Goal: Transaction & Acquisition: Purchase product/service

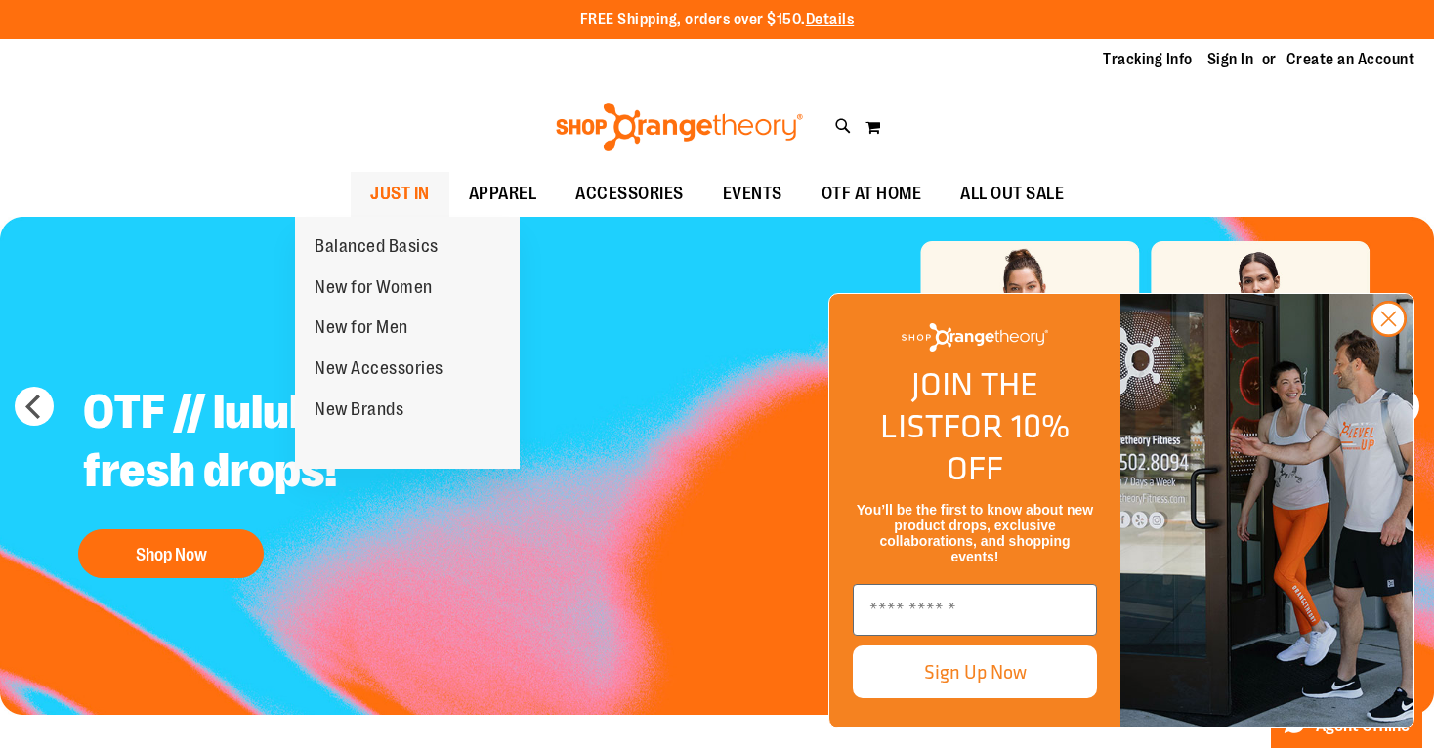
click at [370, 185] on span "JUST IN" at bounding box center [400, 194] width 60 height 44
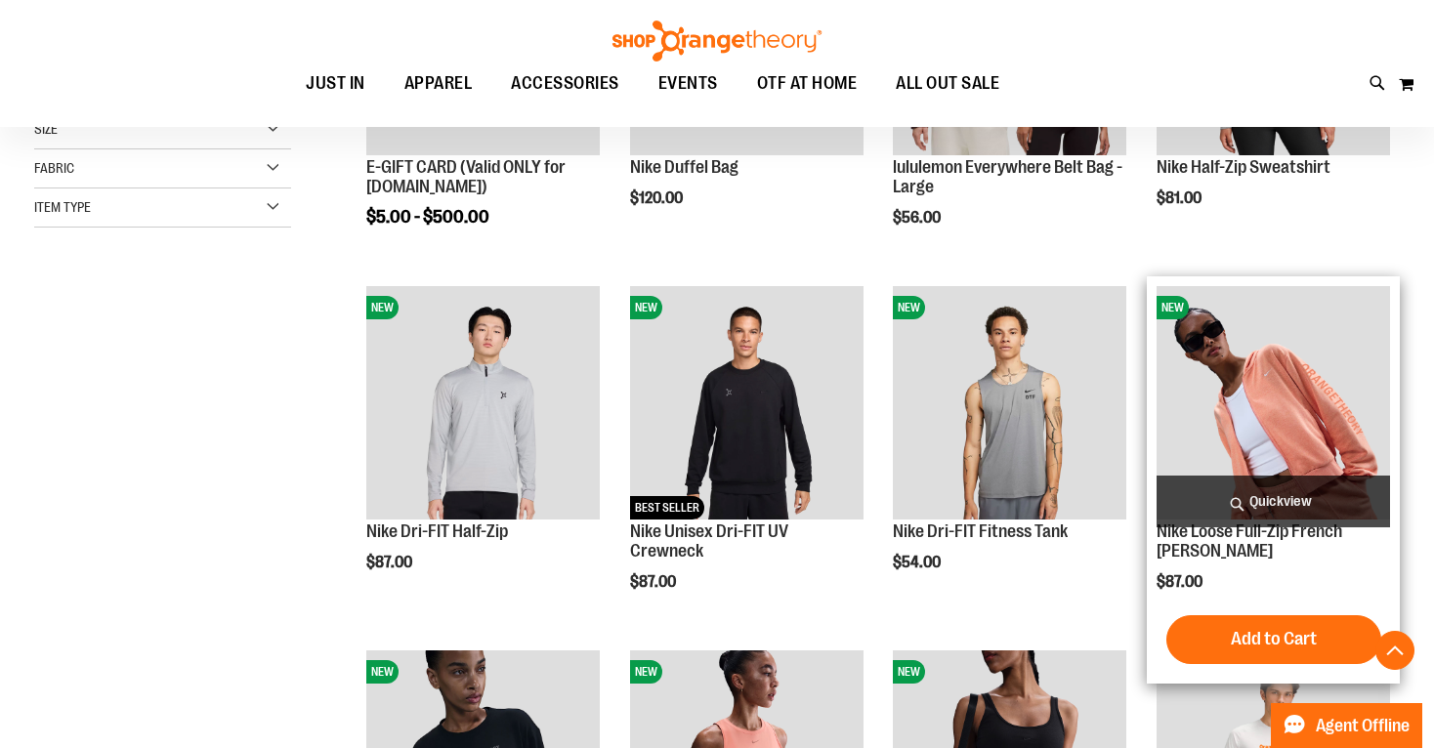
scroll to position [494, 0]
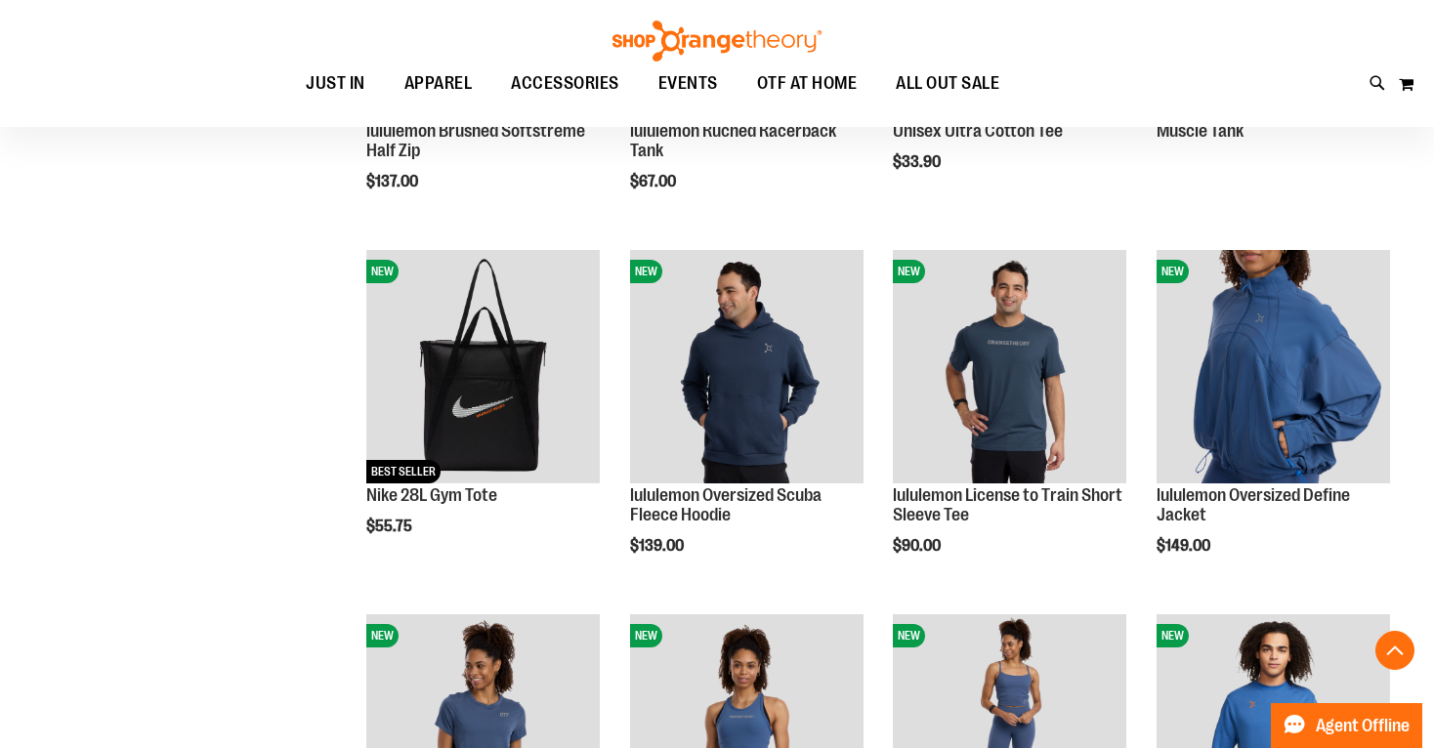
scroll to position [1608, 0]
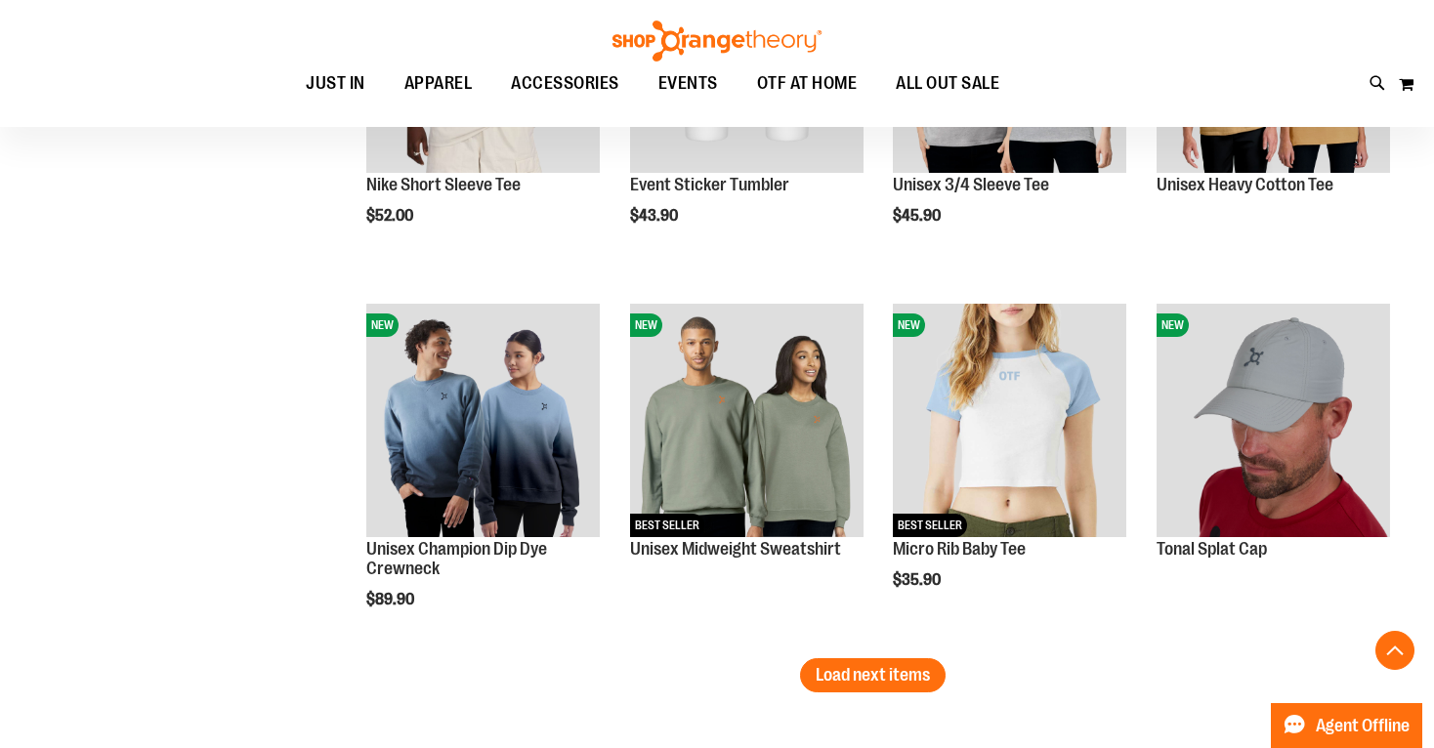
scroll to position [3025, 0]
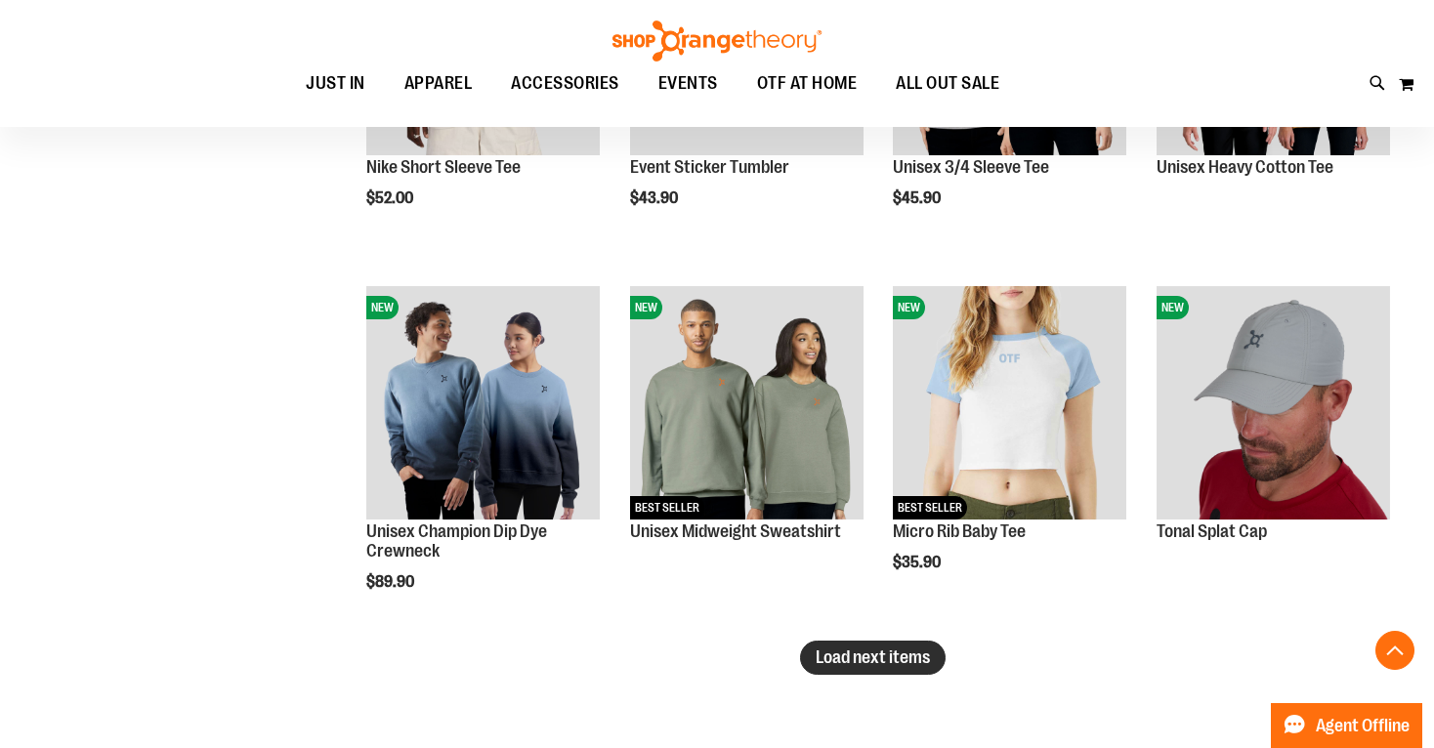
click at [896, 661] on span "Load next items" at bounding box center [872, 657] width 114 height 20
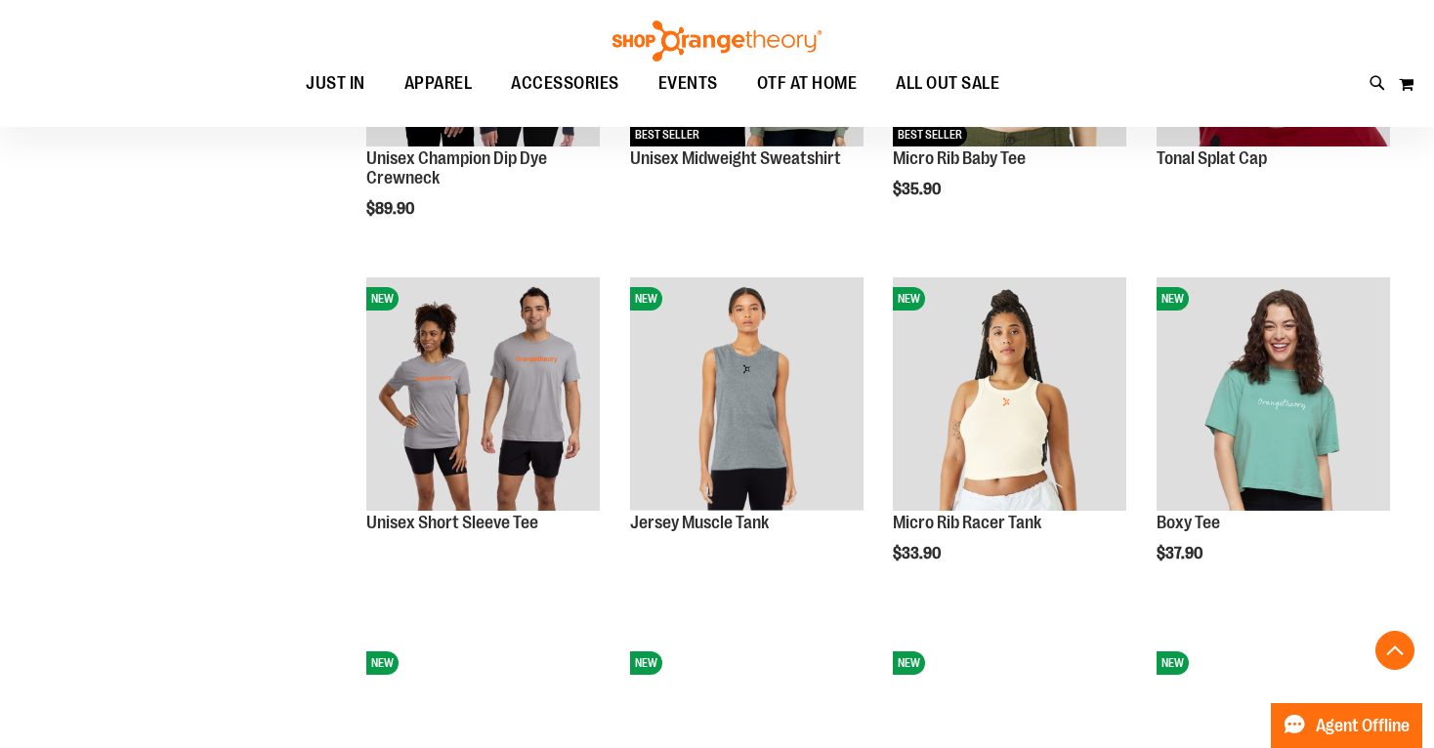
scroll to position [3412, 0]
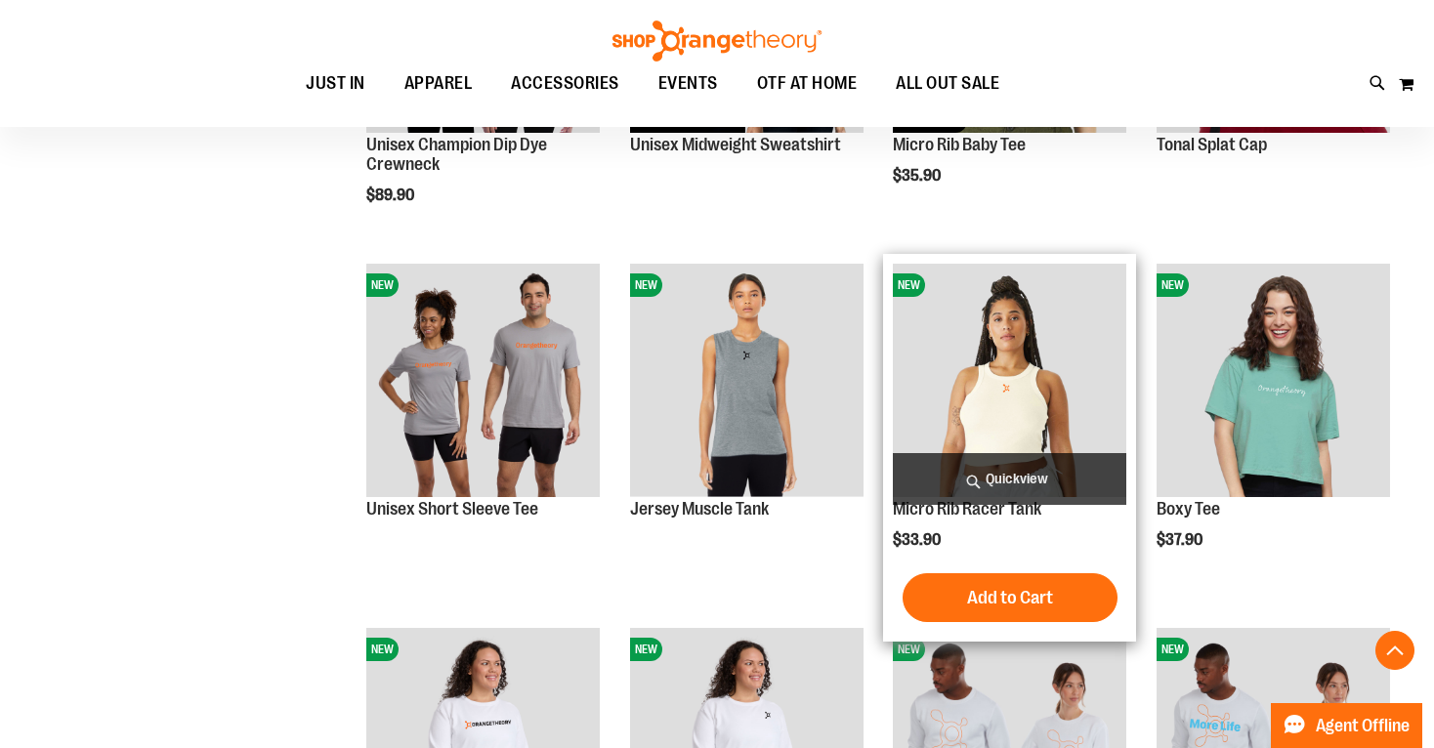
click at [998, 374] on img "product" at bounding box center [1009, 380] width 233 height 233
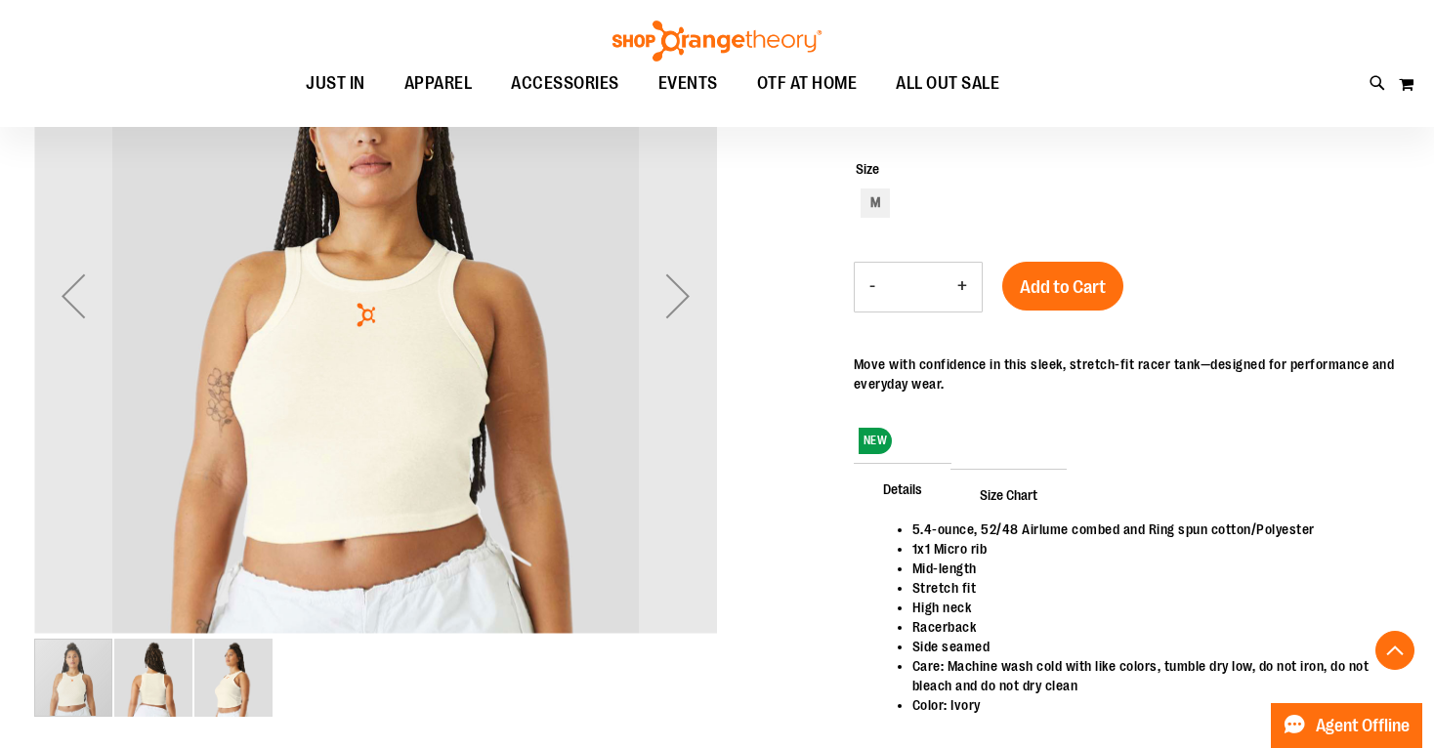
scroll to position [342, 0]
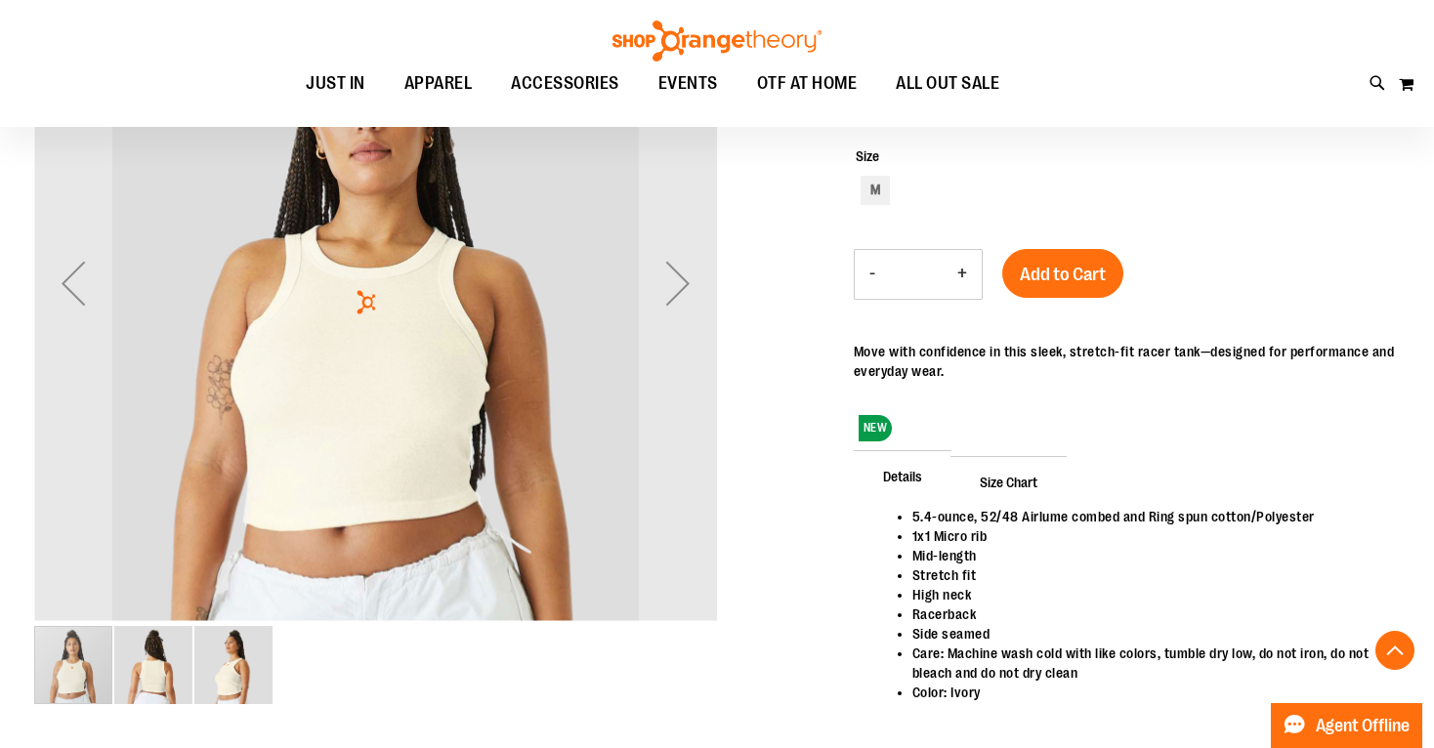
click at [149, 674] on img "image 2 of 3" at bounding box center [153, 665] width 78 height 78
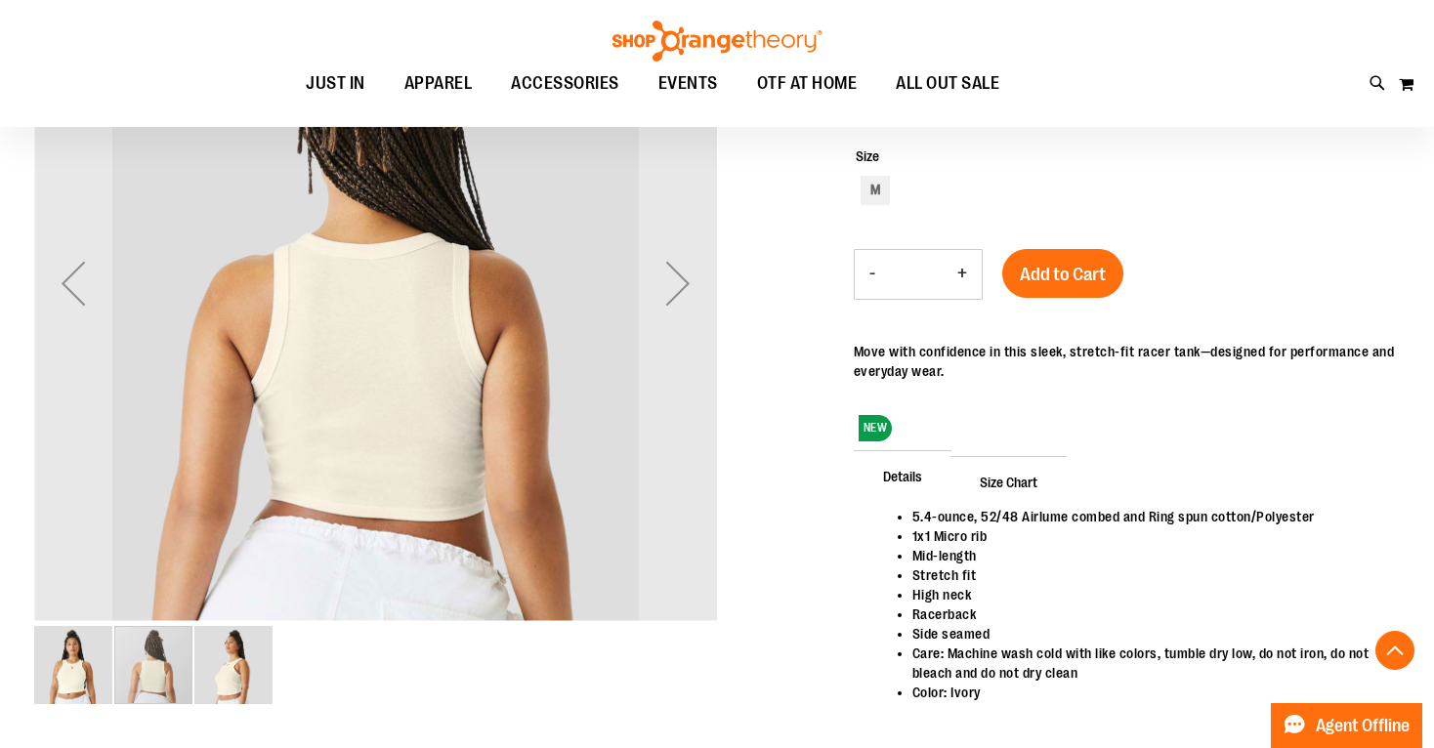
click at [192, 674] on div "image 2 of 3" at bounding box center [154, 665] width 80 height 82
click at [226, 669] on img "image 3 of 3" at bounding box center [233, 665] width 78 height 78
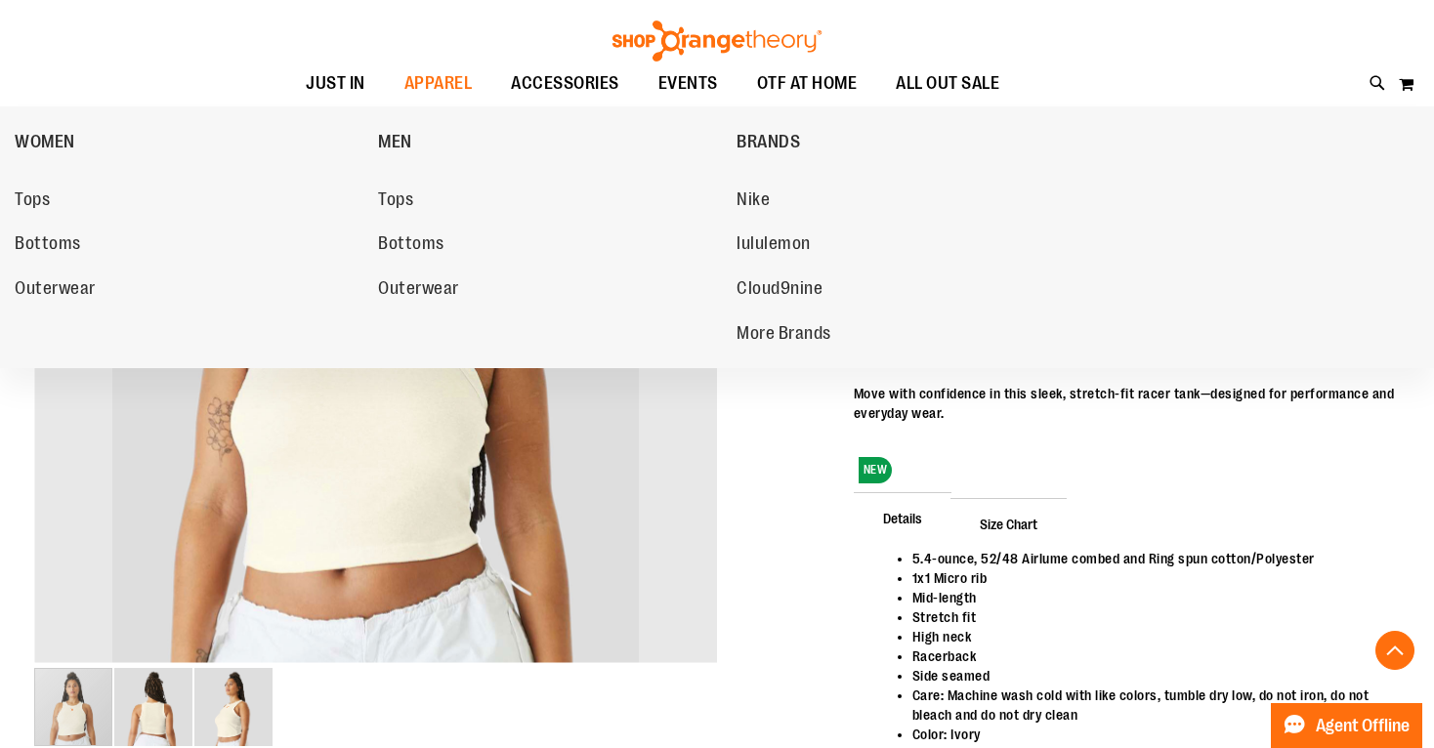
scroll to position [302, 0]
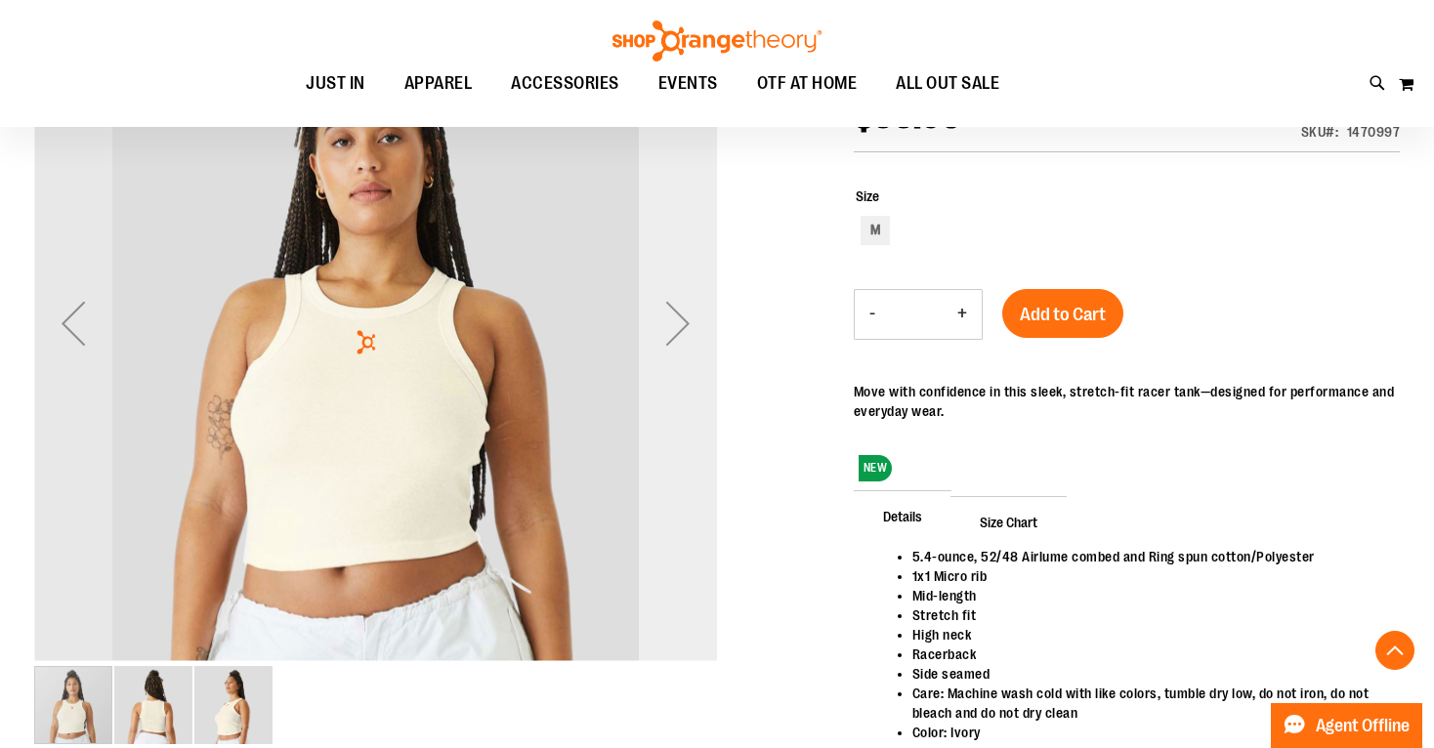
click at [666, 316] on div "Next" at bounding box center [678, 323] width 78 height 78
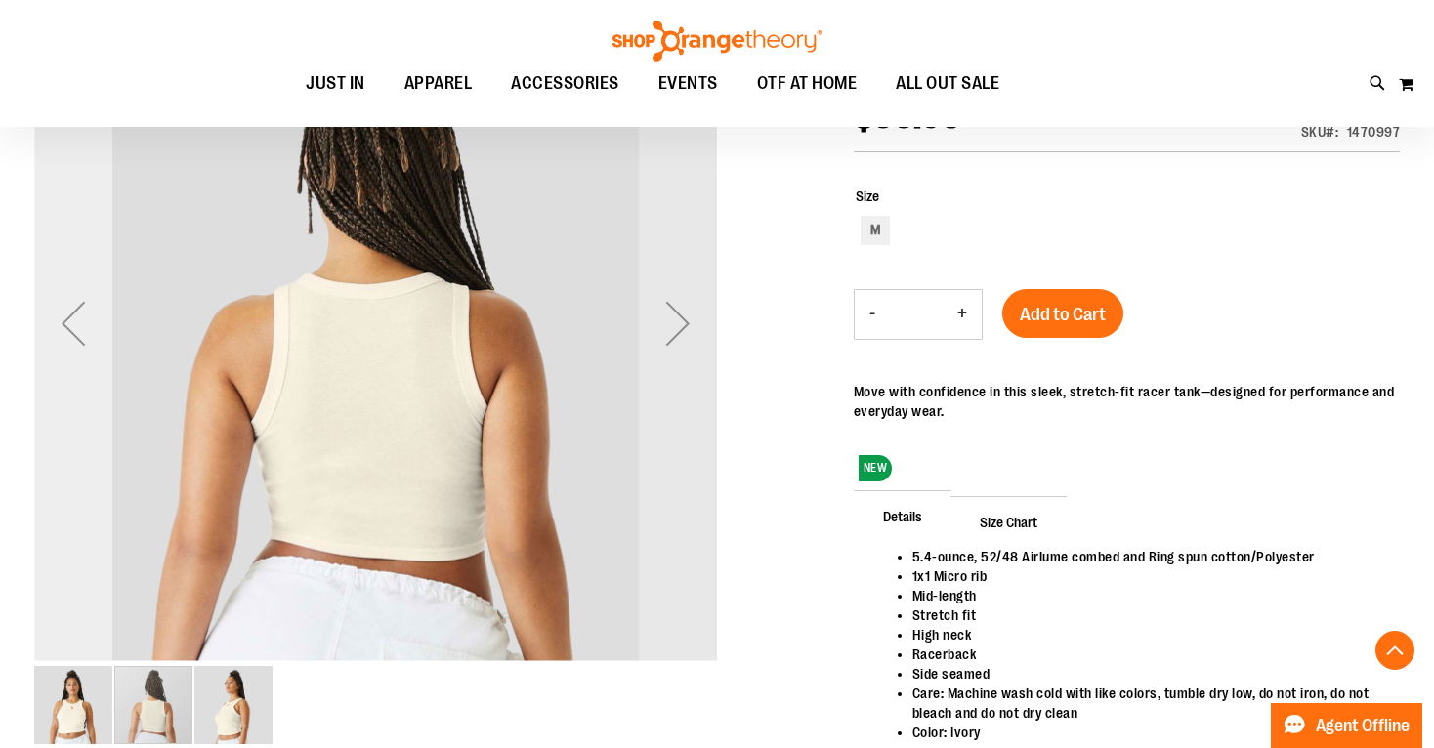
click at [79, 326] on div "Previous" at bounding box center [73, 323] width 78 height 78
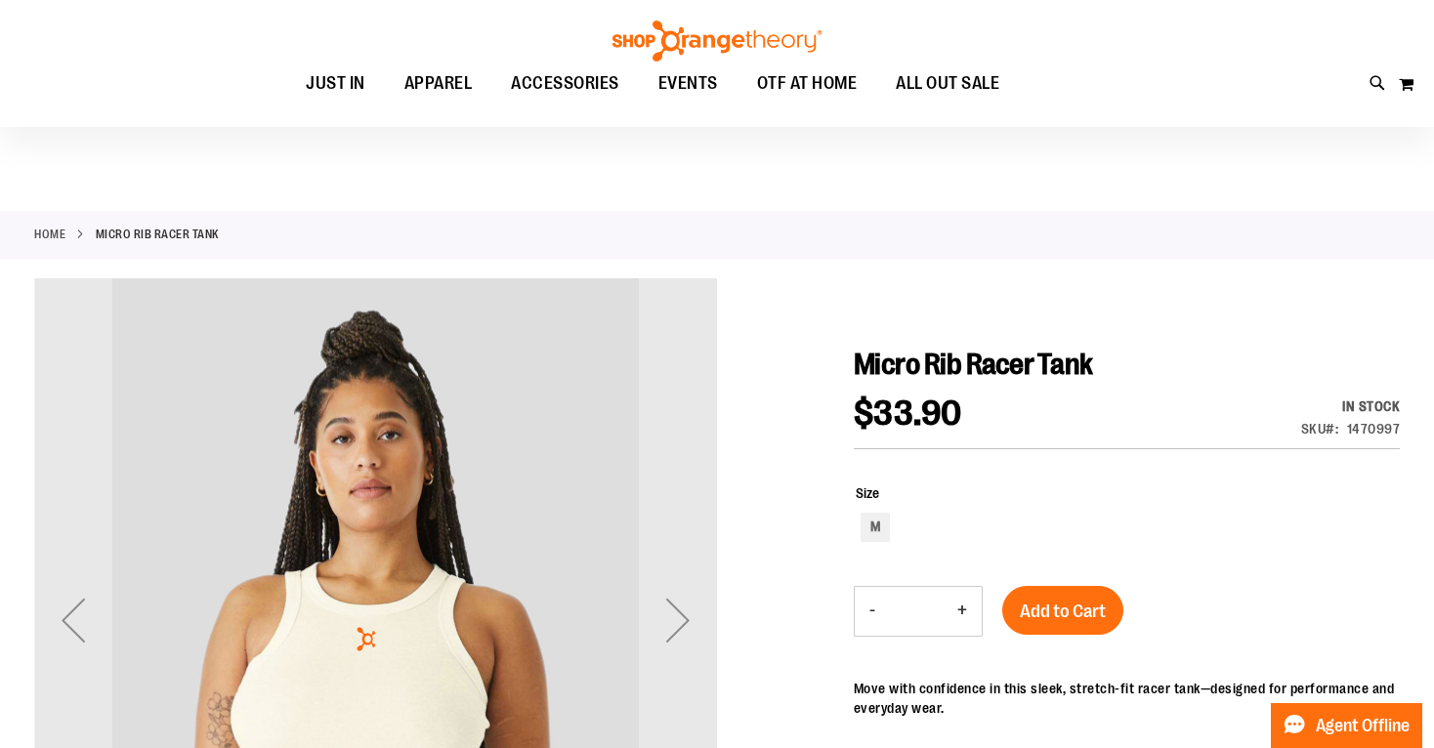
scroll to position [0, 0]
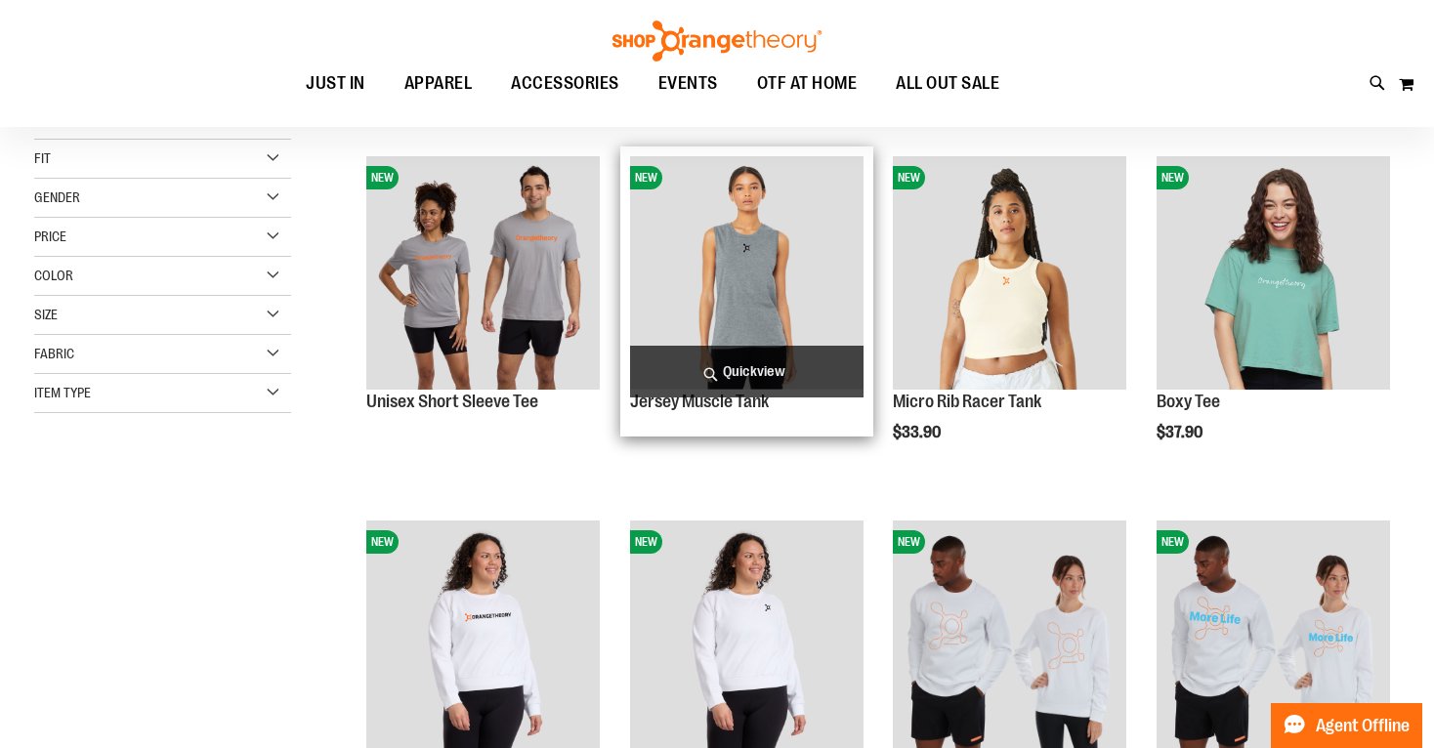
scroll to position [75, 0]
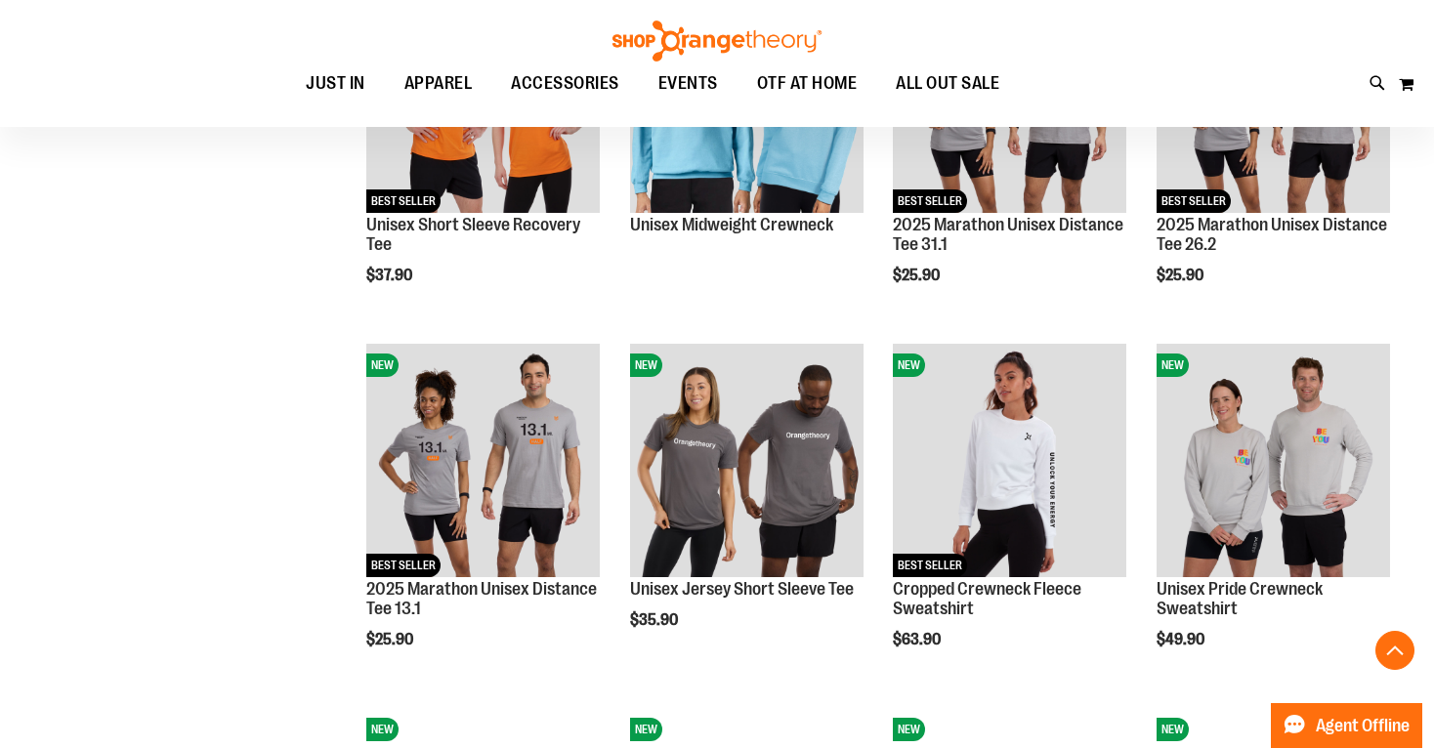
scroll to position [988, 0]
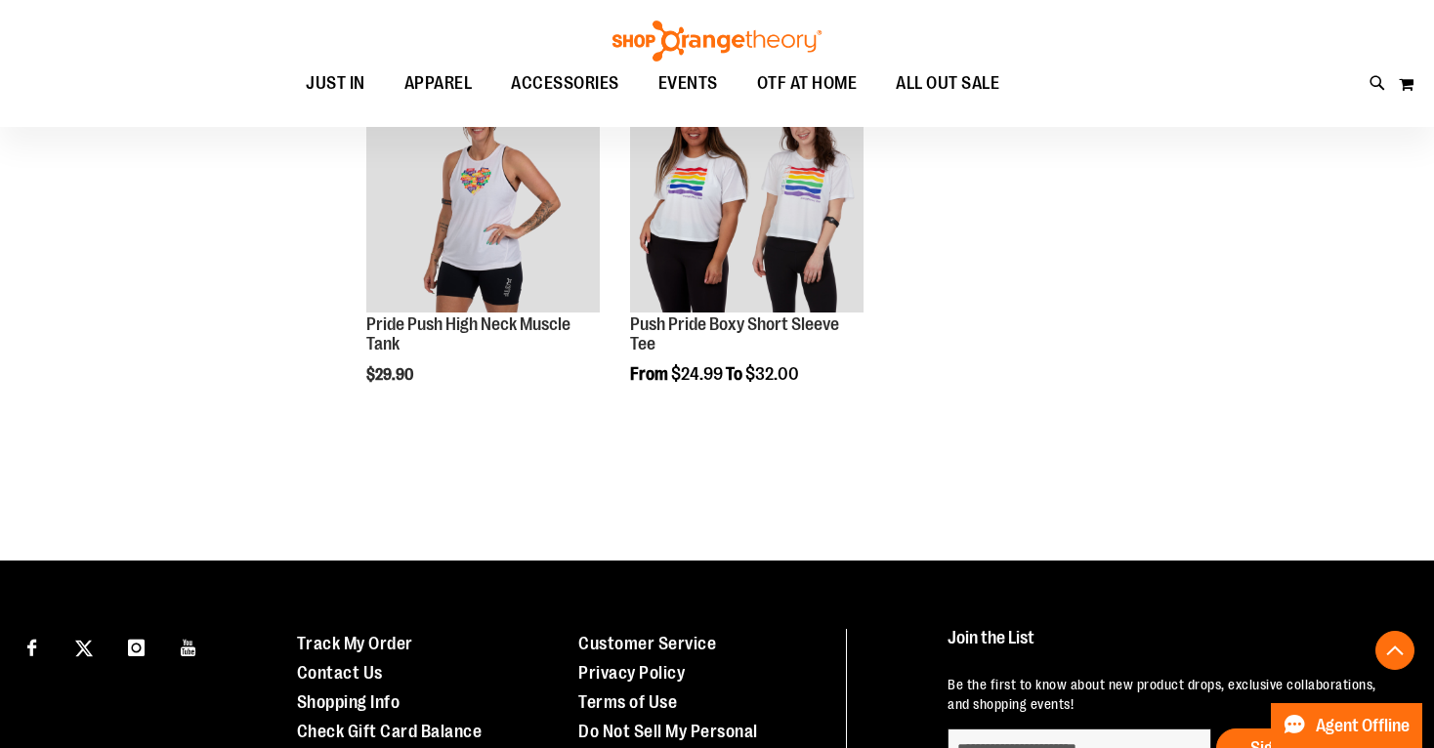
scroll to position [1976, 0]
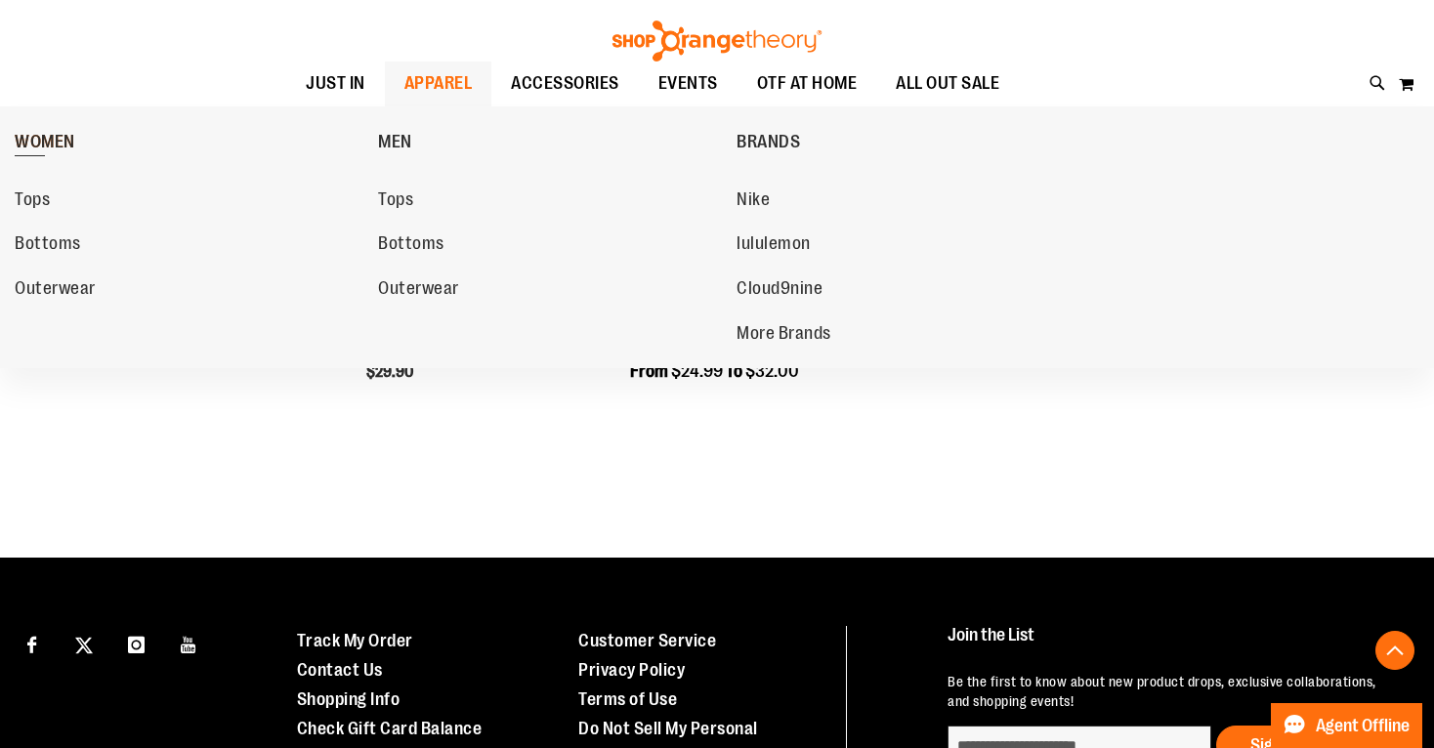
click at [96, 139] on link "WOMEN" at bounding box center [192, 141] width 354 height 51
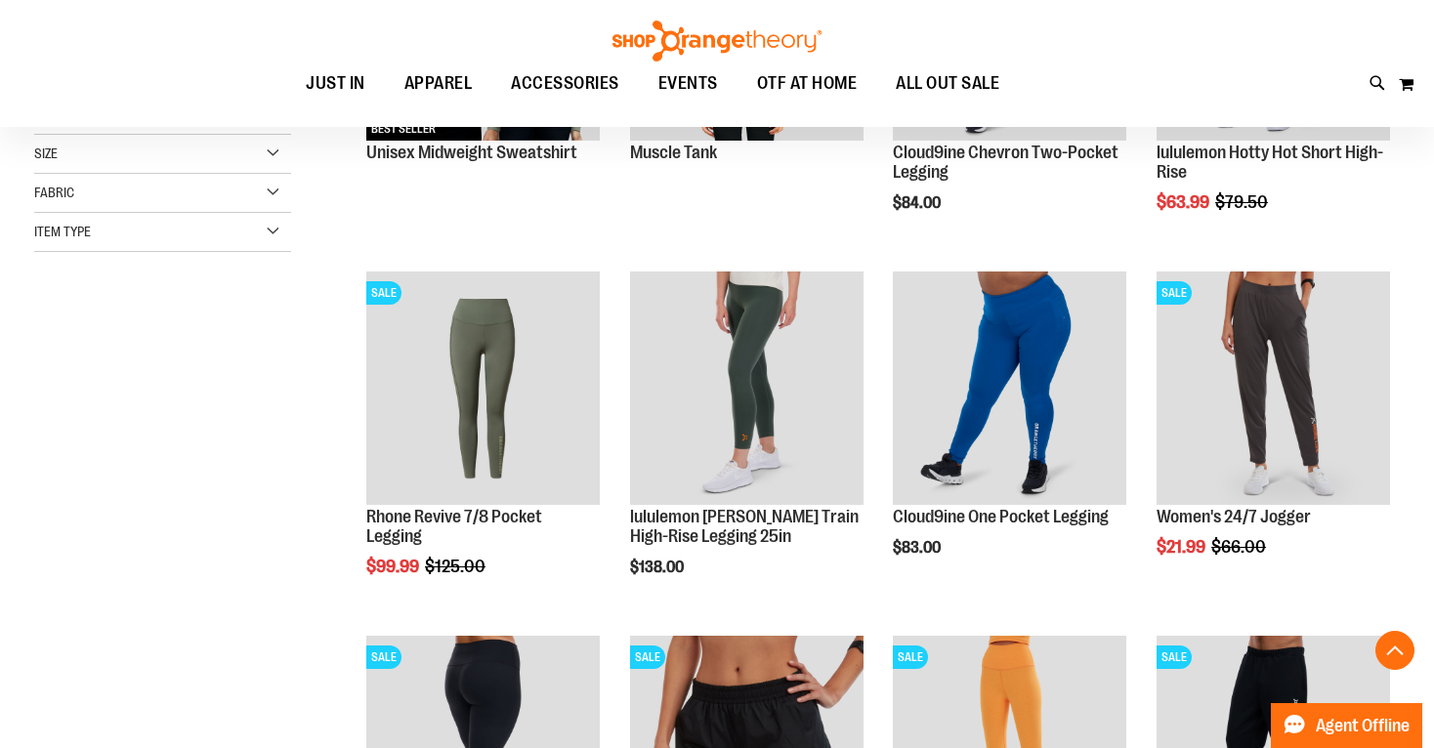
scroll to position [492, 0]
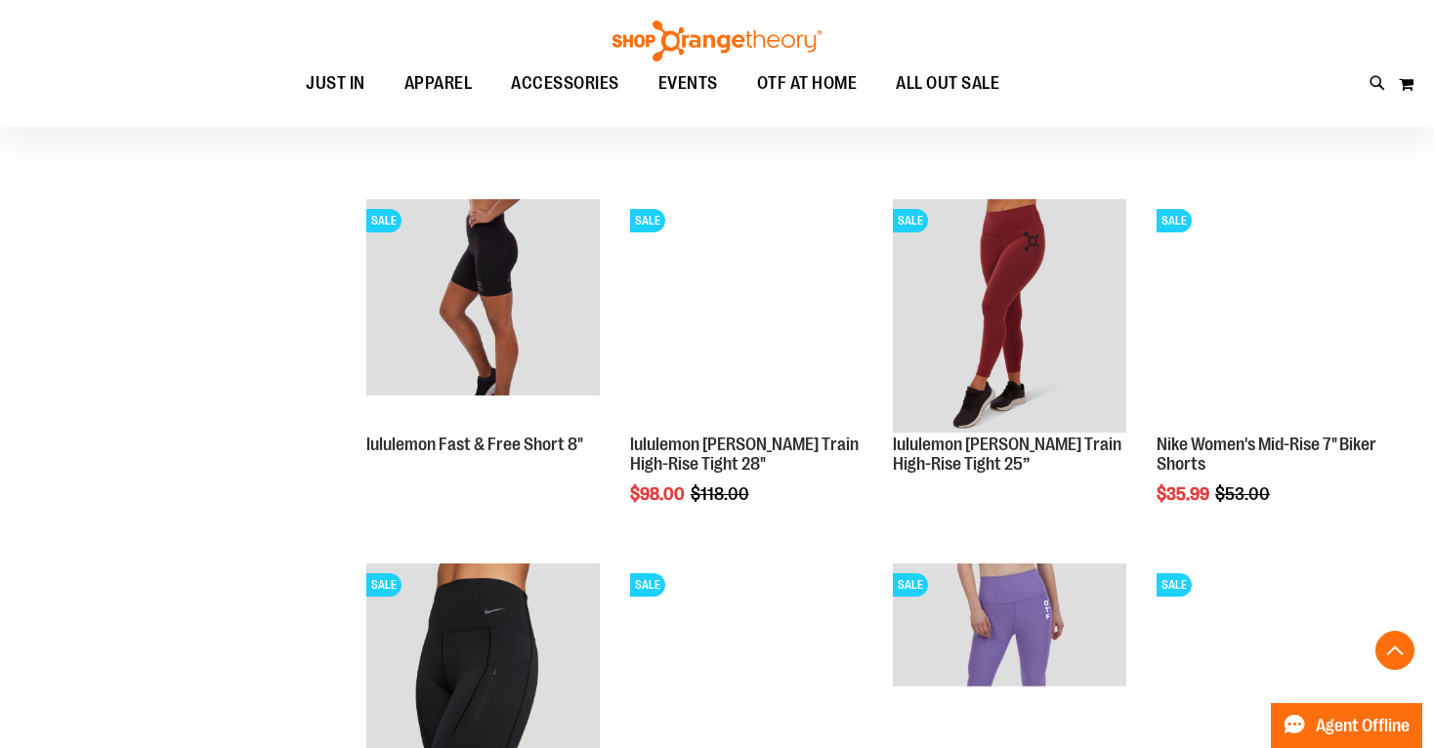
scroll to position [1656, 0]
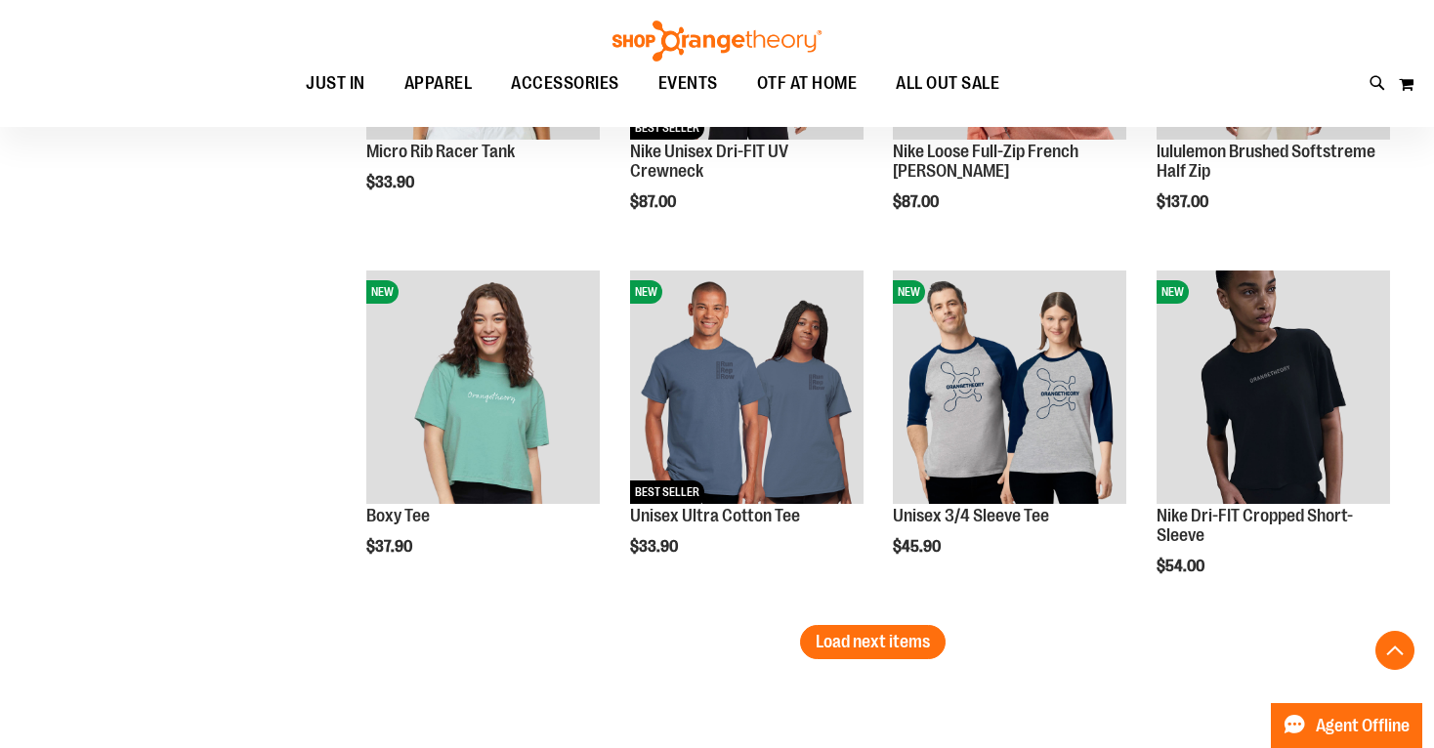
scroll to position [3046, 0]
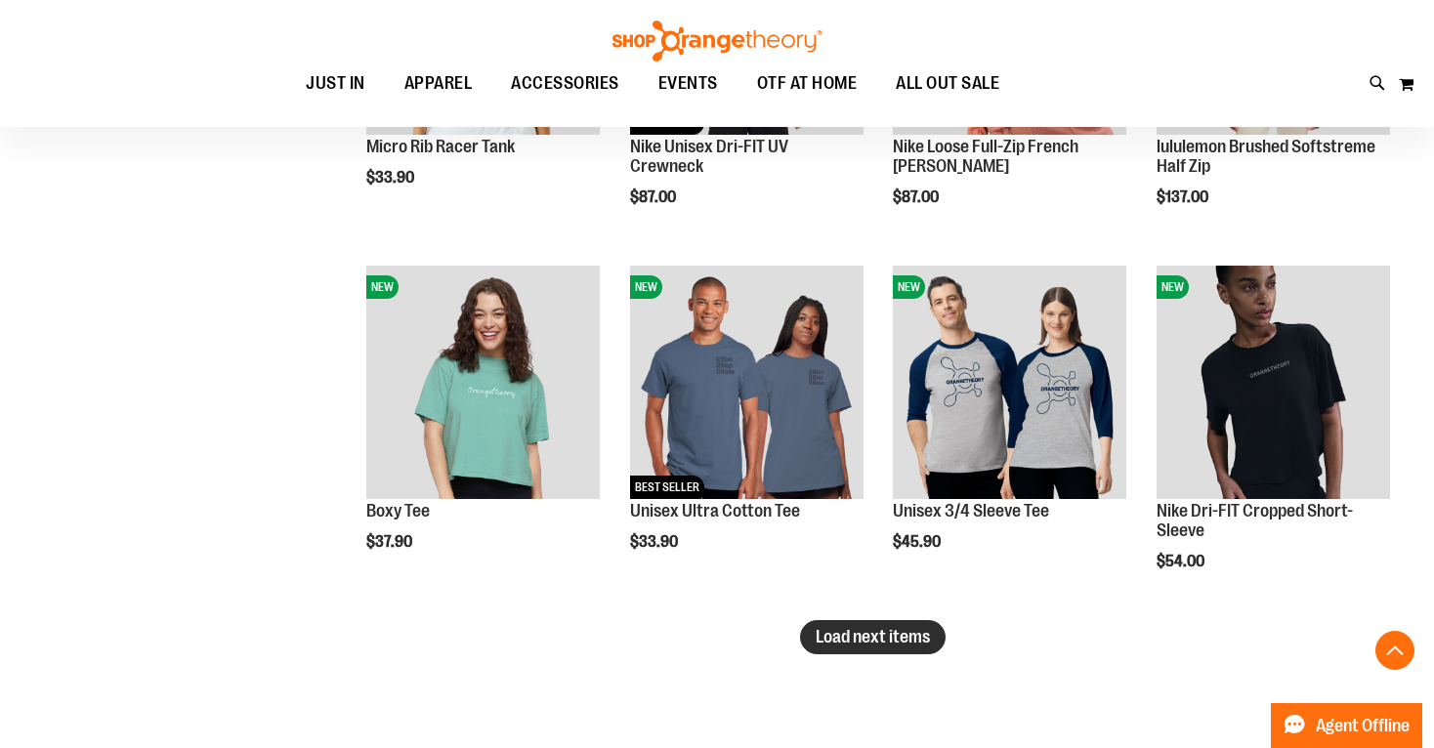
click at [905, 650] on button "Load next items" at bounding box center [873, 637] width 146 height 34
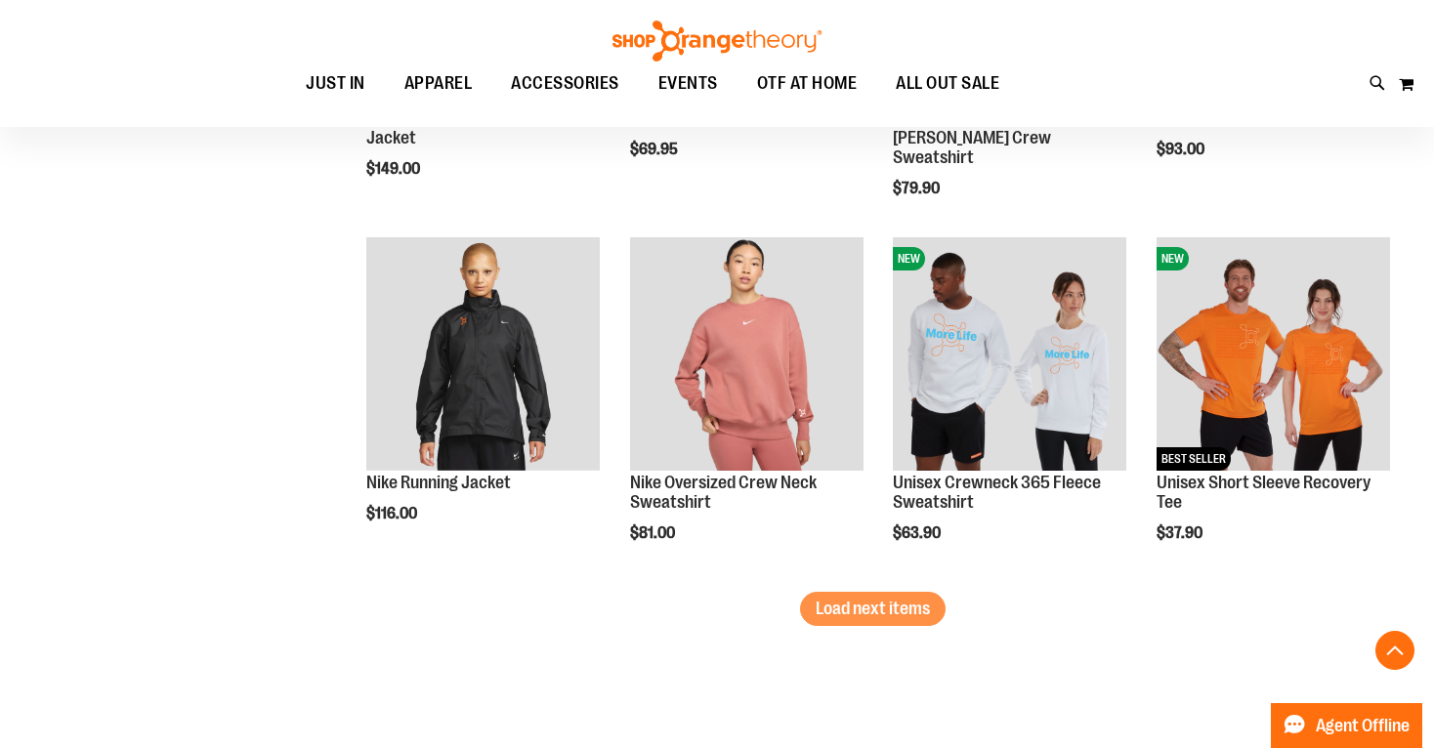
scroll to position [4169, 0]
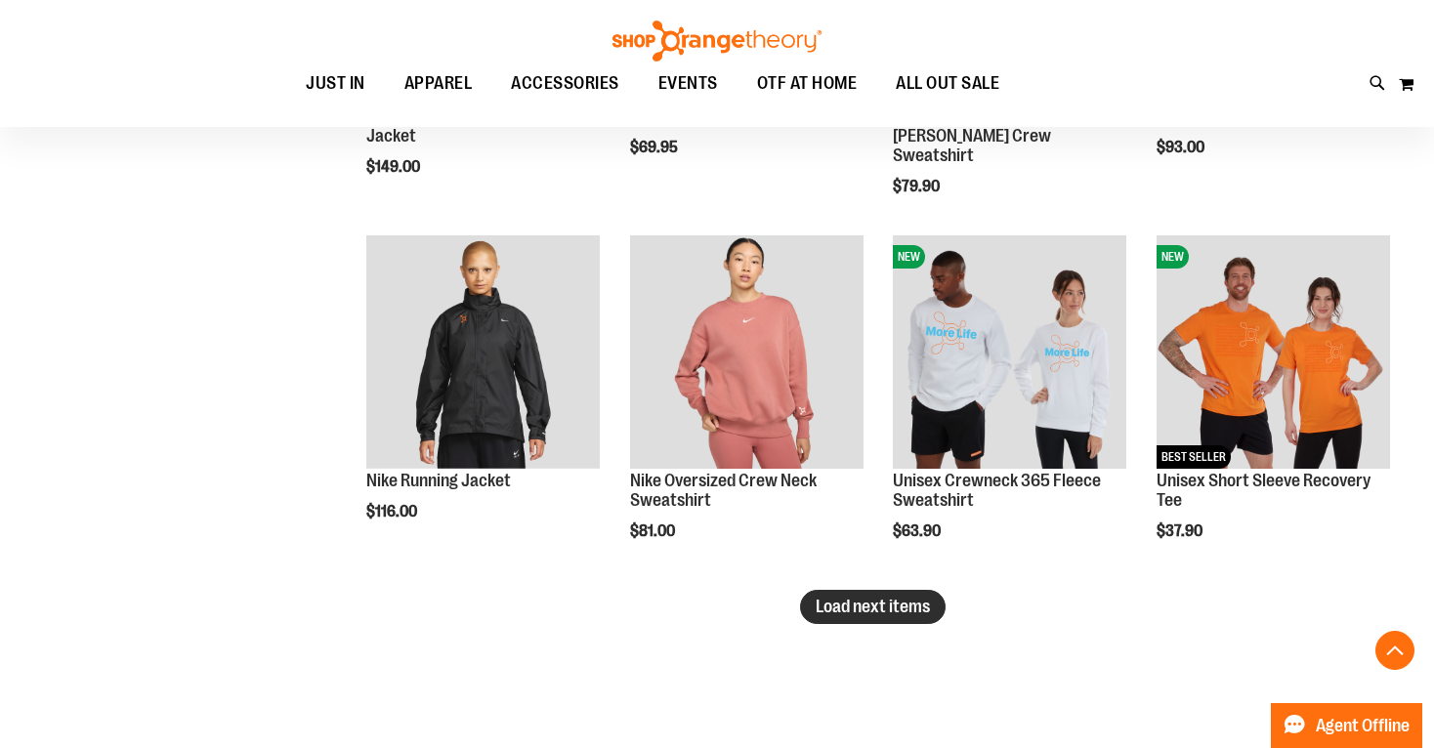
click at [834, 614] on span "Load next items" at bounding box center [872, 607] width 114 height 20
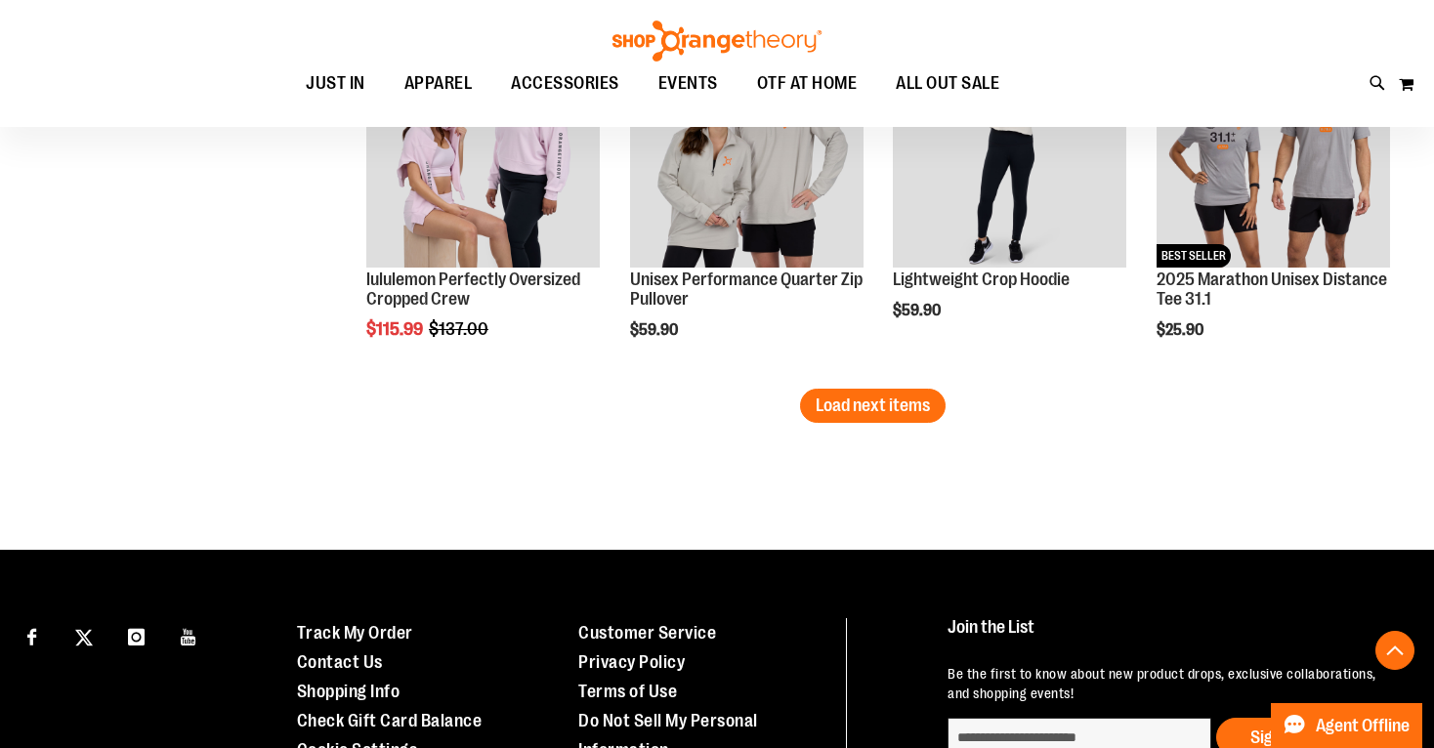
scroll to position [5507, 0]
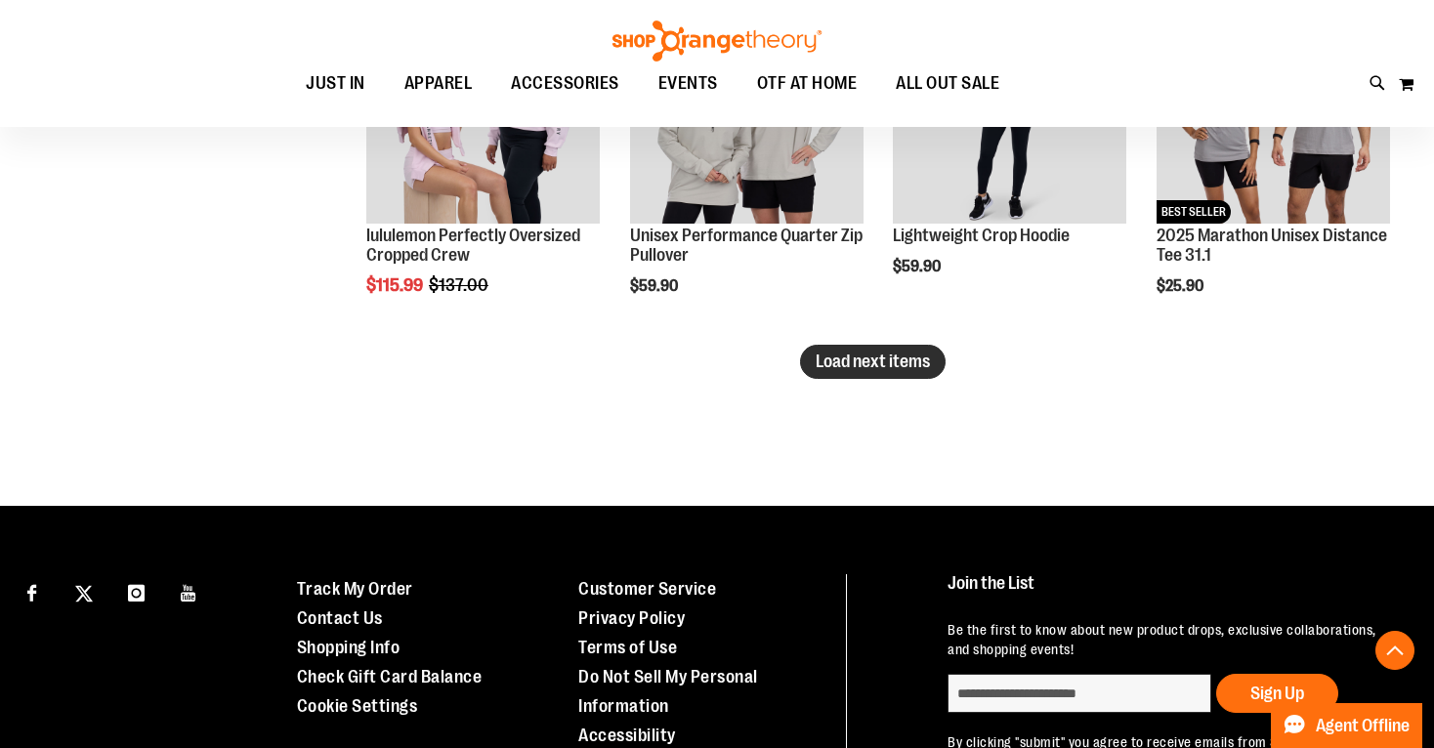
click at [865, 362] on span "Load next items" at bounding box center [872, 362] width 114 height 20
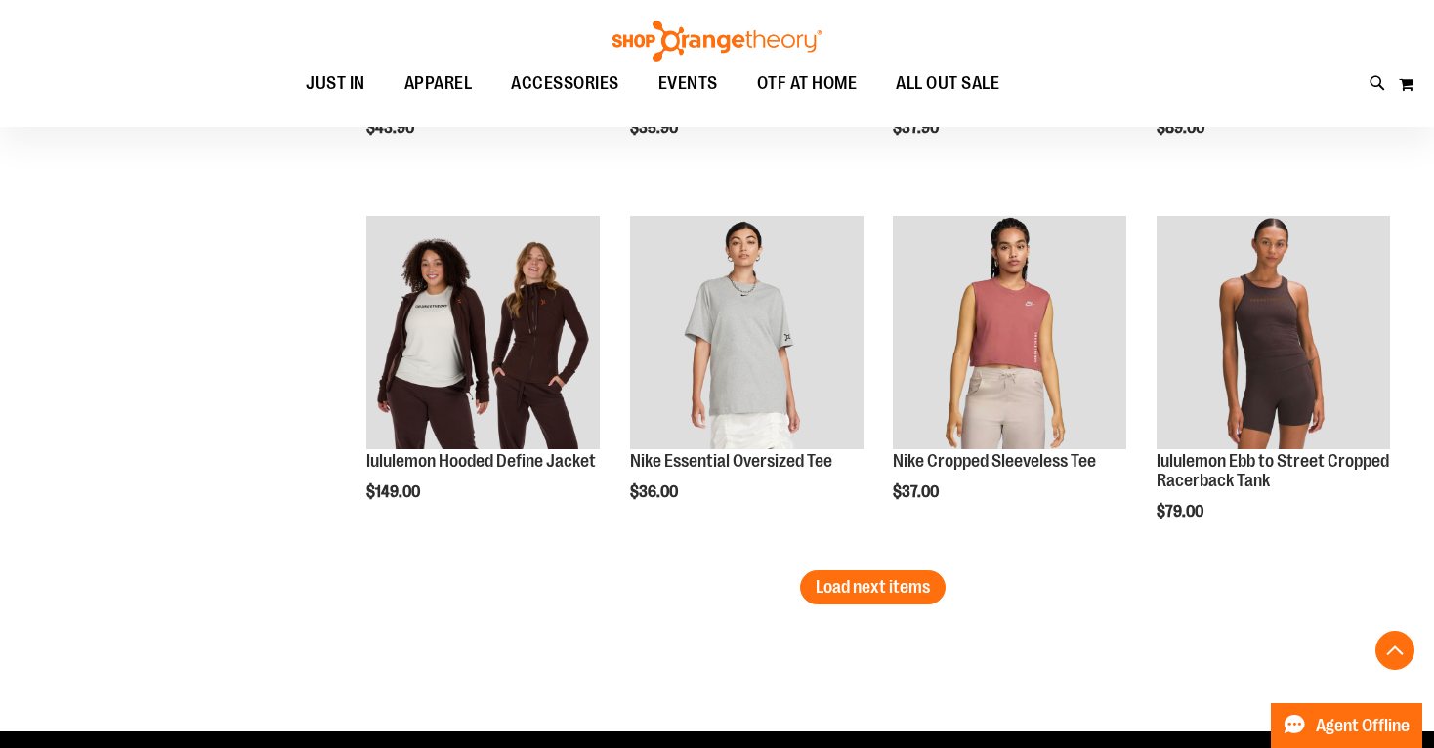
scroll to position [6379, 0]
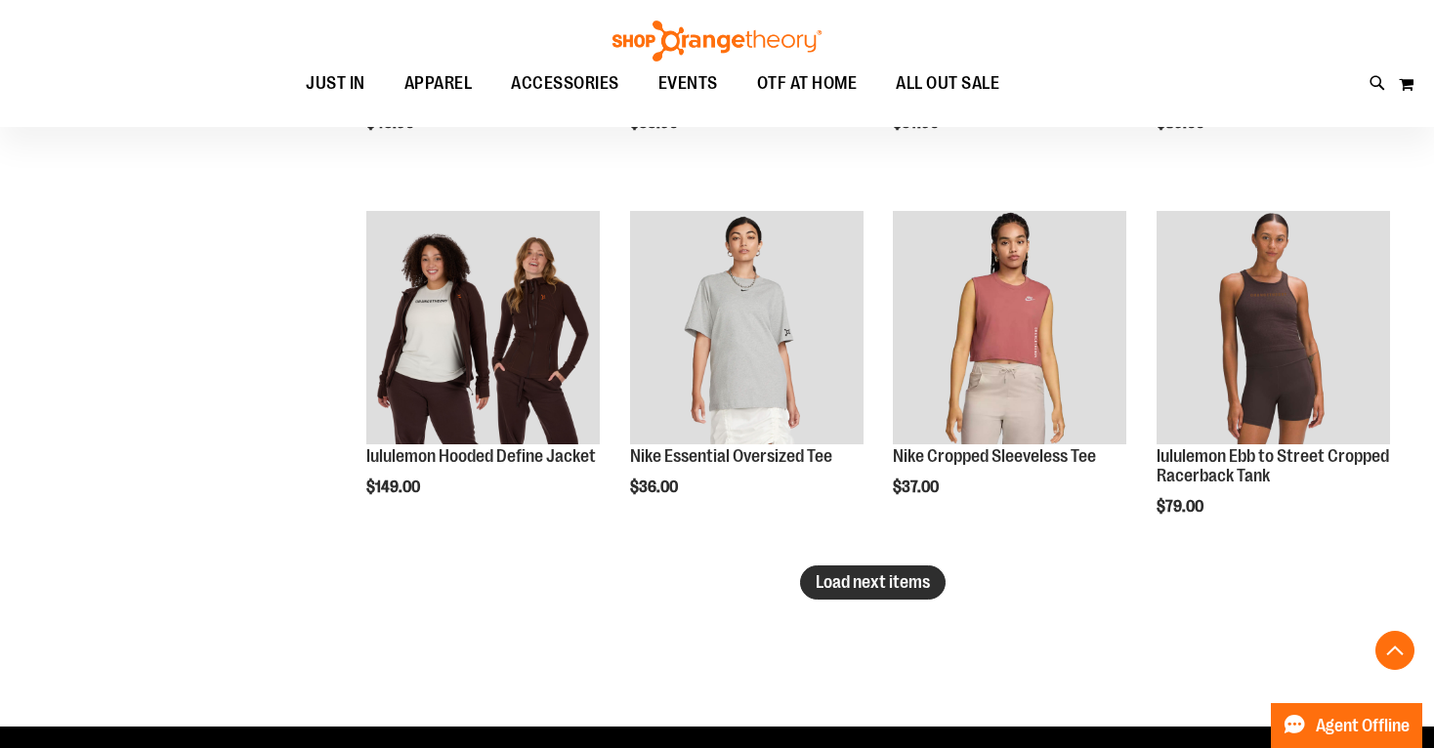
click at [854, 580] on span "Load next items" at bounding box center [872, 582] width 114 height 20
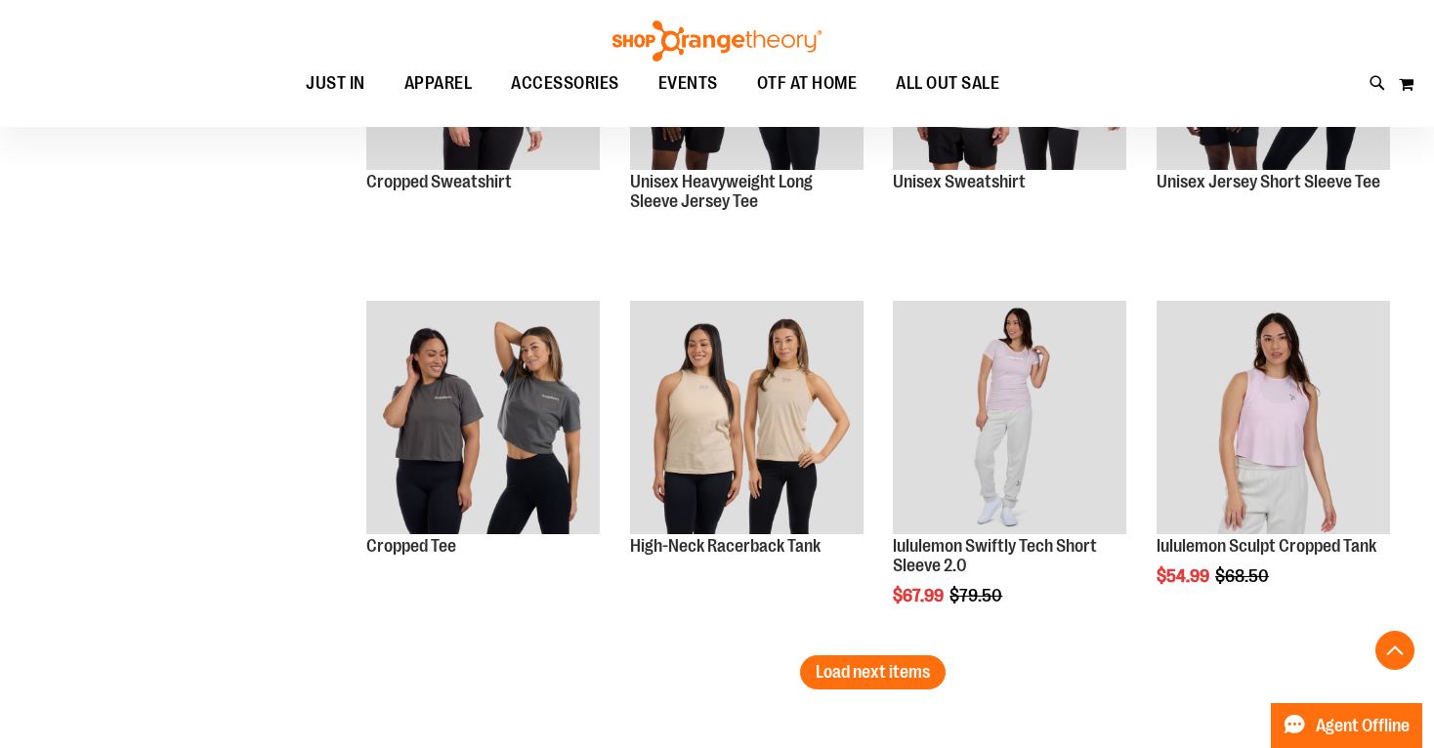
scroll to position [7484, 0]
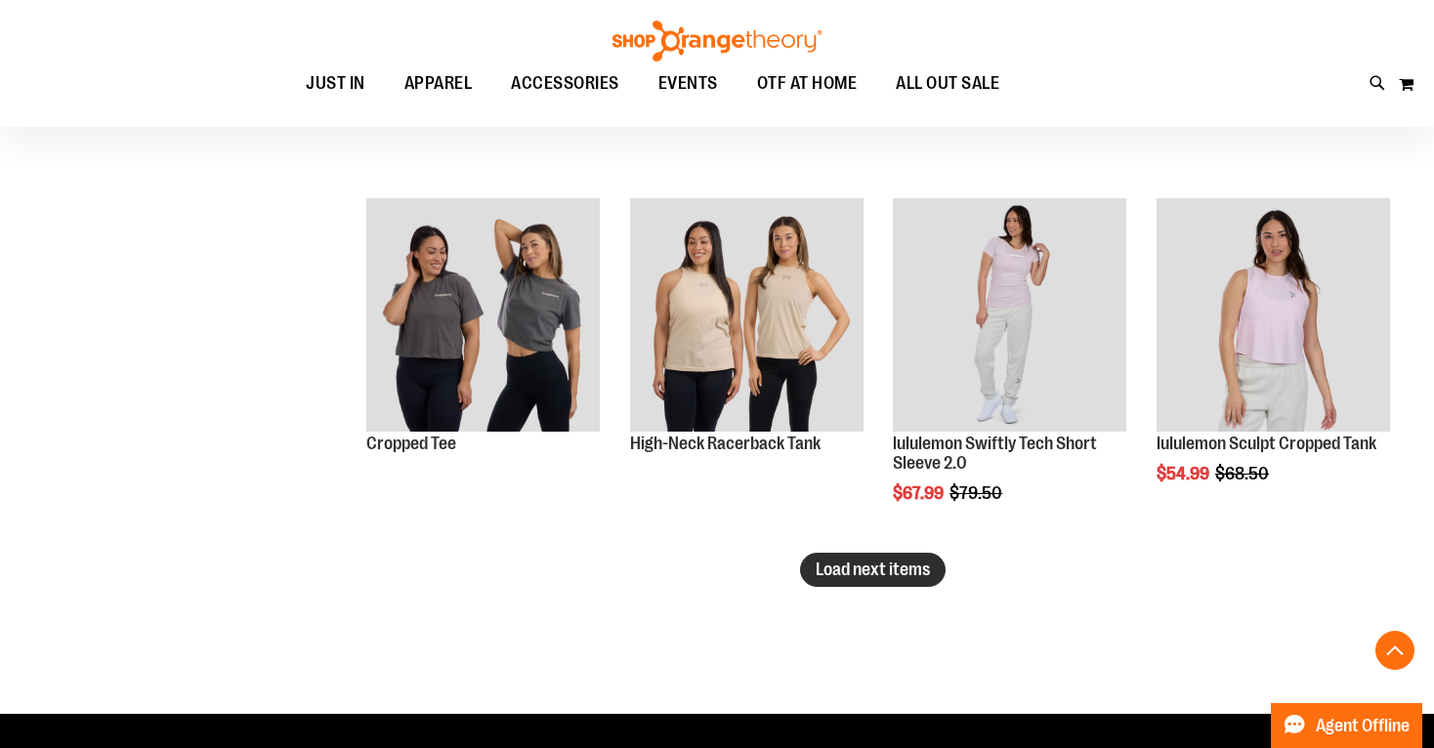
click at [874, 561] on span "Load next items" at bounding box center [872, 570] width 114 height 20
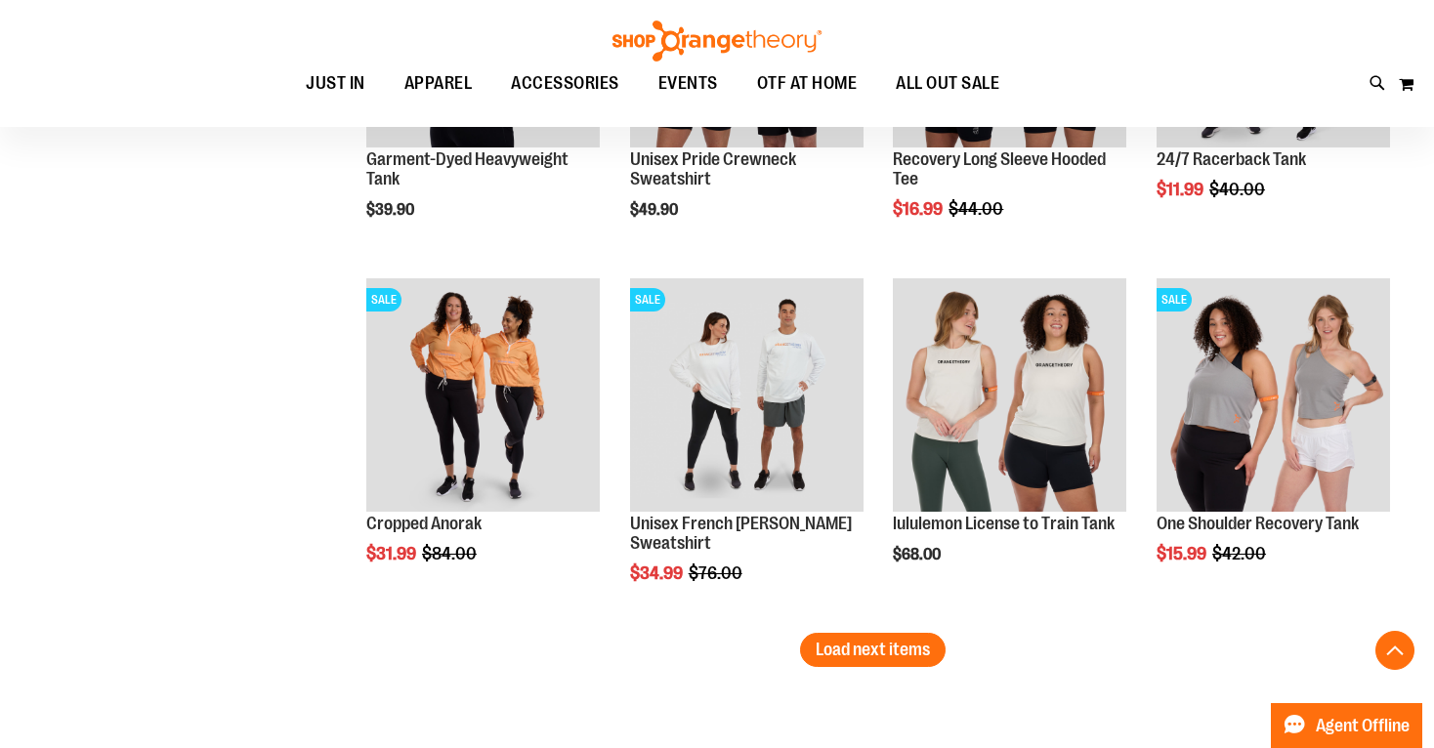
scroll to position [8499, 0]
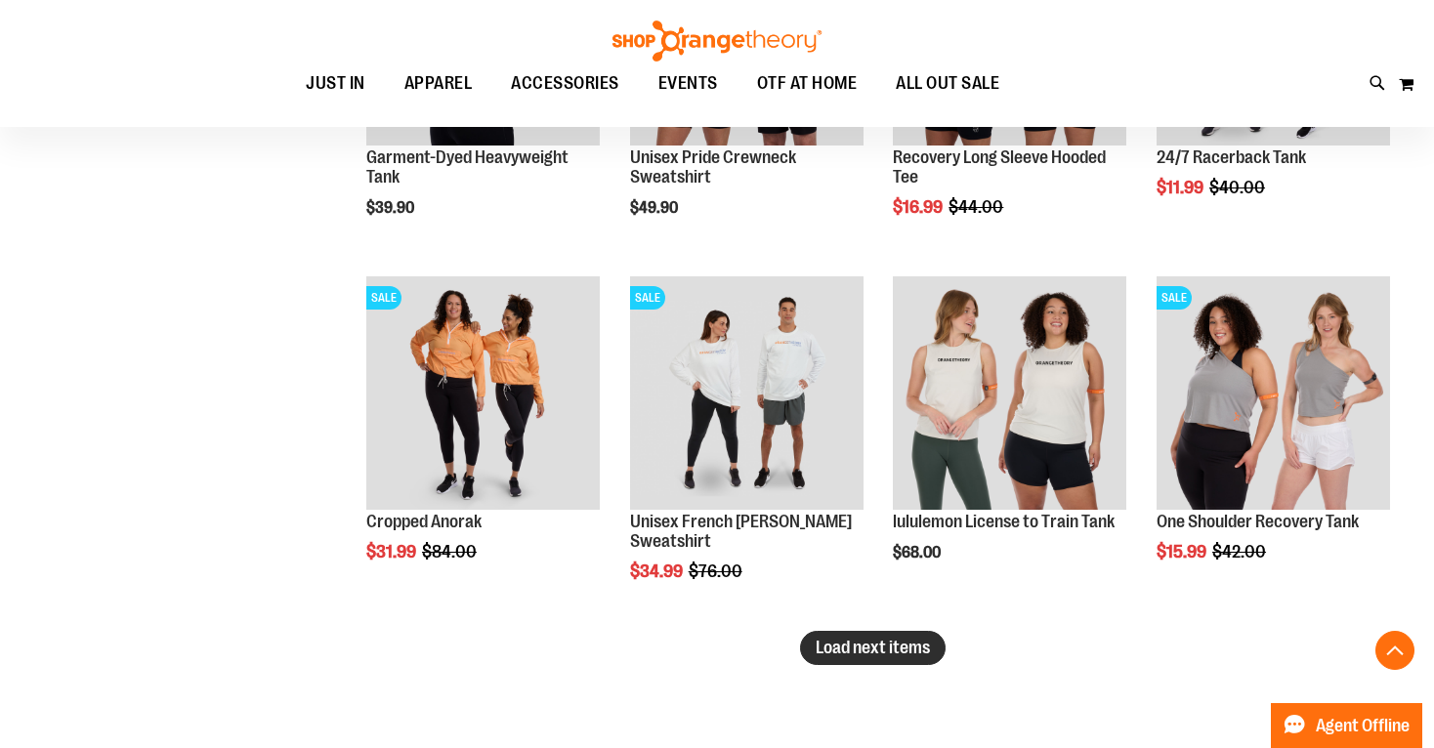
click at [871, 642] on span "Load next items" at bounding box center [872, 648] width 114 height 20
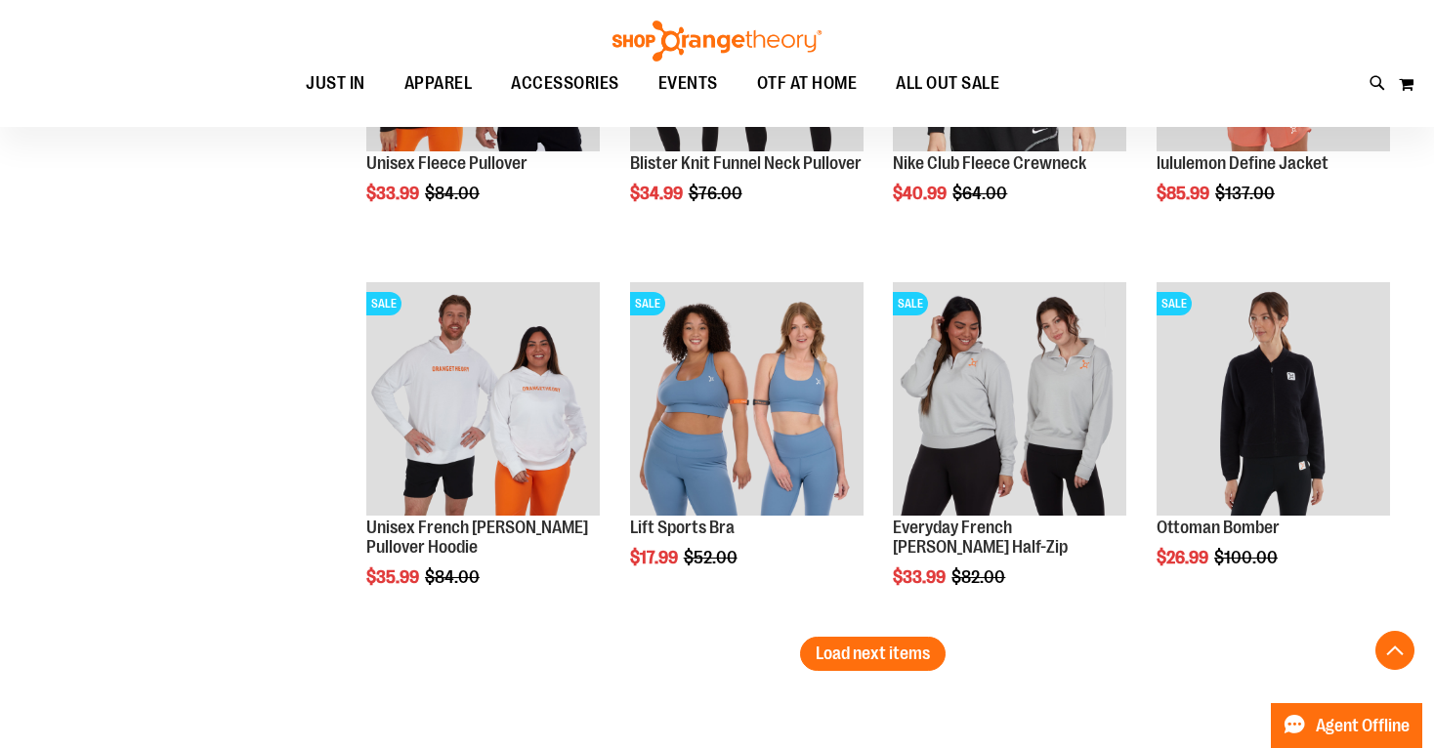
scroll to position [9598, 0]
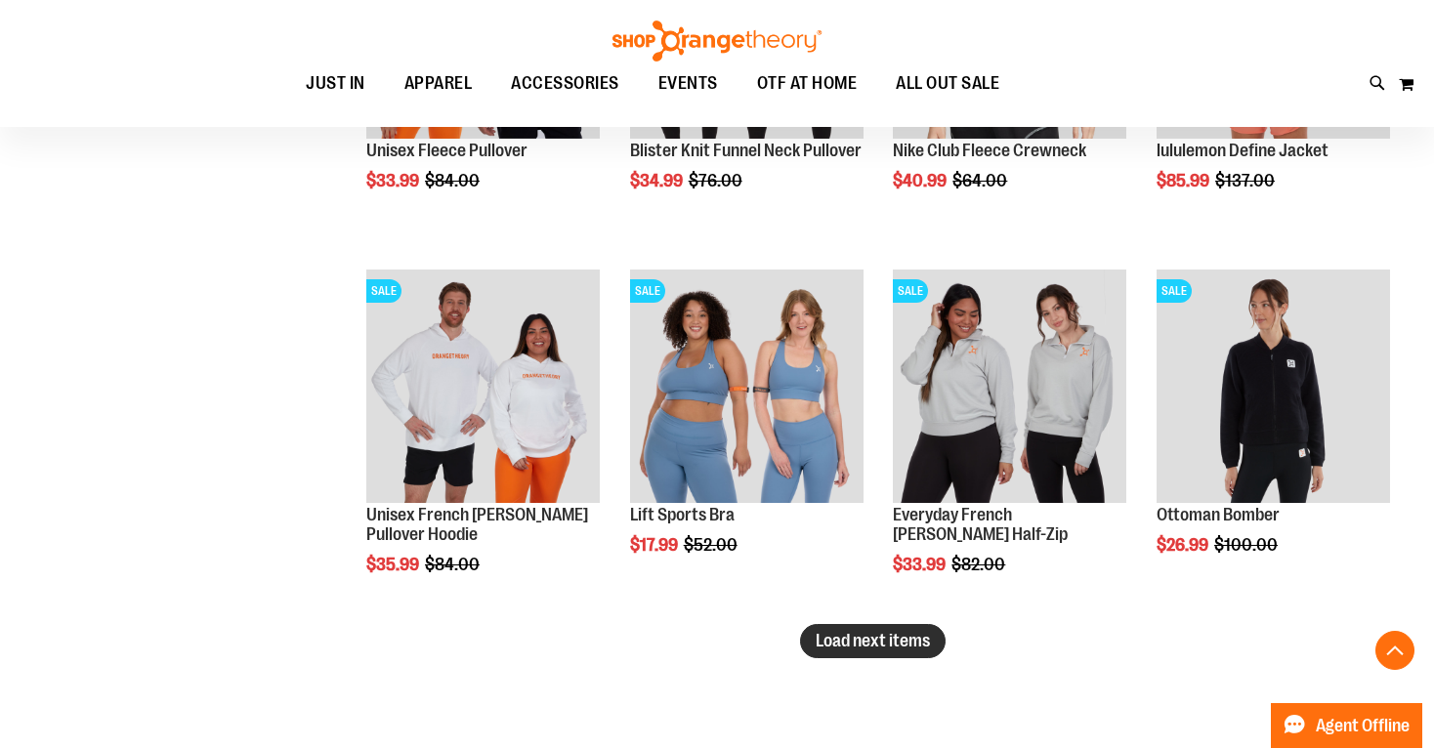
click at [874, 636] on span "Load next items" at bounding box center [872, 641] width 114 height 20
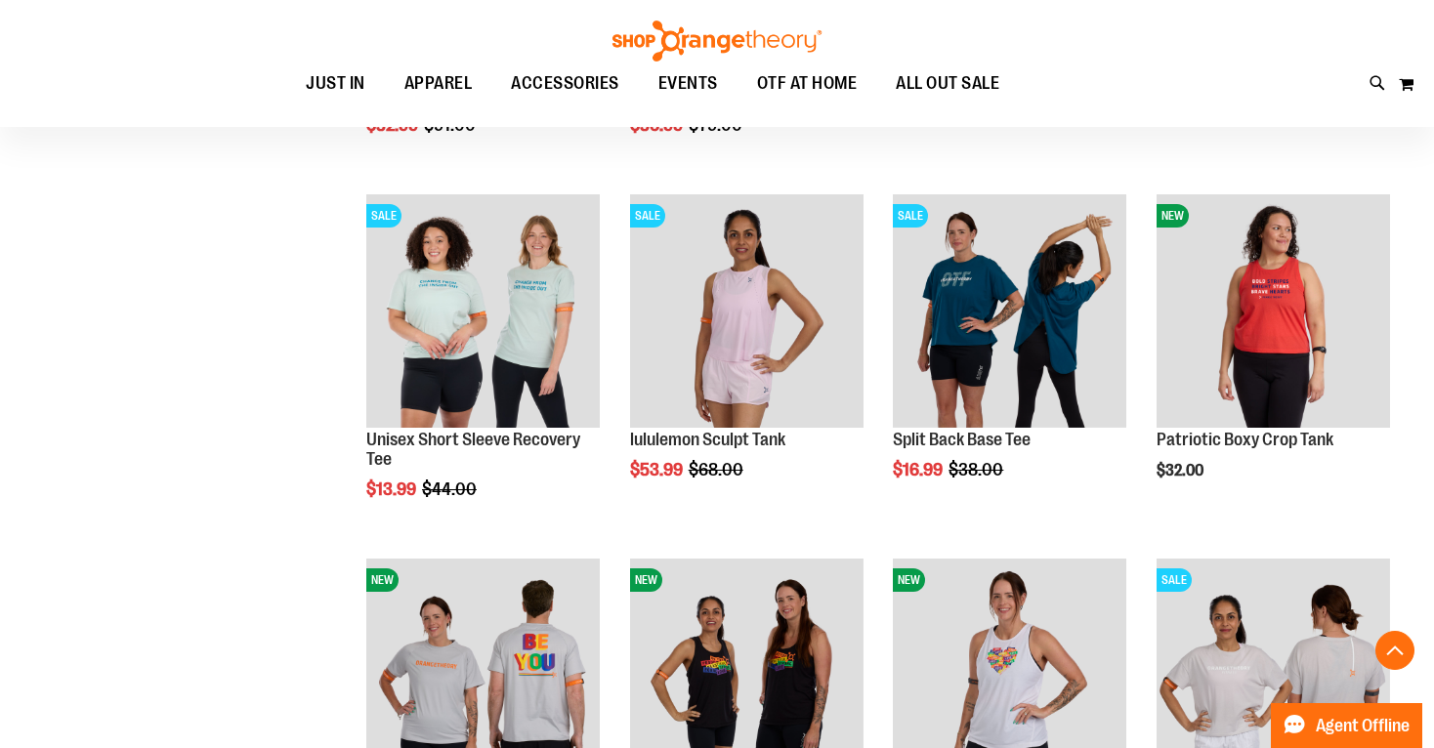
scroll to position [10391, 0]
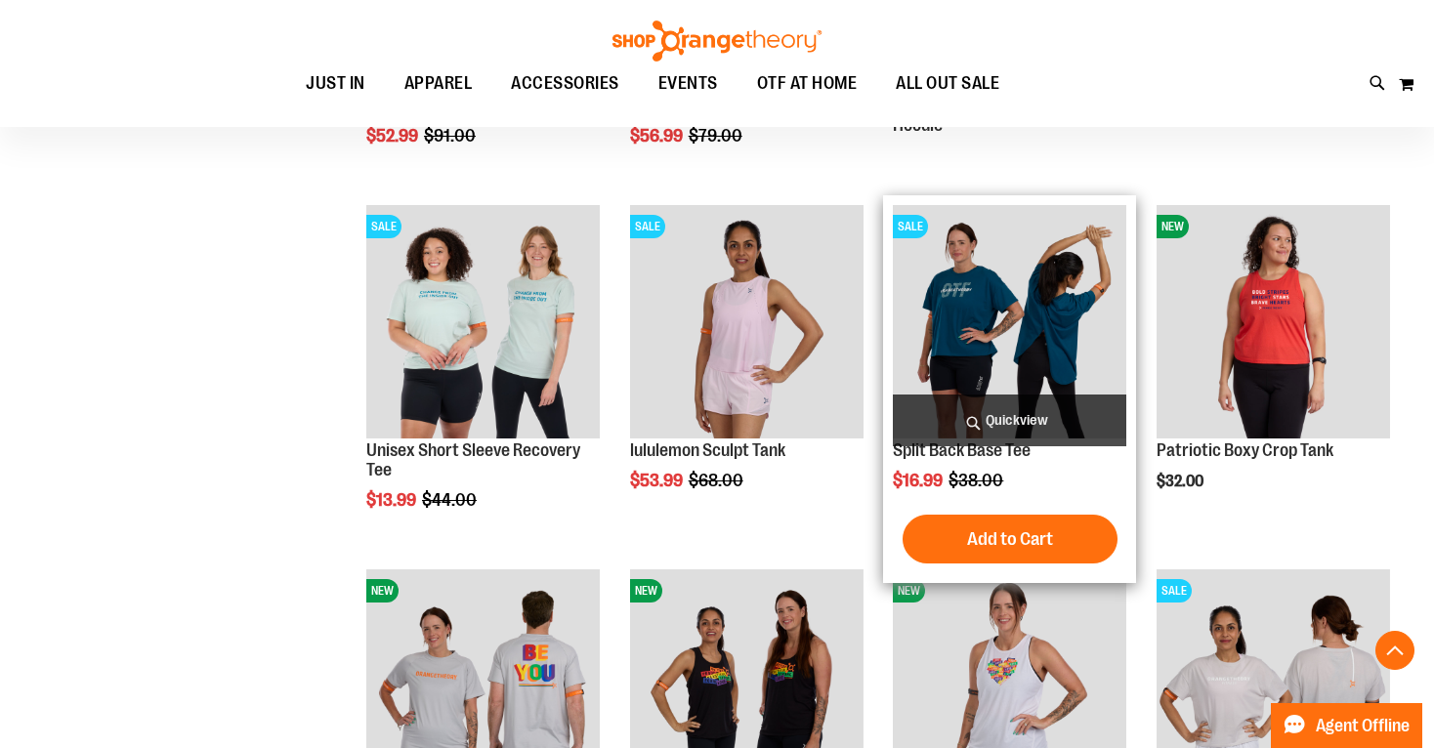
click at [1003, 415] on span "Quickview" at bounding box center [1009, 421] width 233 height 52
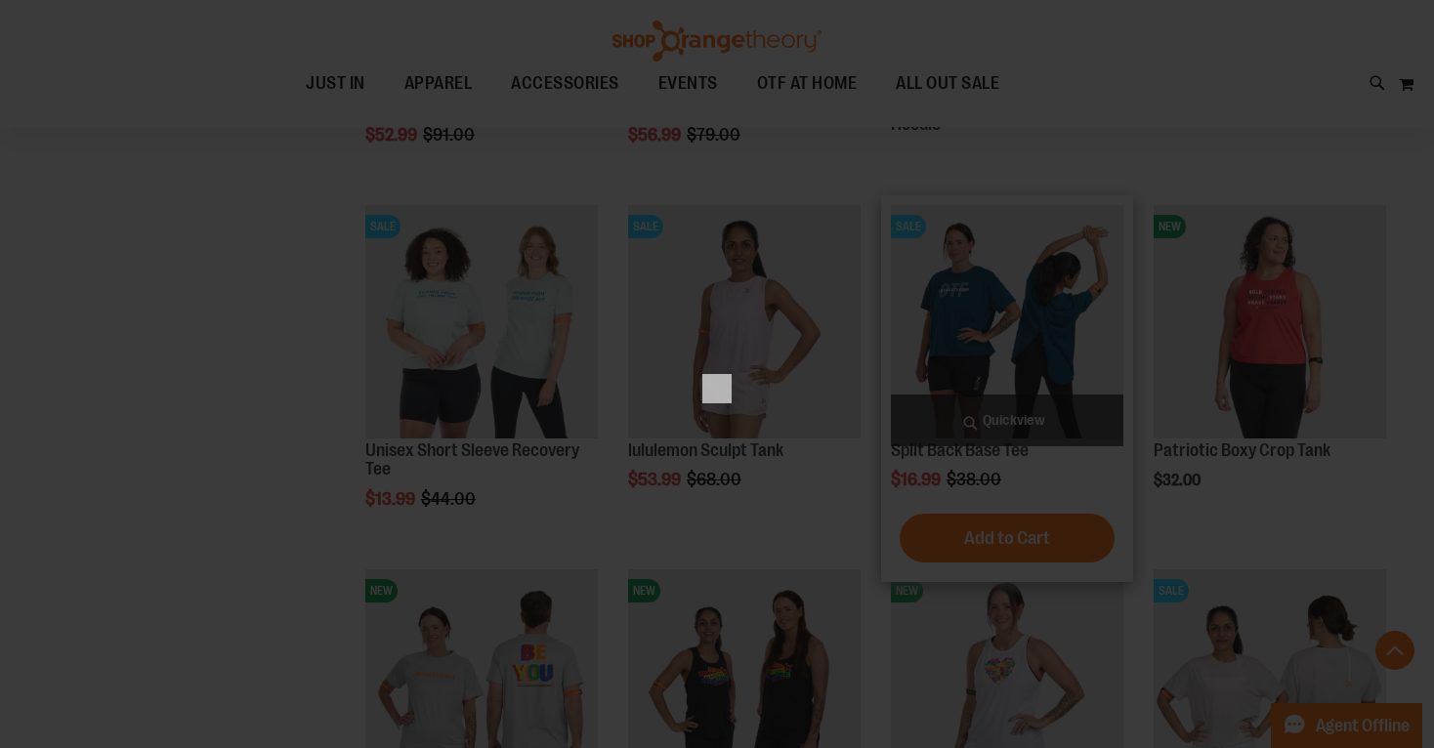
scroll to position [0, 0]
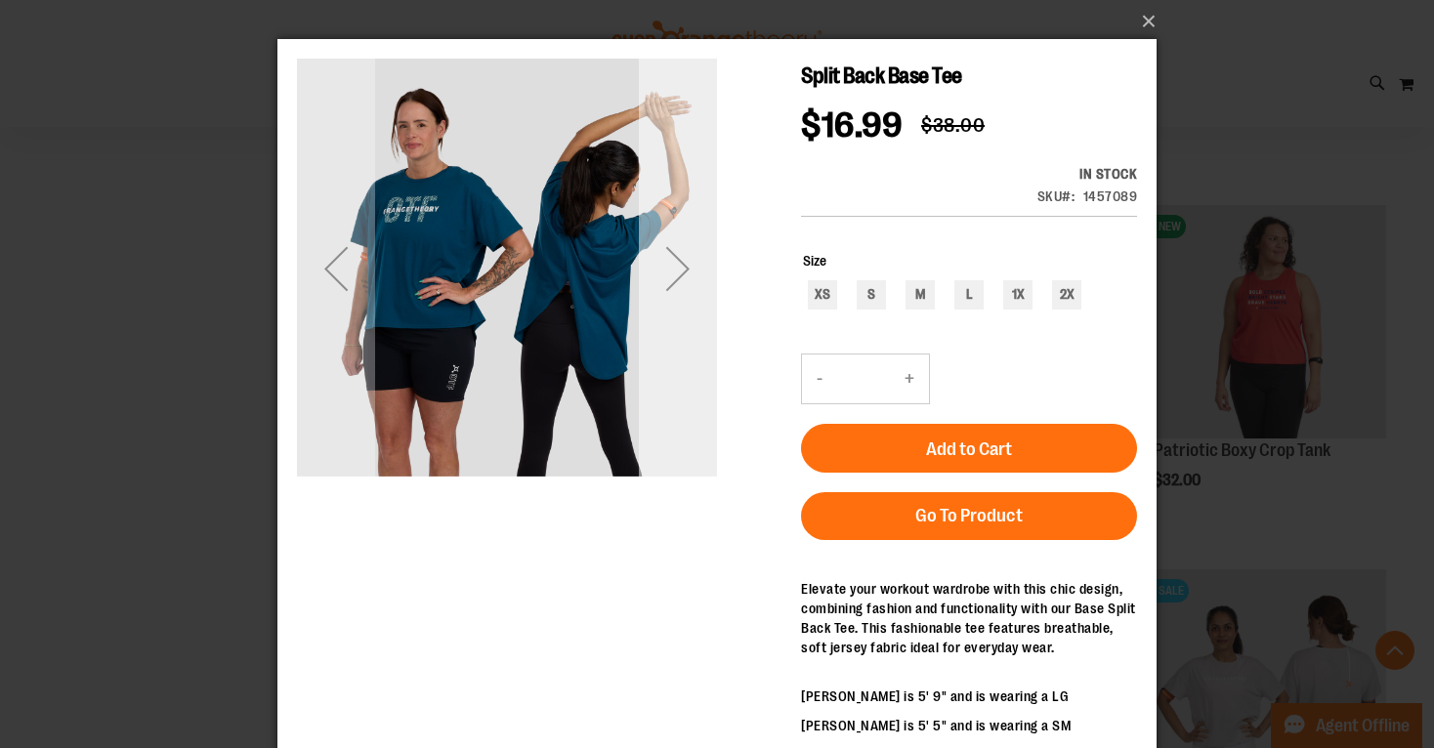
click at [683, 265] on div "Next" at bounding box center [678, 268] width 78 height 78
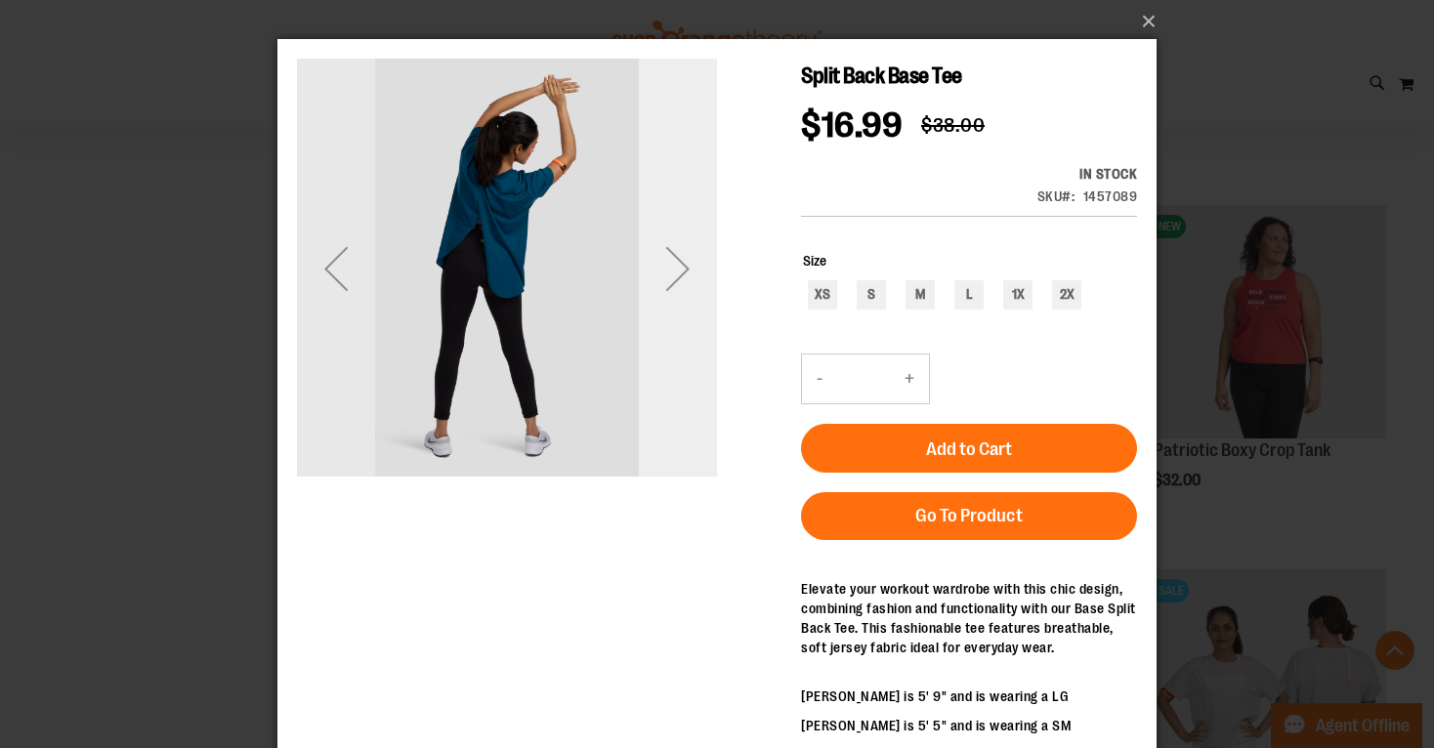
click at [683, 265] on div "Next" at bounding box center [678, 268] width 78 height 78
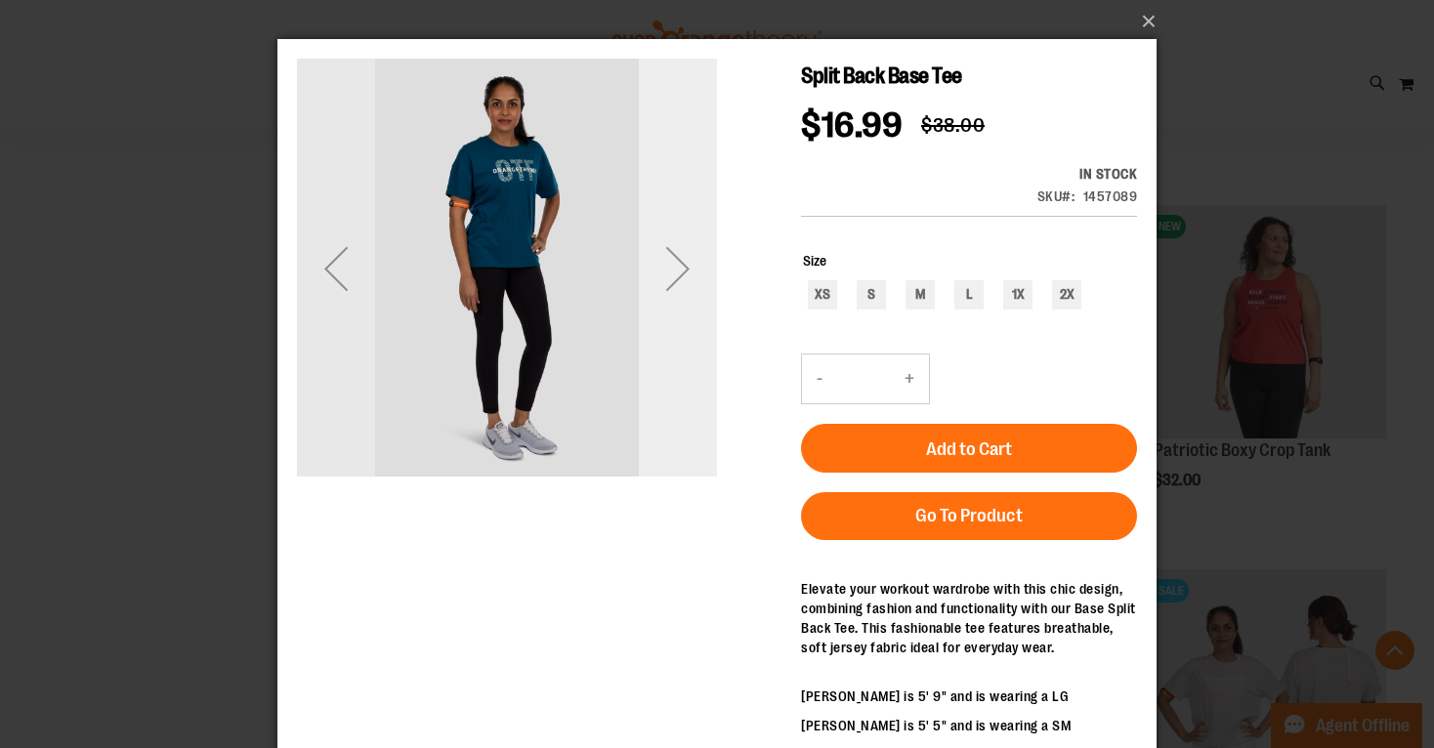
click at [682, 264] on div "Next" at bounding box center [678, 268] width 78 height 78
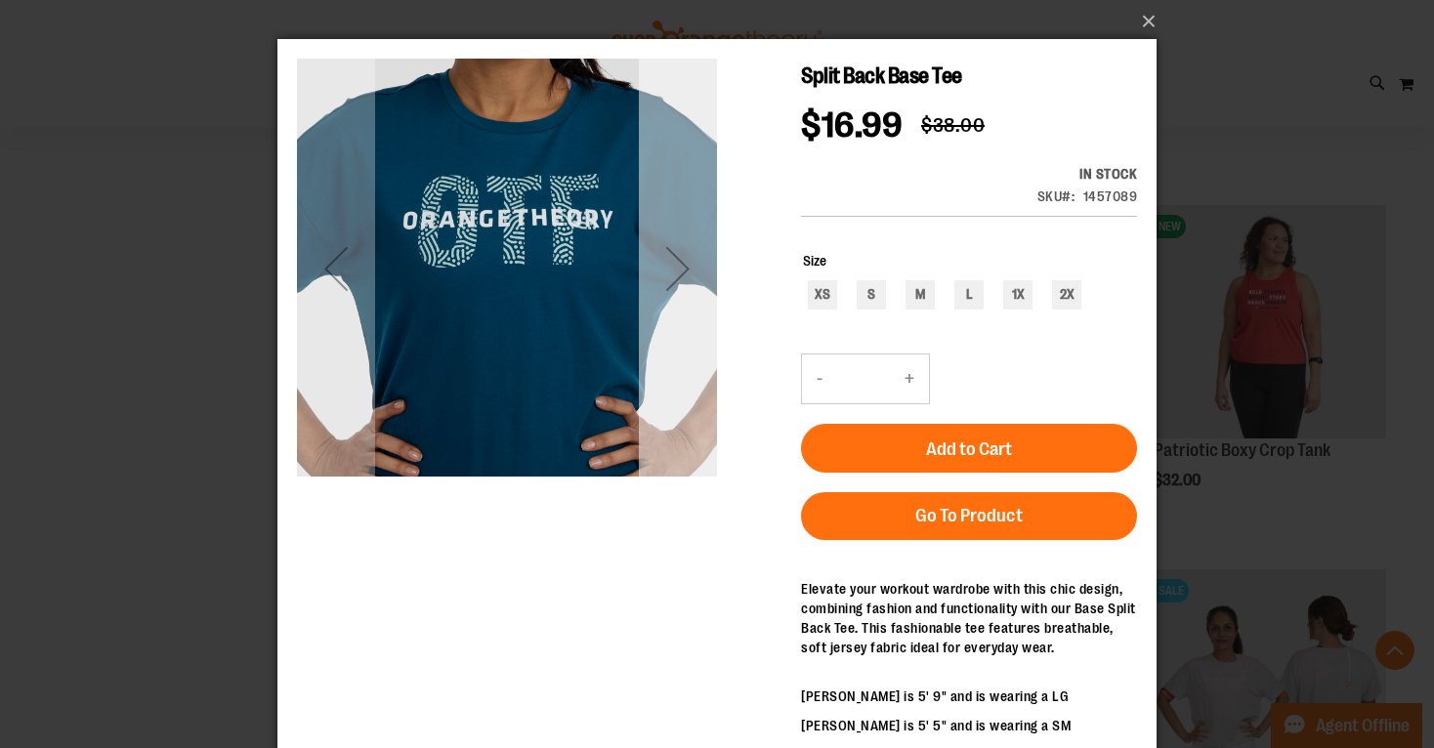
click at [682, 264] on div "Next" at bounding box center [678, 268] width 78 height 78
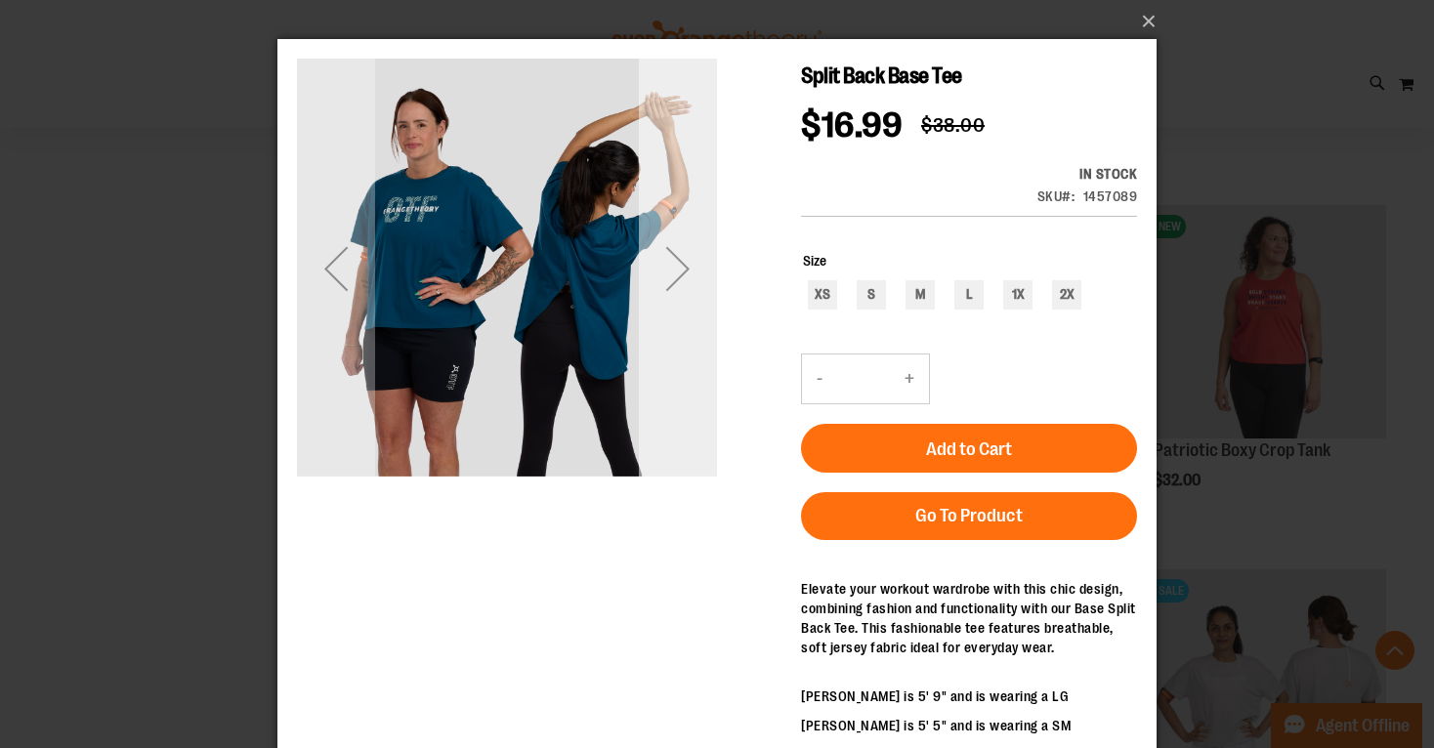
click at [682, 264] on div "Next" at bounding box center [678, 268] width 78 height 78
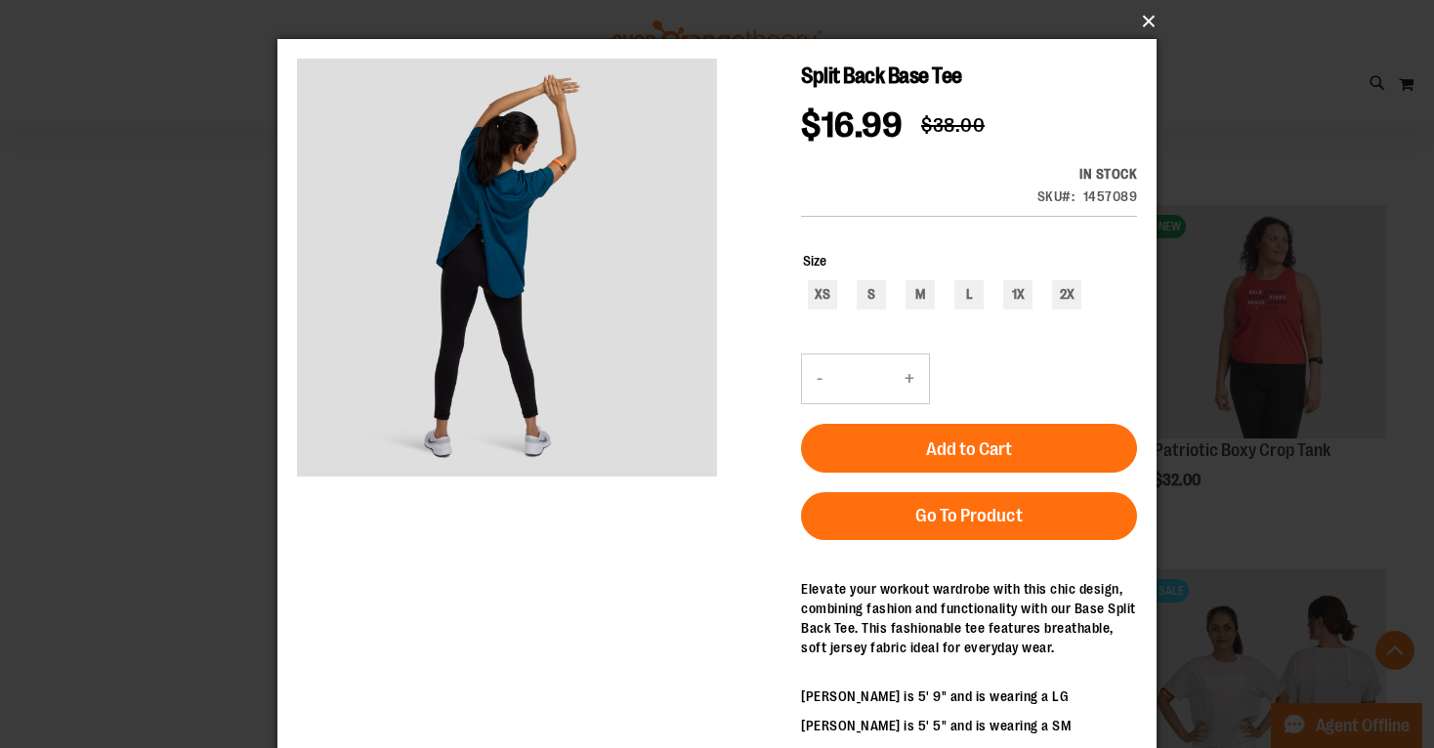
click at [1153, 27] on button "×" at bounding box center [722, 21] width 879 height 43
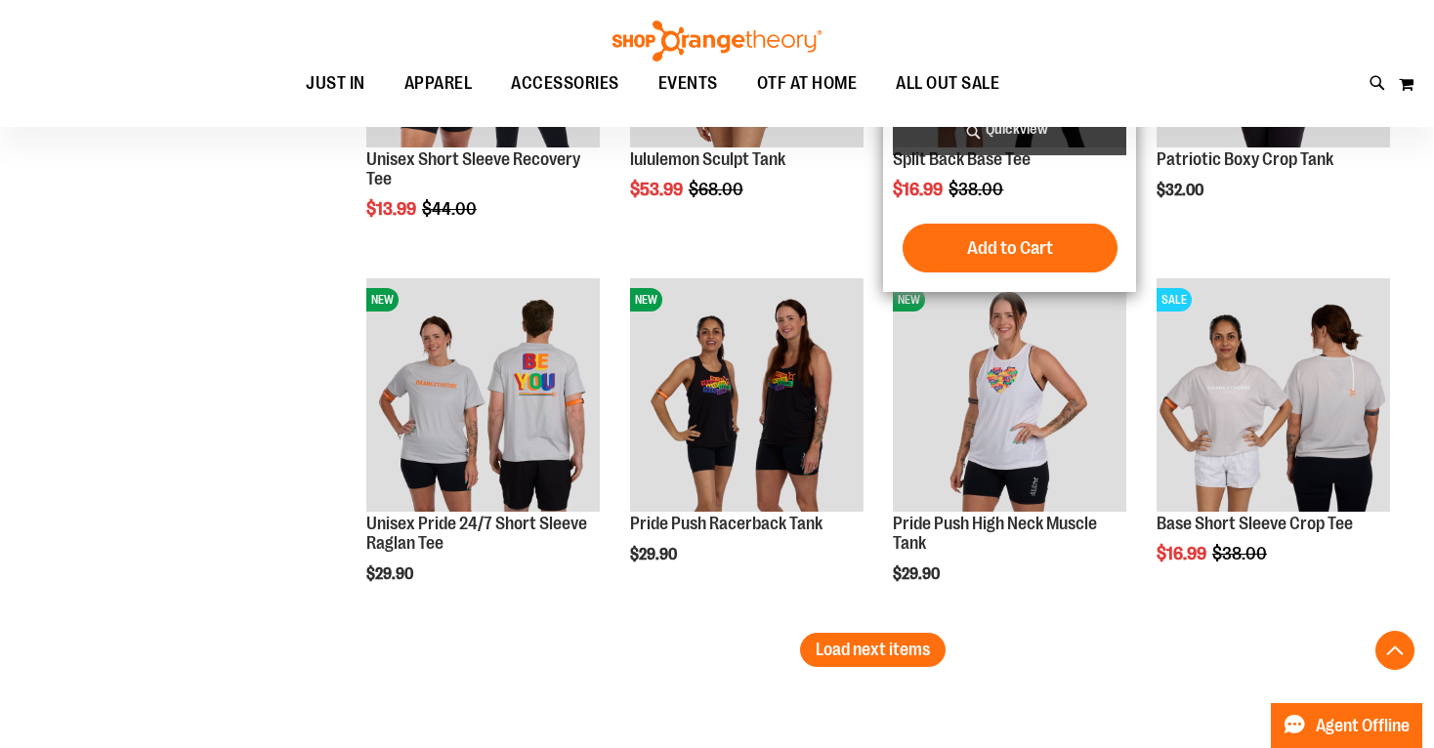
scroll to position [10741, 0]
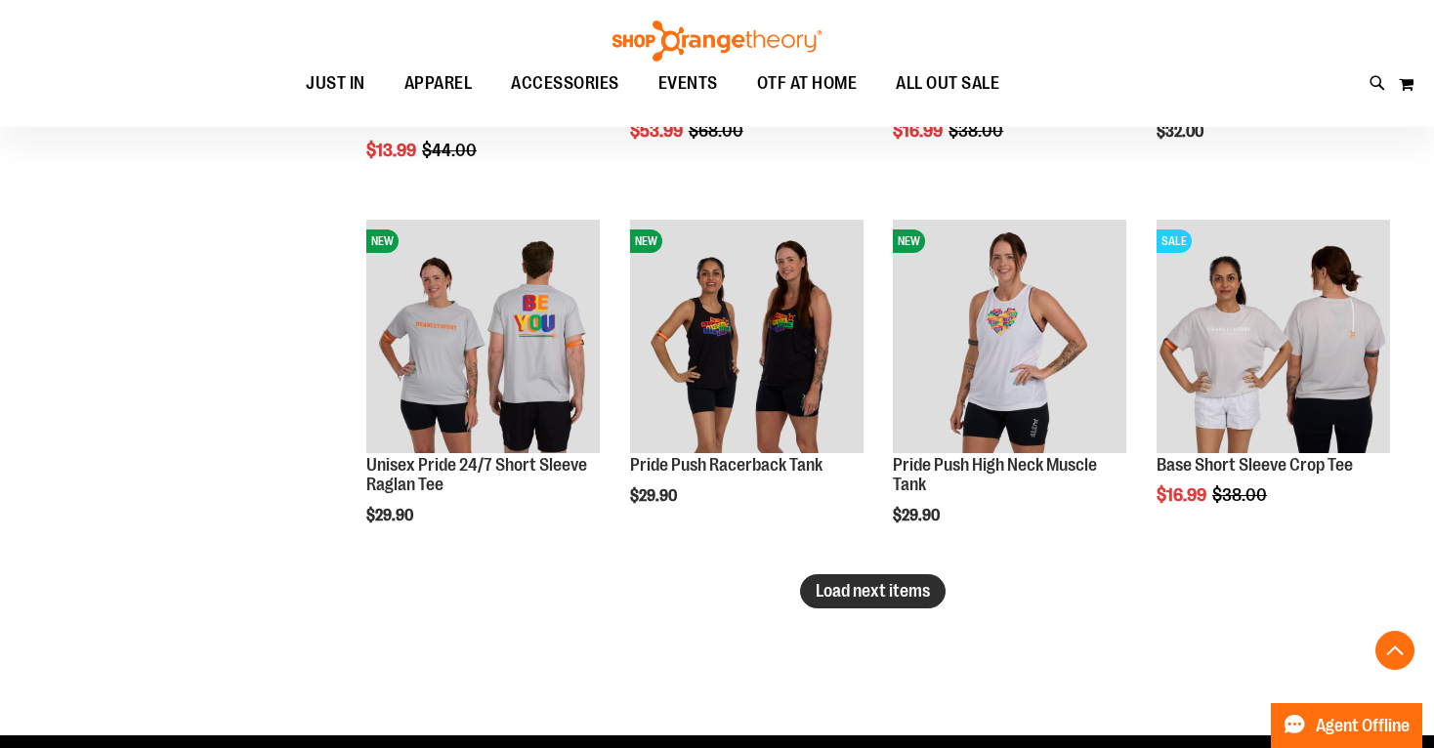
click at [849, 595] on span "Load next items" at bounding box center [872, 591] width 114 height 20
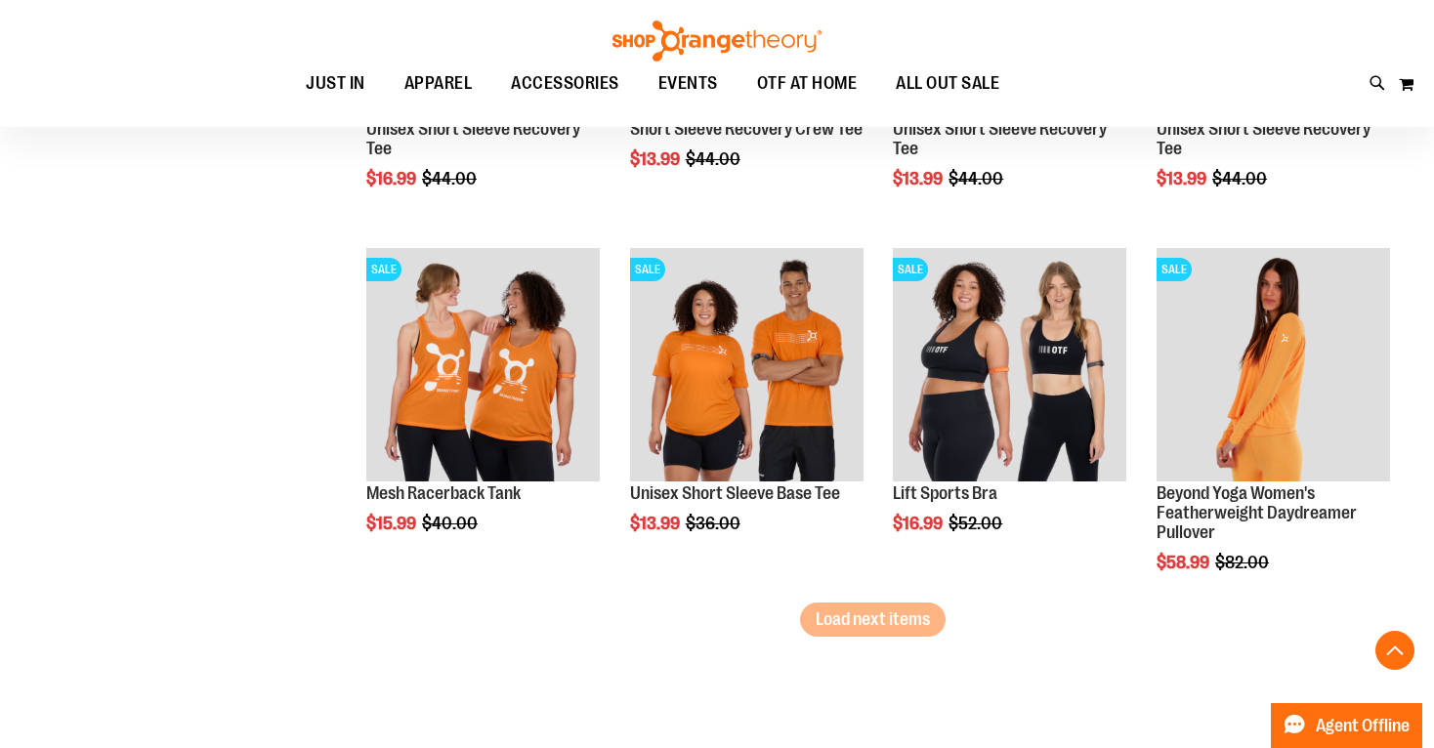
scroll to position [11813, 0]
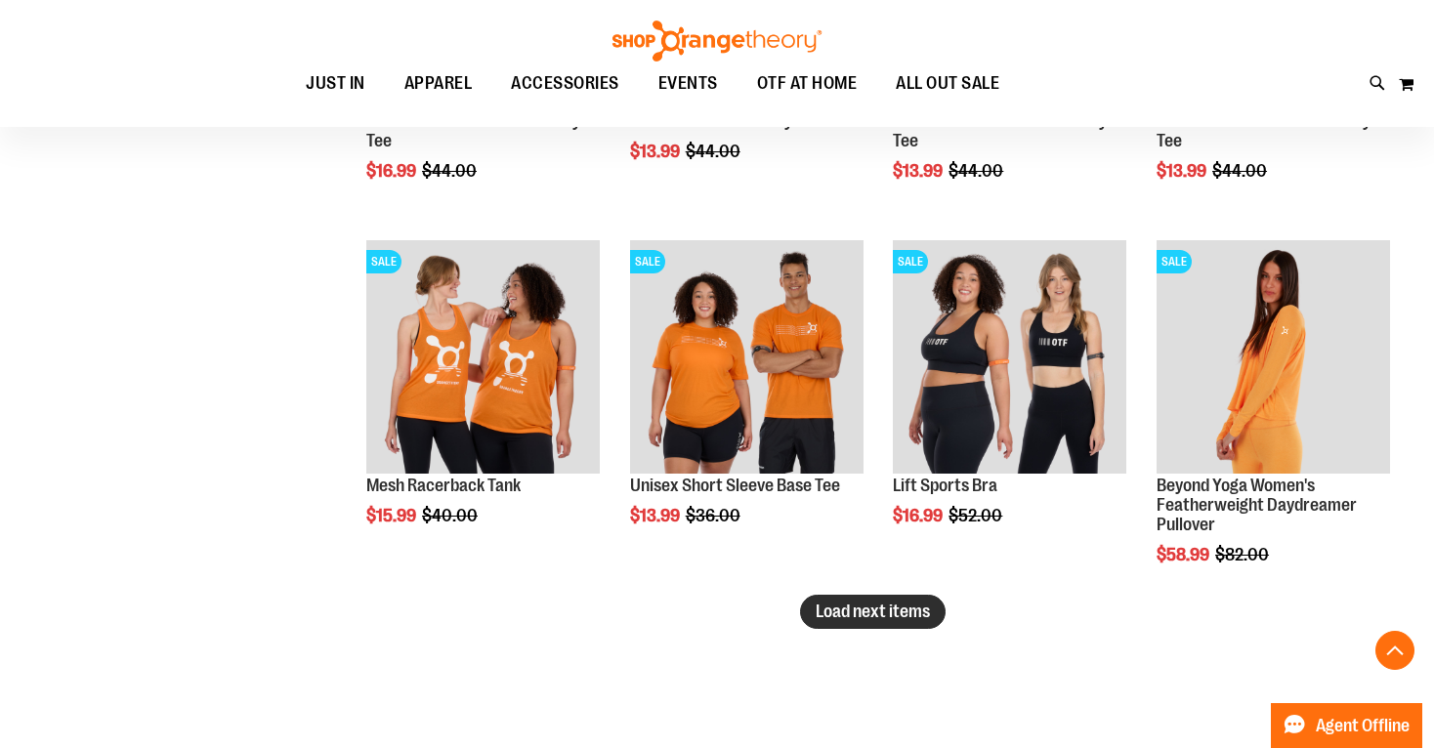
click at [899, 617] on span "Load next items" at bounding box center [872, 612] width 114 height 20
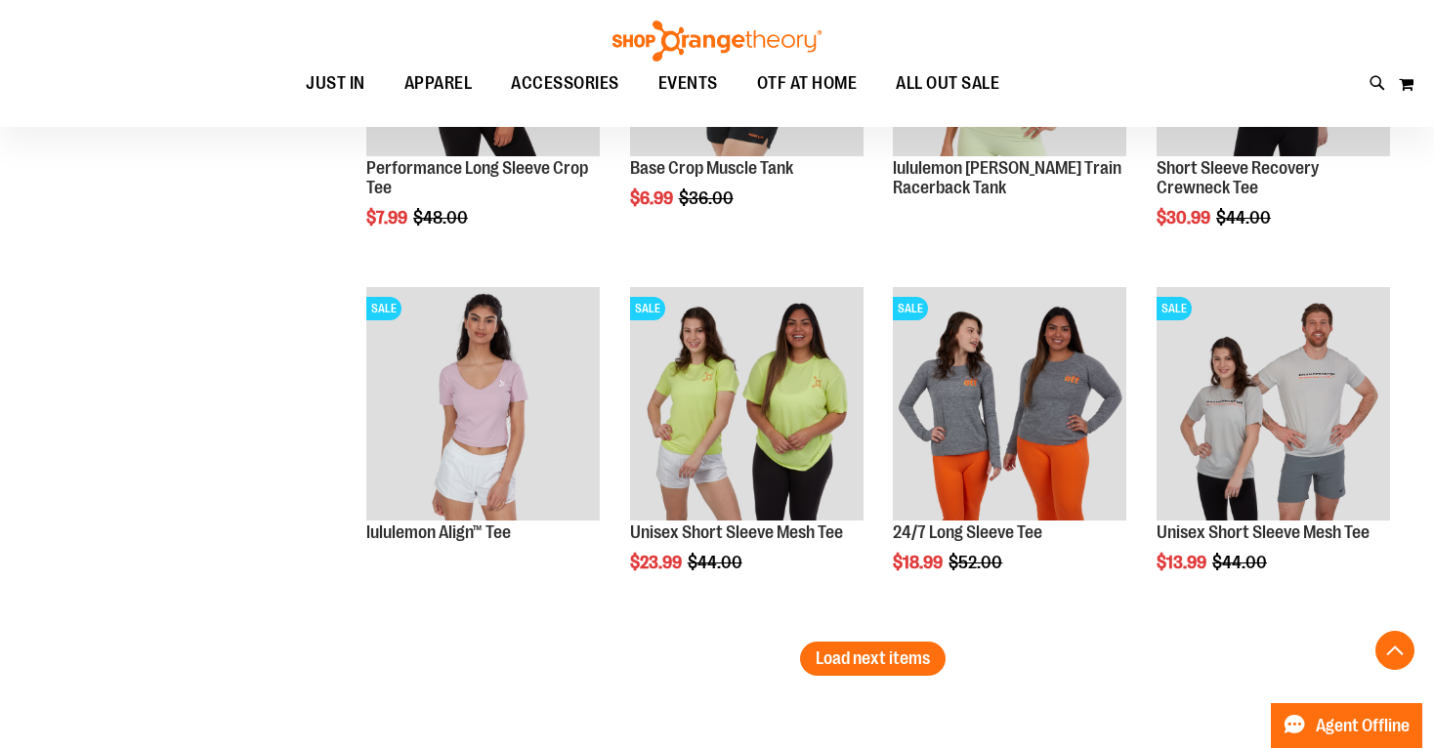
scroll to position [12863, 0]
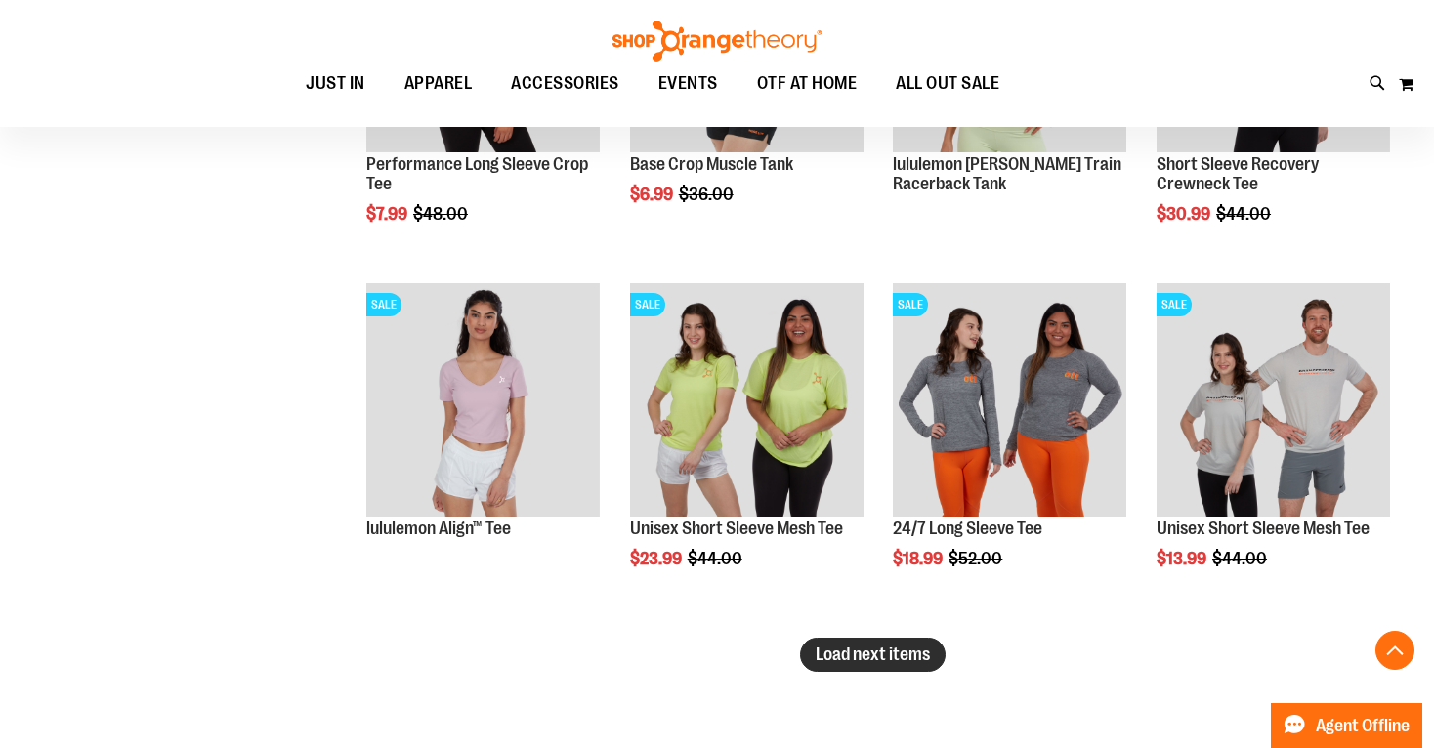
click at [905, 646] on span "Load next items" at bounding box center [872, 655] width 114 height 20
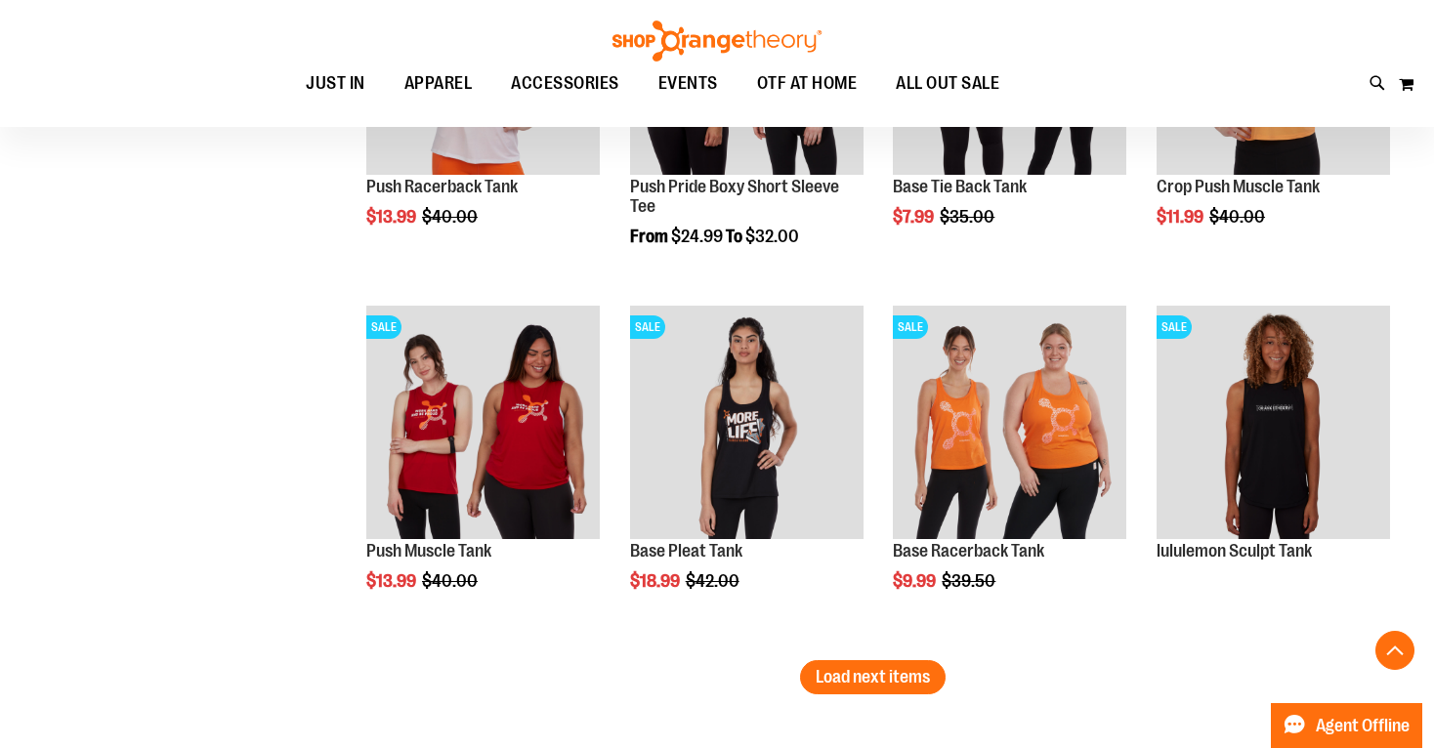
scroll to position [13935, 0]
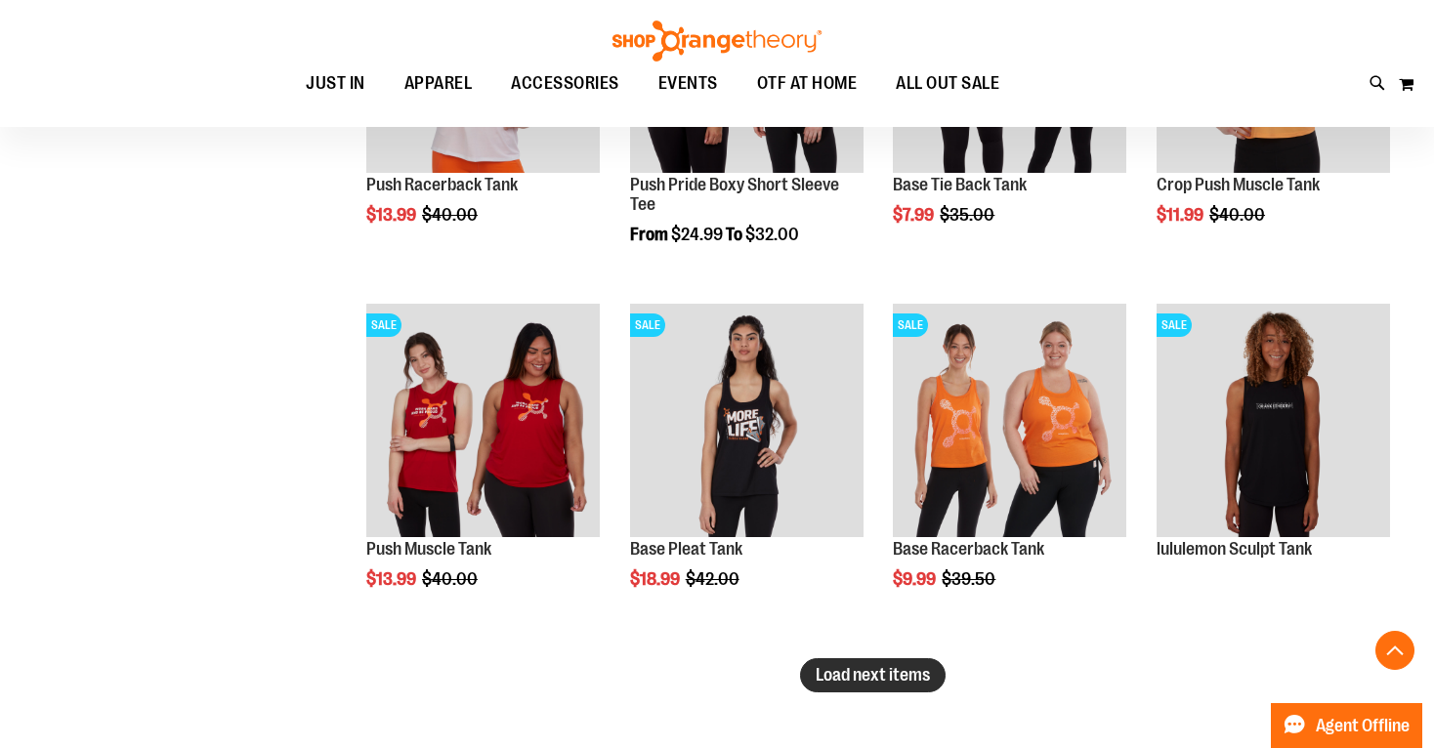
click at [883, 674] on span "Load next items" at bounding box center [872, 675] width 114 height 20
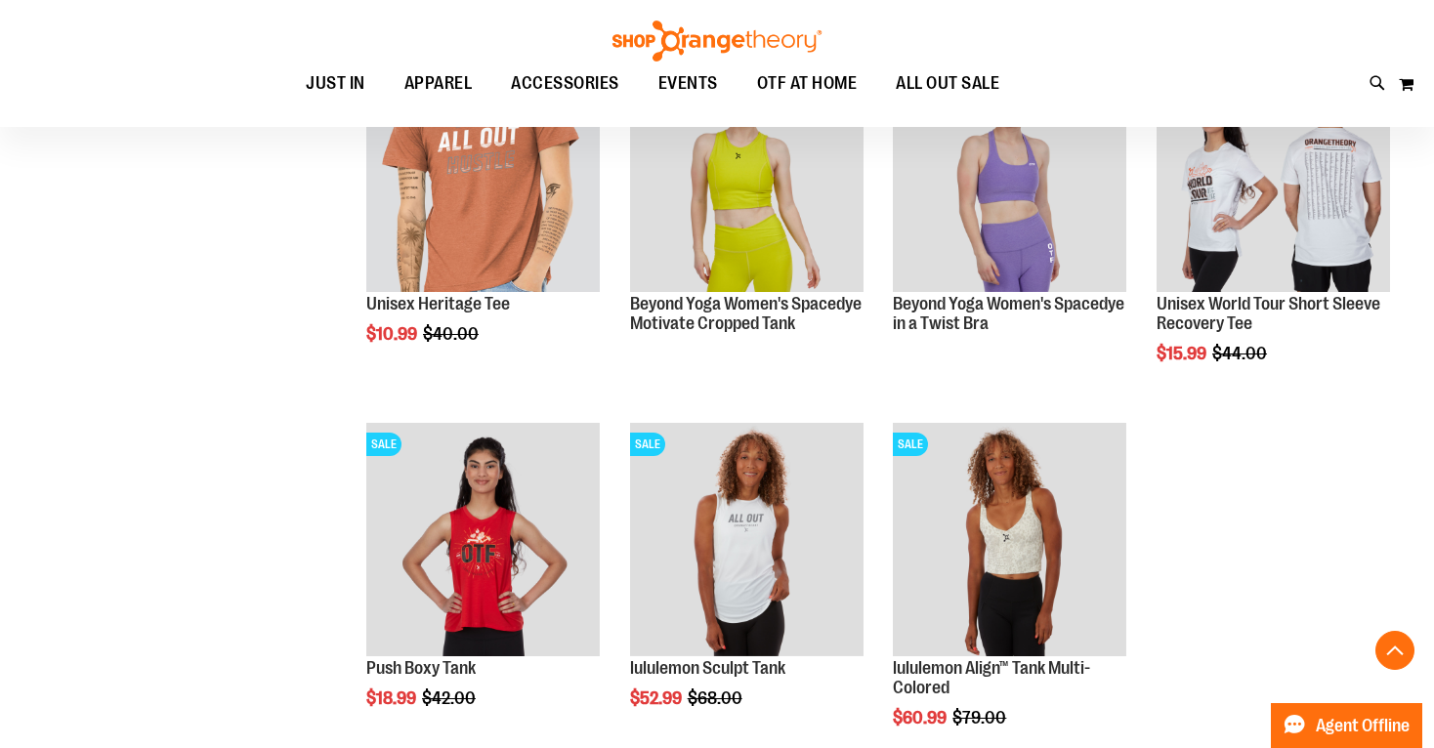
scroll to position [14534, 0]
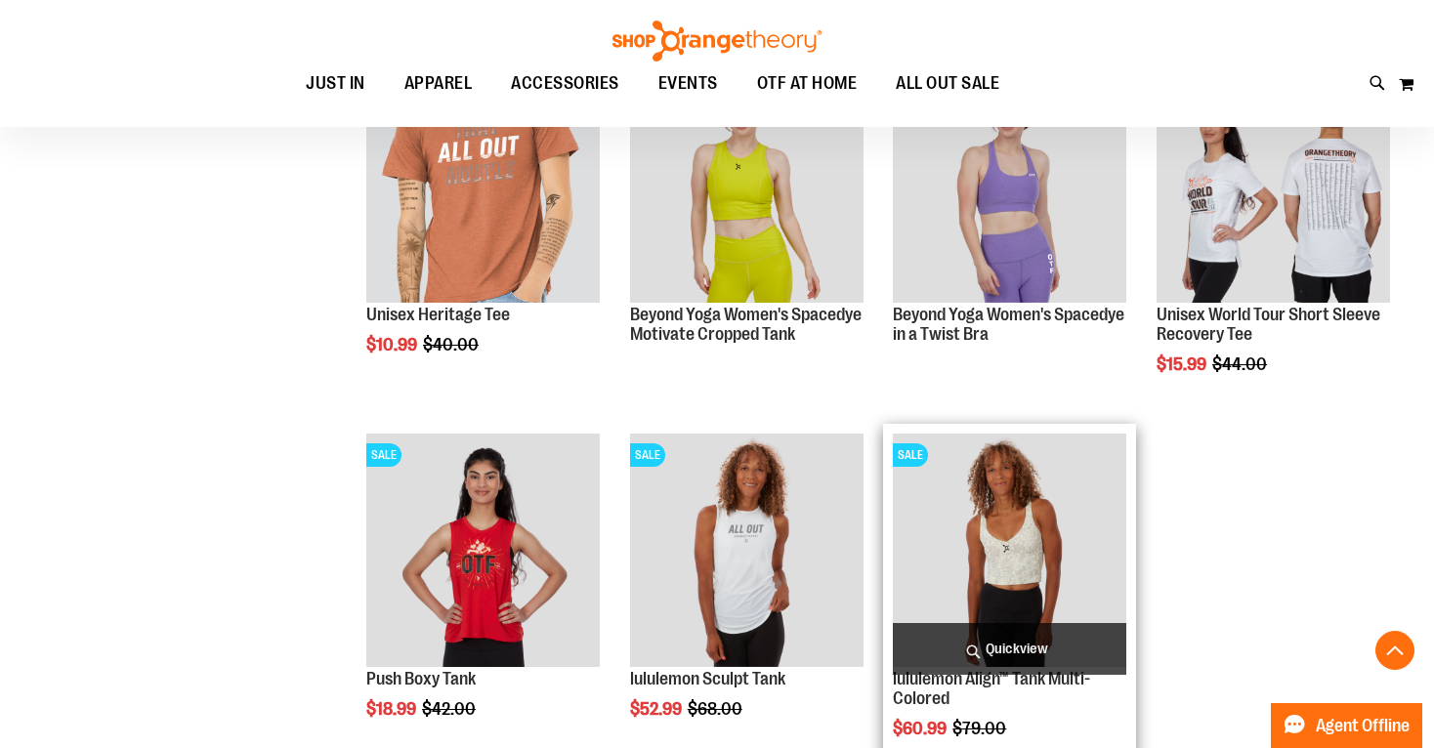
click at [1028, 584] on img "product" at bounding box center [1009, 550] width 233 height 233
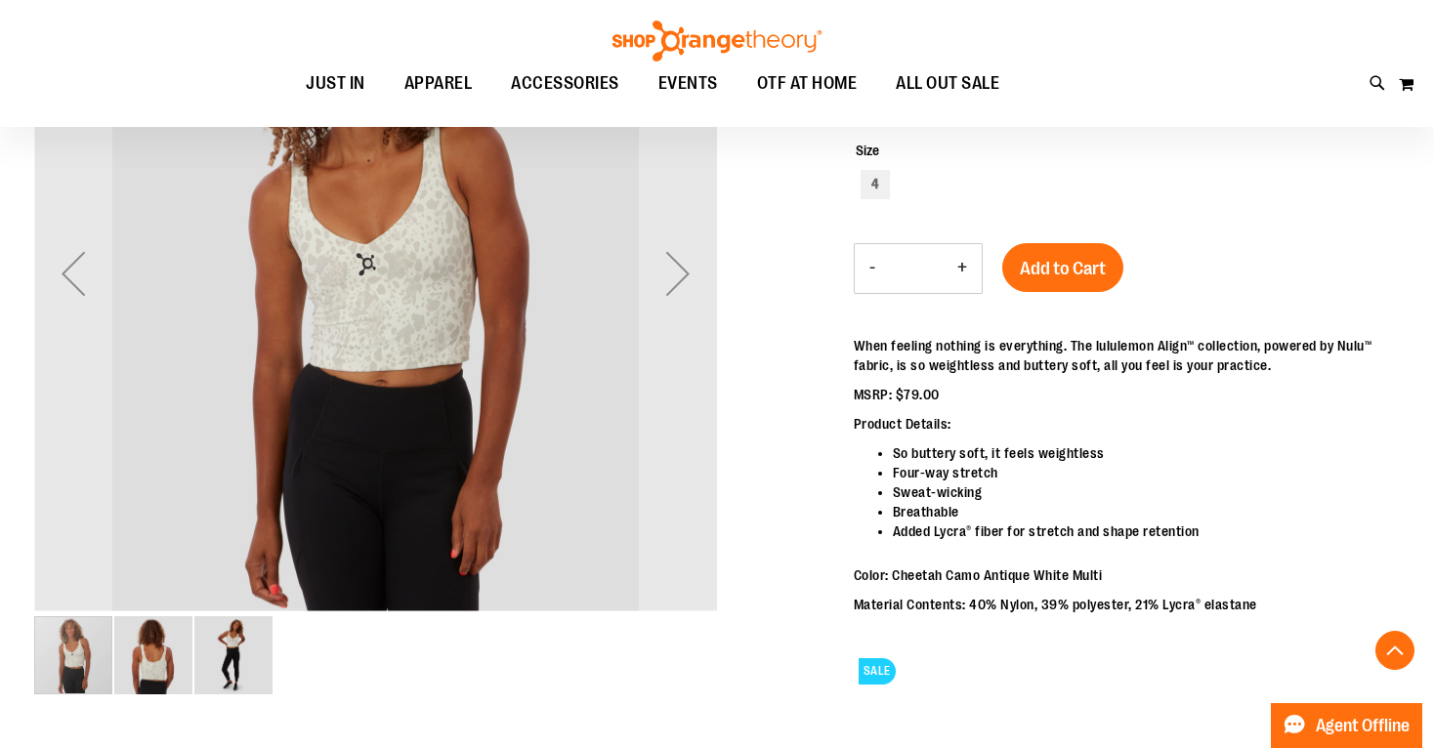
scroll to position [348, 0]
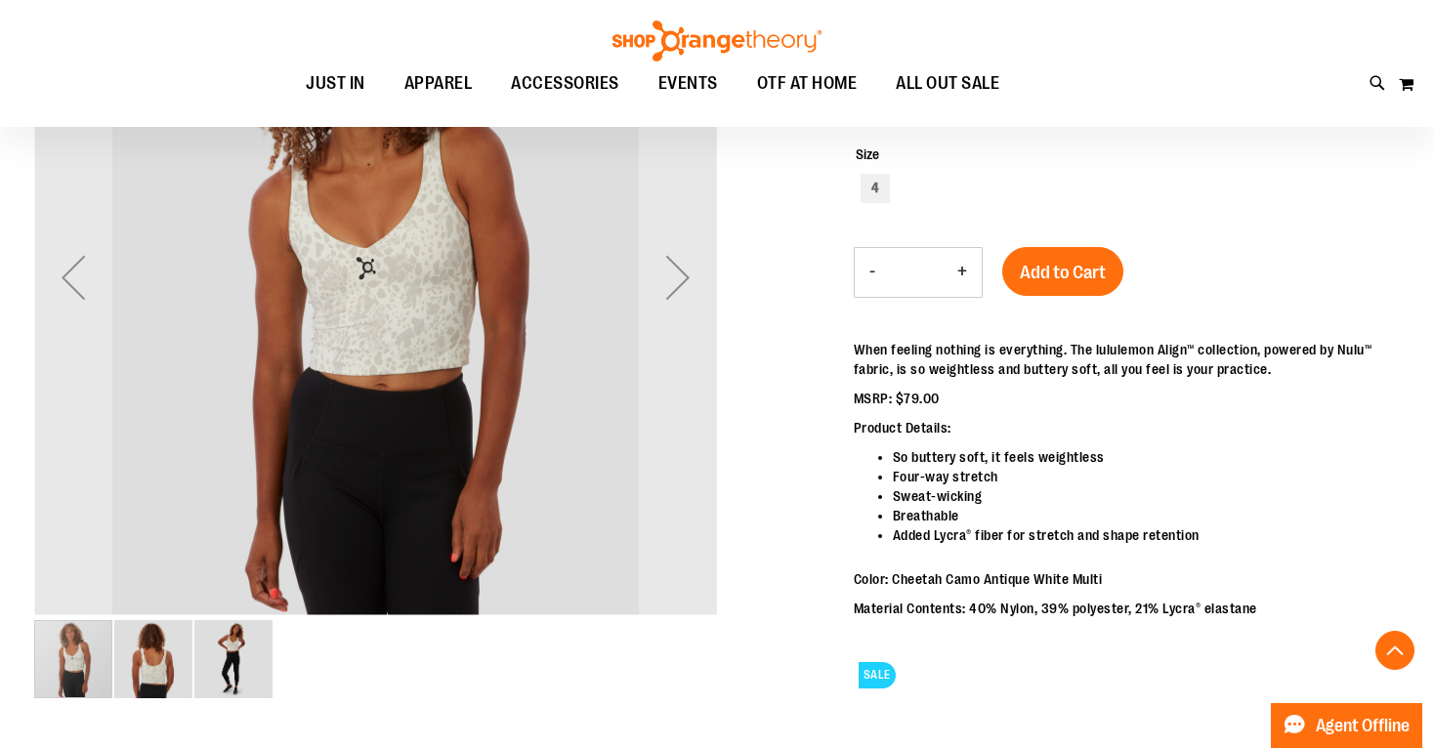
click at [251, 653] on img "image 3 of 3" at bounding box center [233, 659] width 78 height 78
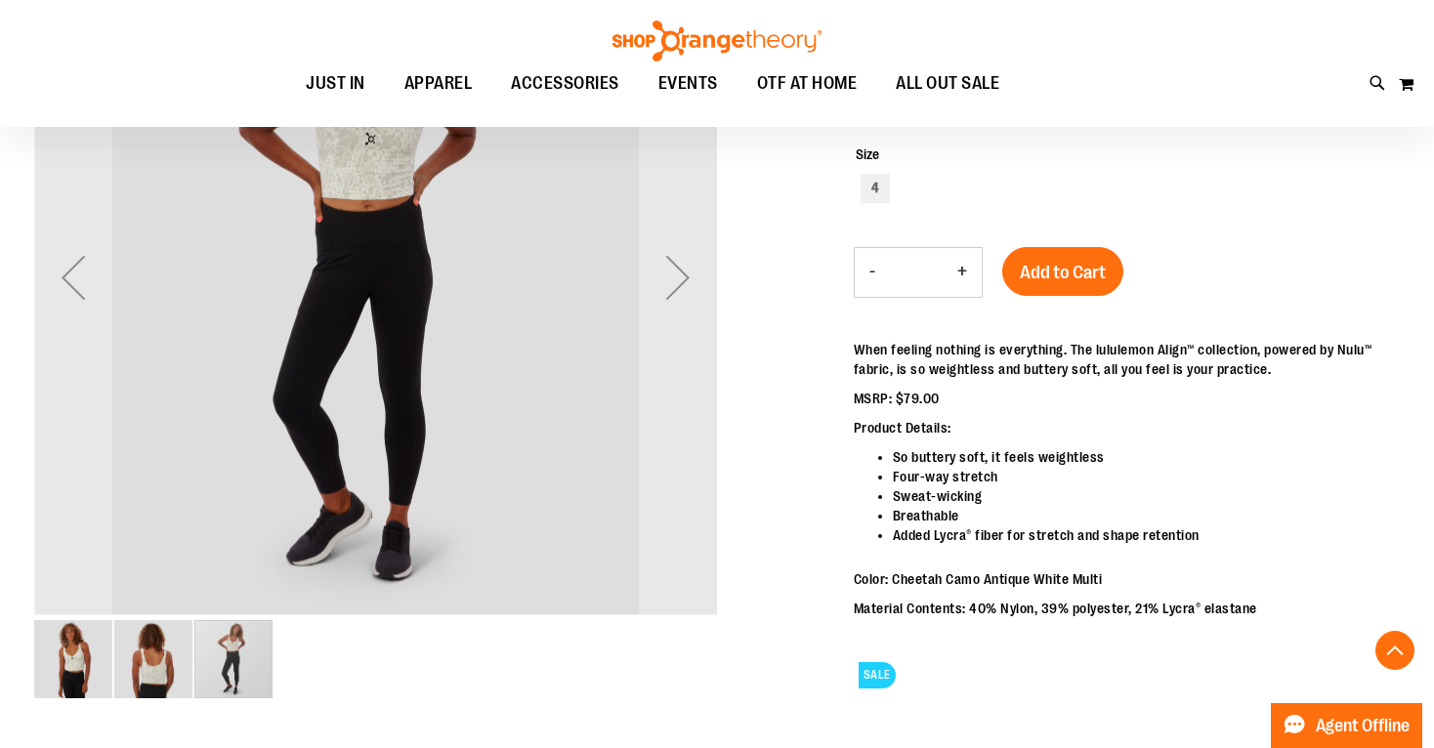
click at [158, 663] on img "image 2 of 3" at bounding box center [153, 659] width 78 height 78
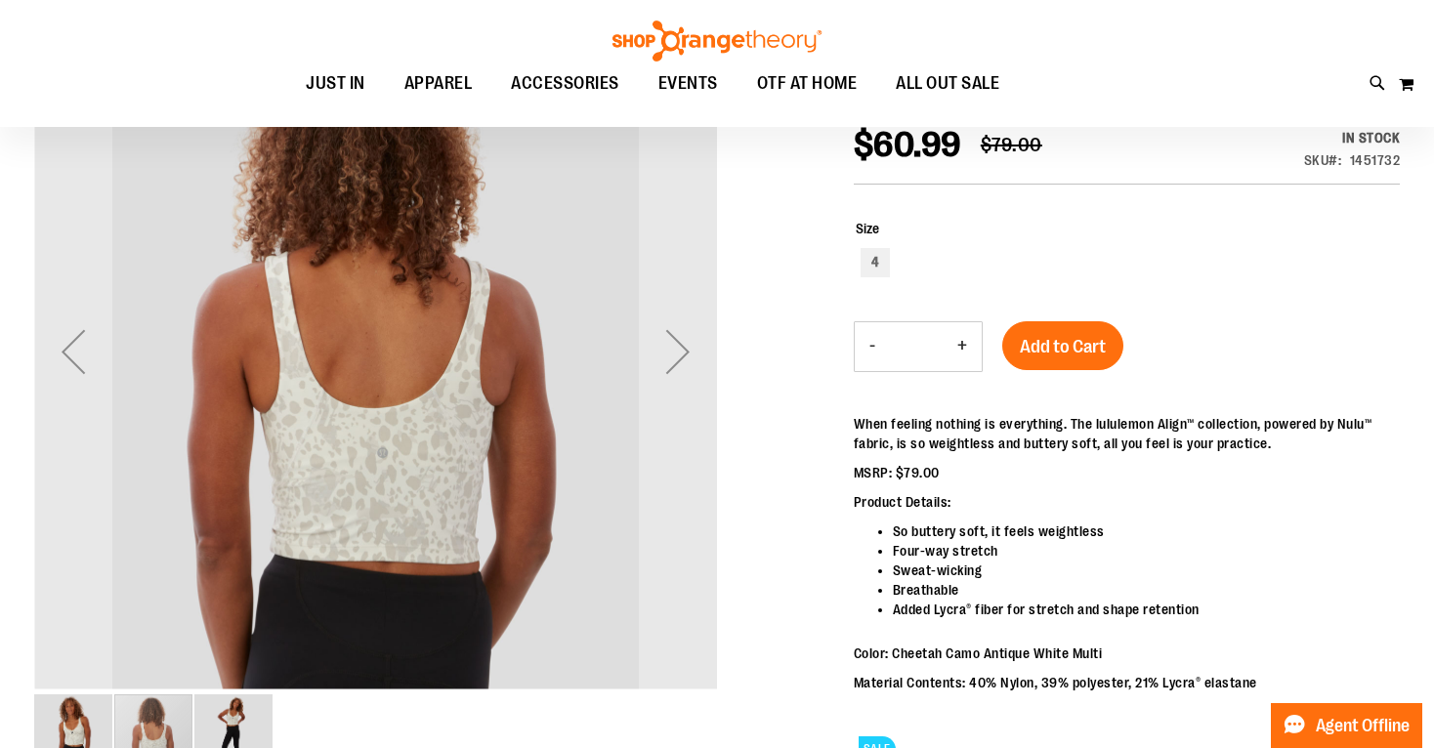
scroll to position [251, 0]
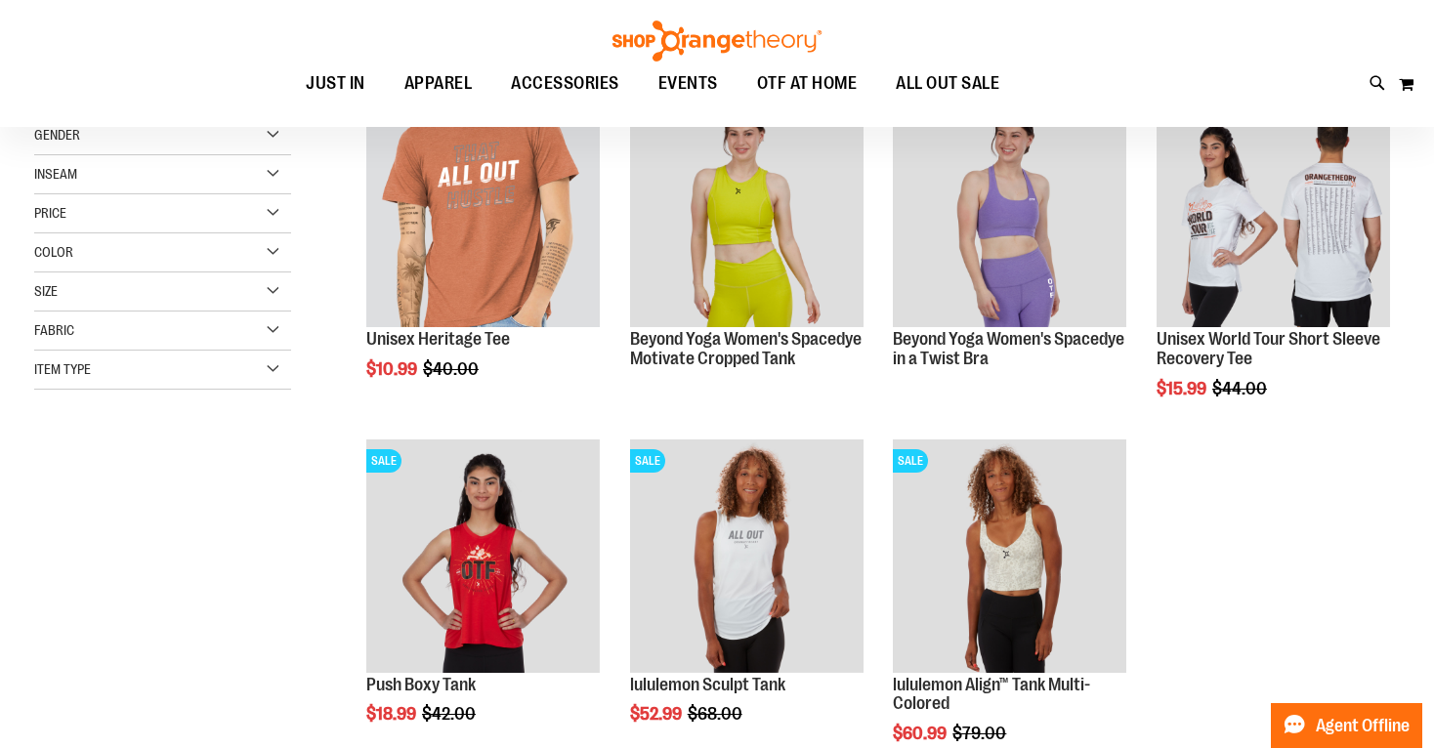
scroll to position [98, 0]
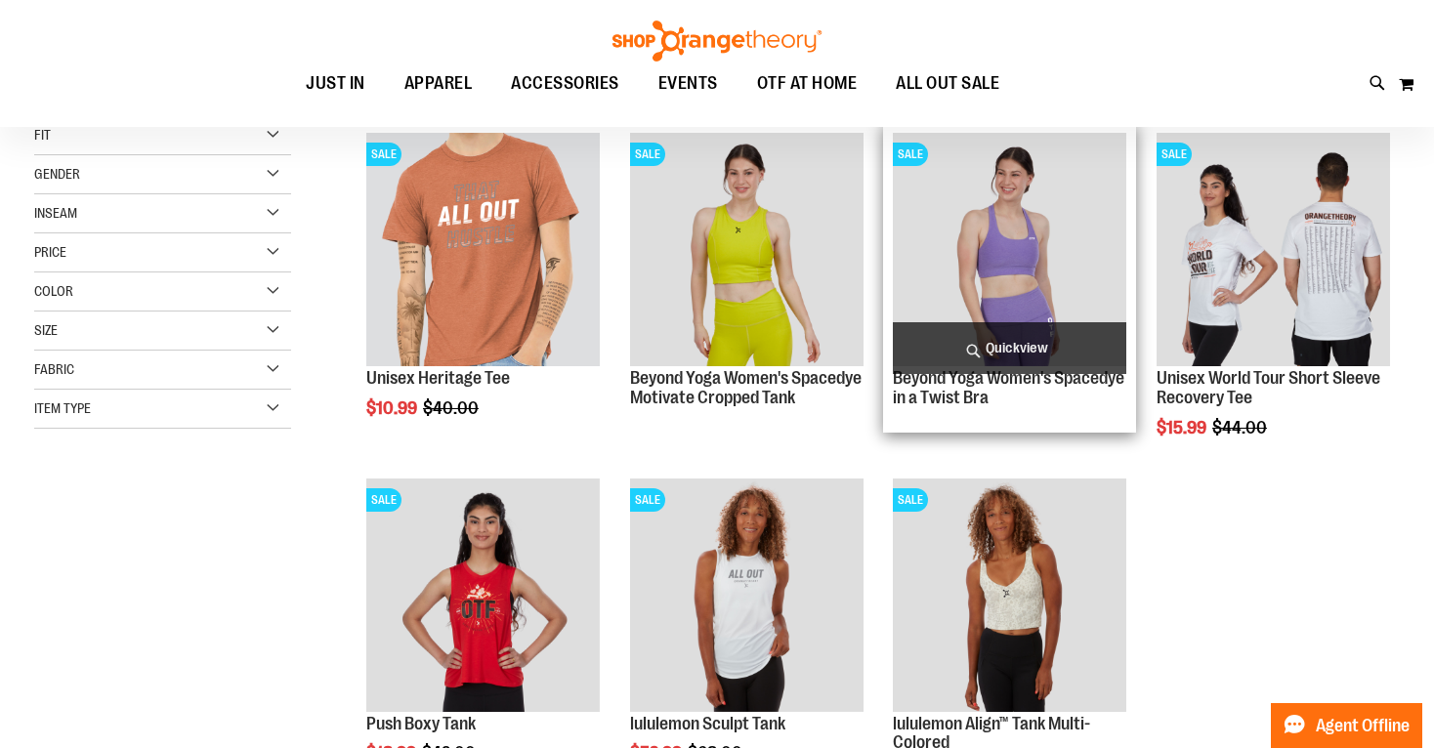
click at [962, 266] on img "product" at bounding box center [1009, 249] width 233 height 233
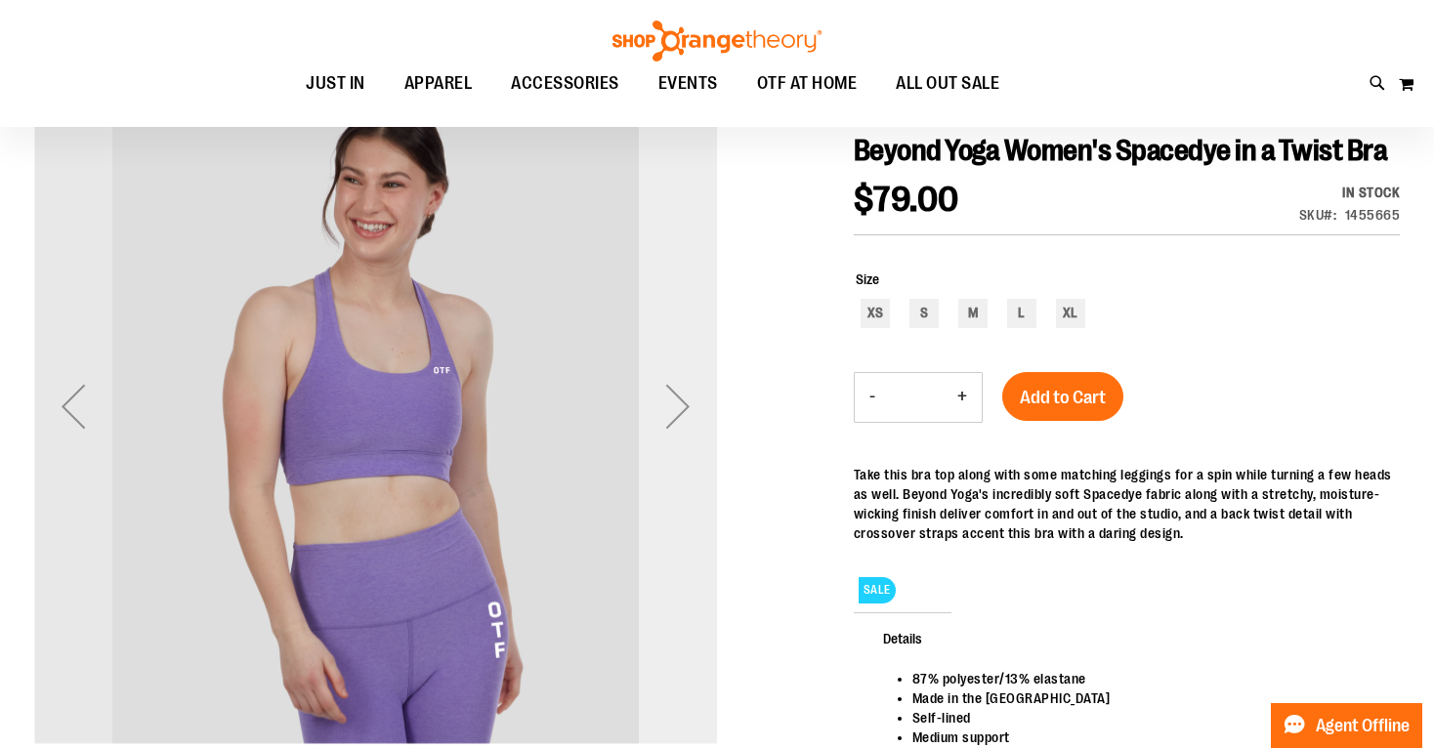
scroll to position [214, 0]
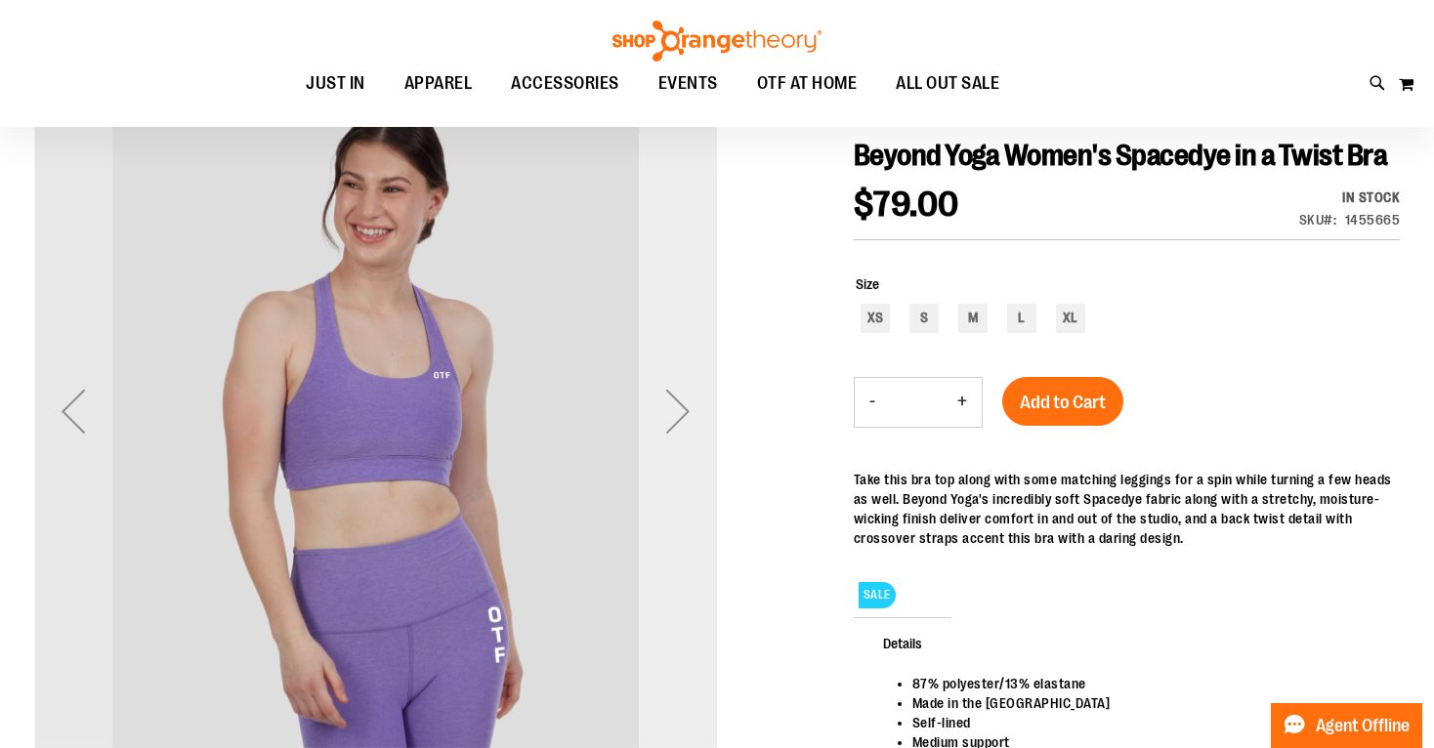
click at [672, 425] on div "Next" at bounding box center [678, 411] width 78 height 78
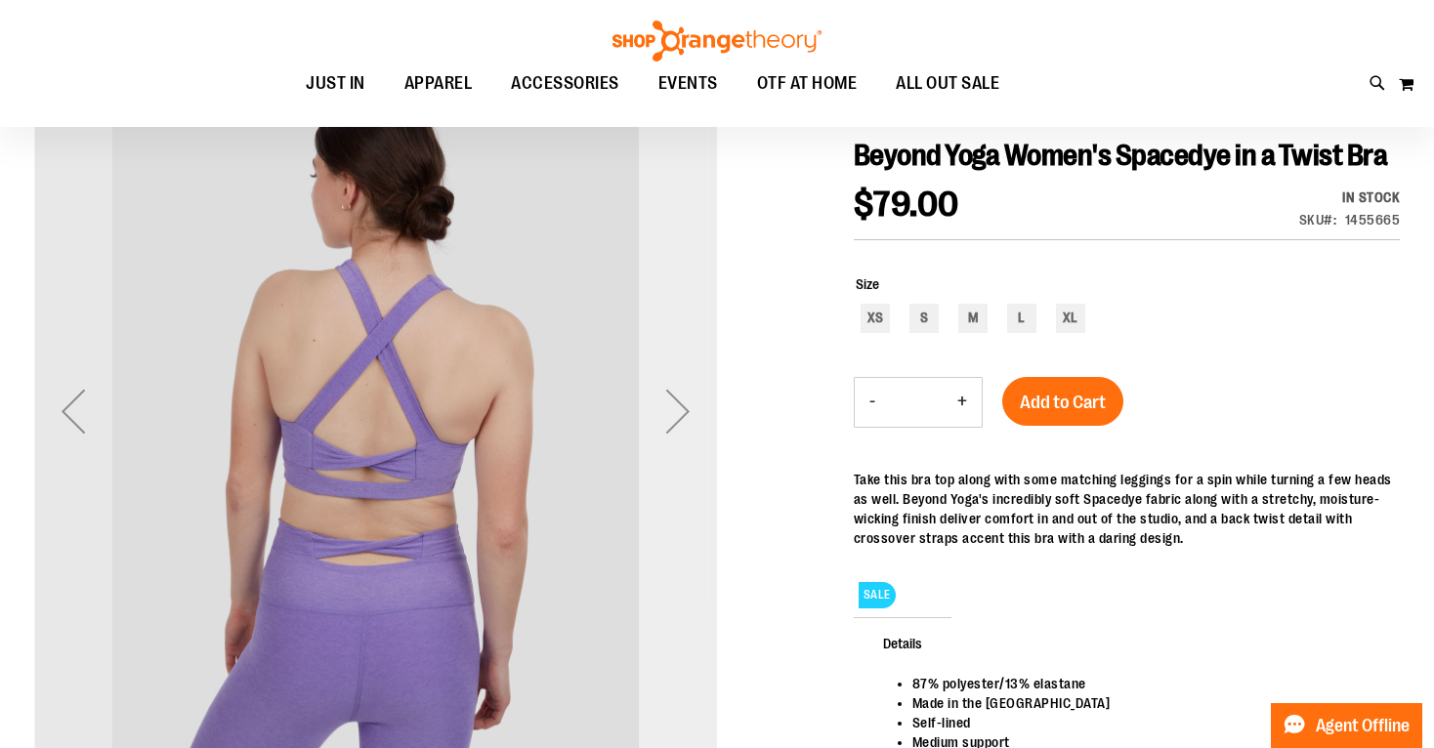
click at [671, 426] on div "Next" at bounding box center [678, 411] width 78 height 78
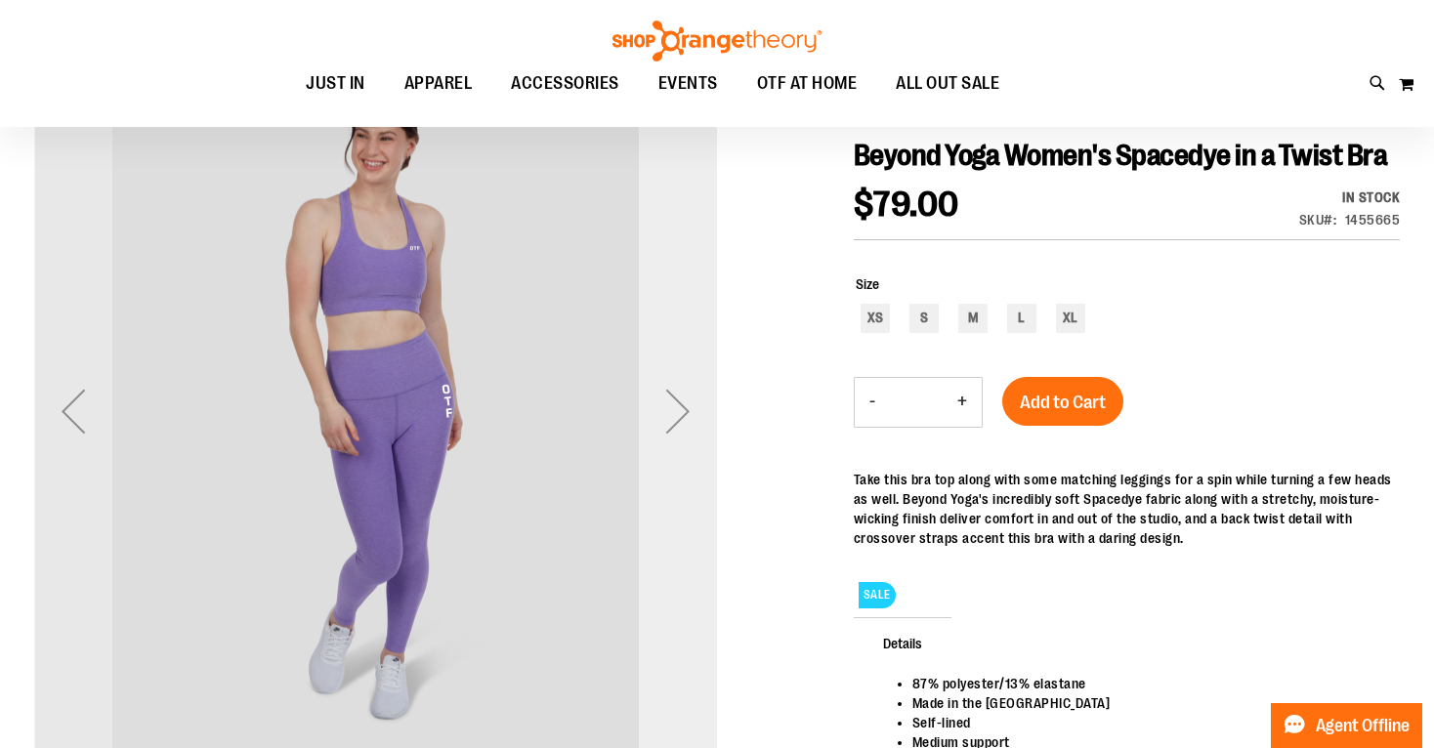
click at [671, 423] on div "Next" at bounding box center [678, 411] width 78 height 78
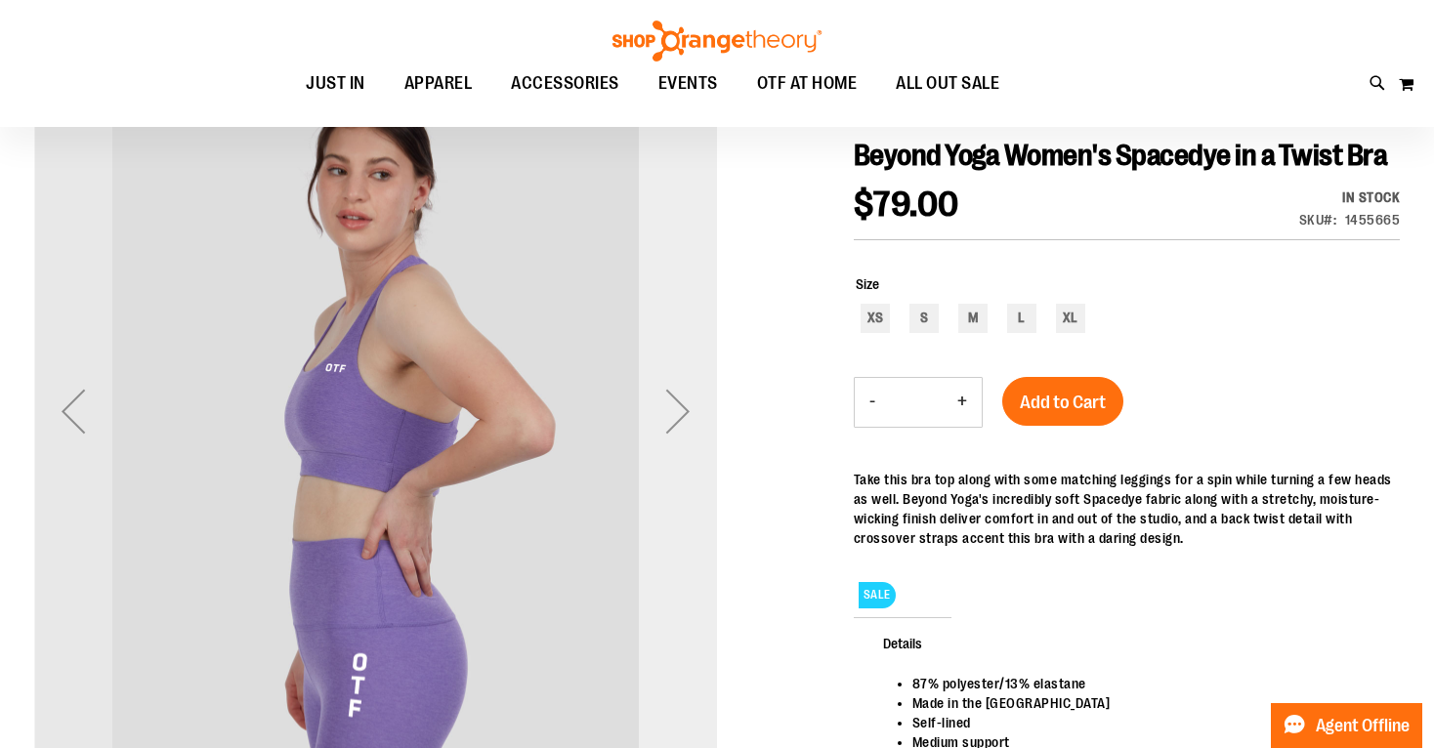
click at [671, 421] on div "Next" at bounding box center [678, 411] width 78 height 78
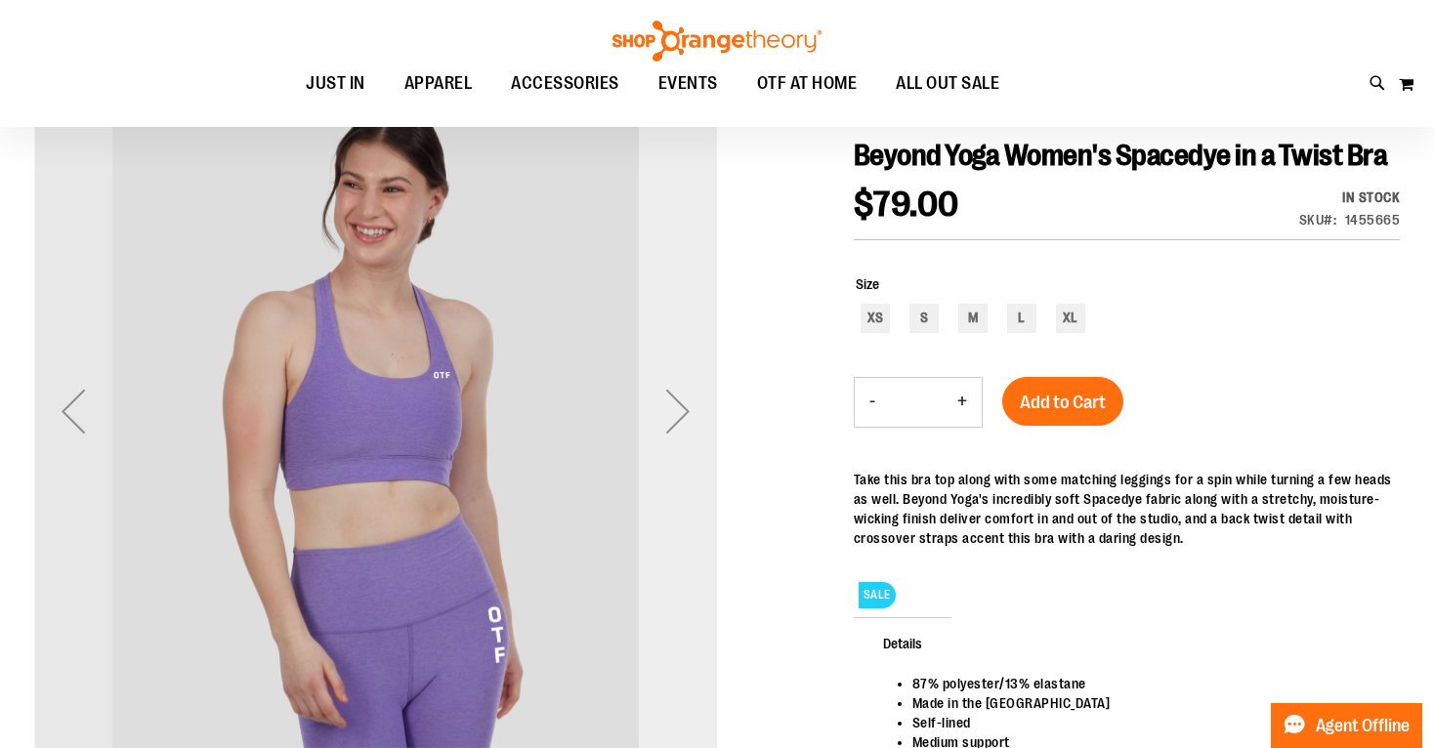
click at [671, 421] on div "Next" at bounding box center [678, 411] width 78 height 78
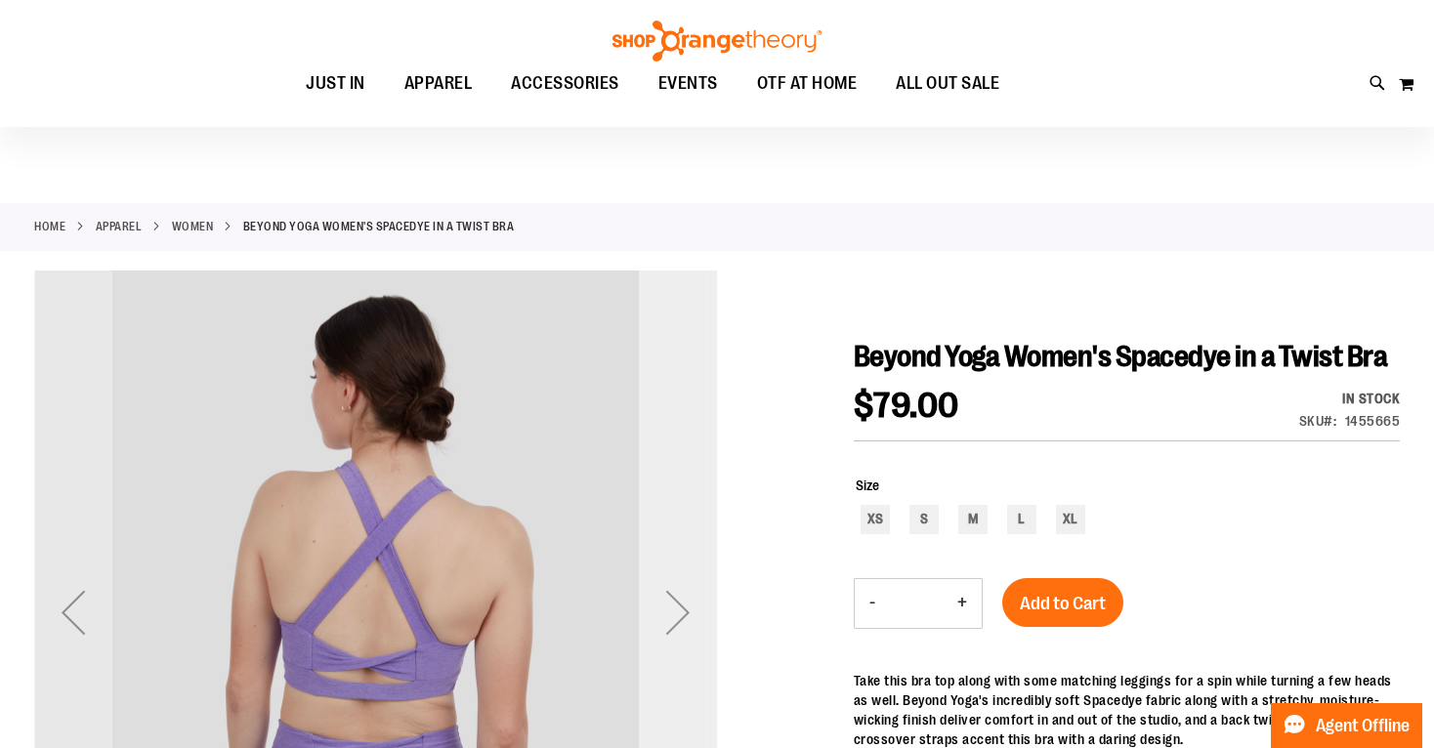
scroll to position [0, 0]
